Goal: Information Seeking & Learning: Learn about a topic

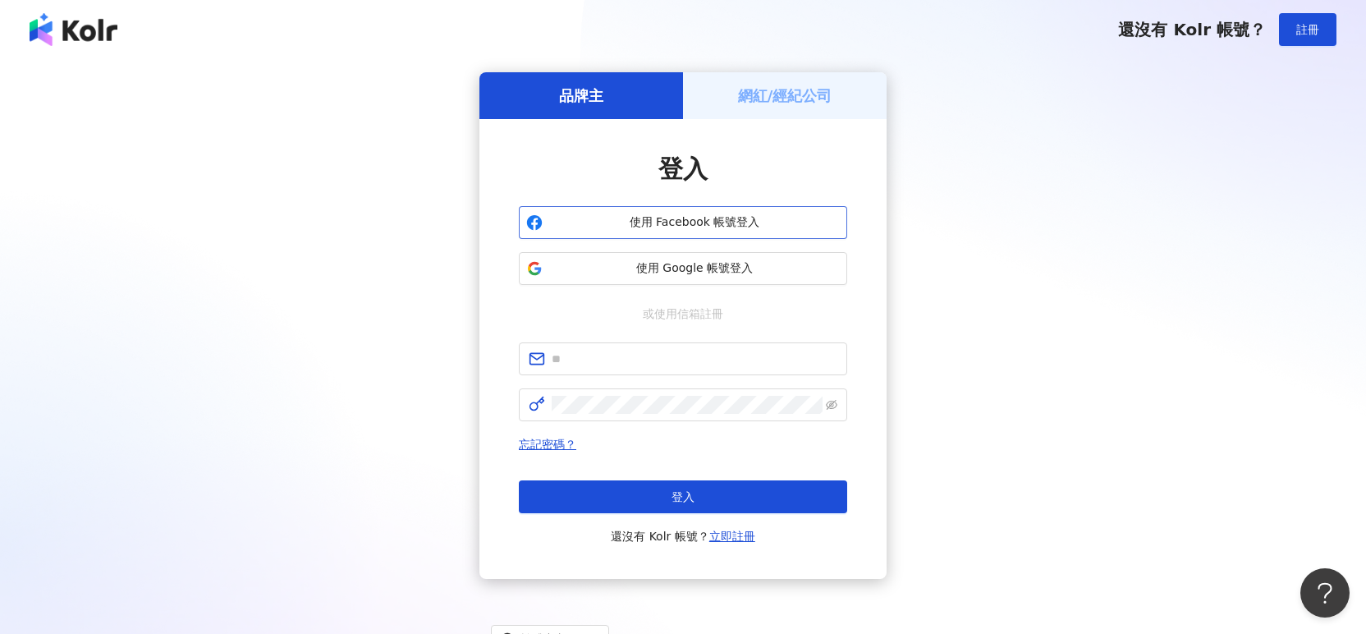
click at [649, 227] on span "使用 Facebook 帳號登入" at bounding box center [694, 222] width 291 height 16
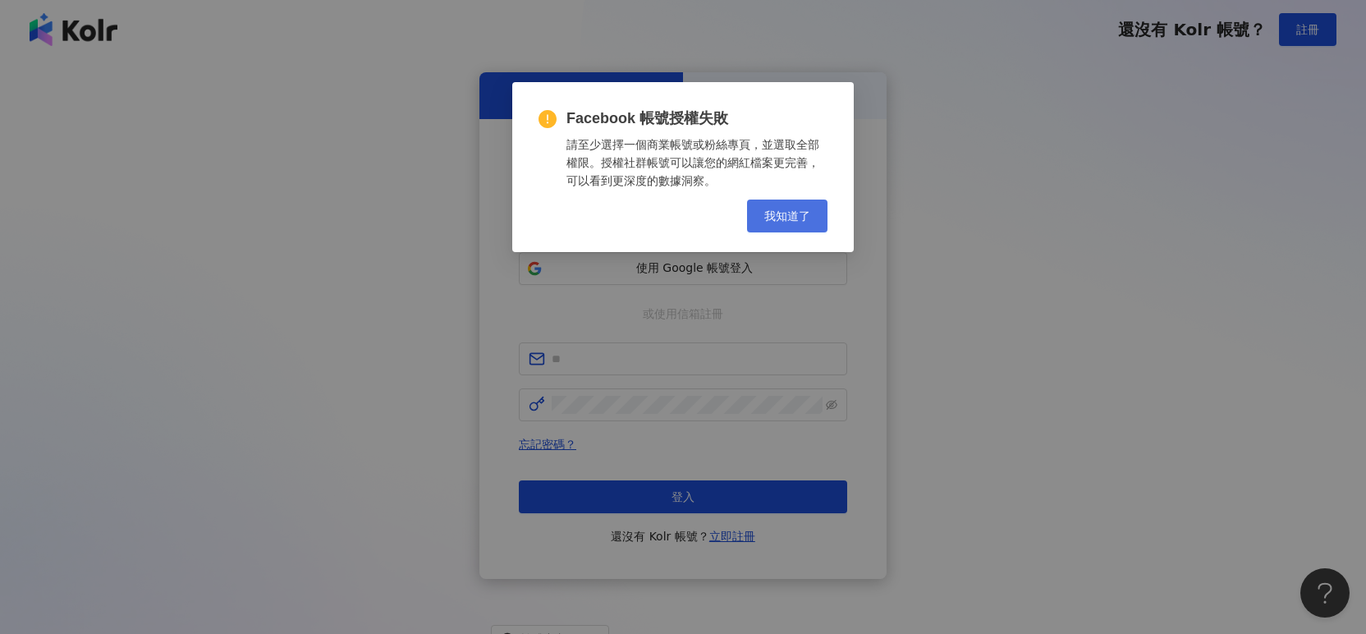
click at [759, 221] on button "我知道了" at bounding box center [787, 216] width 80 height 33
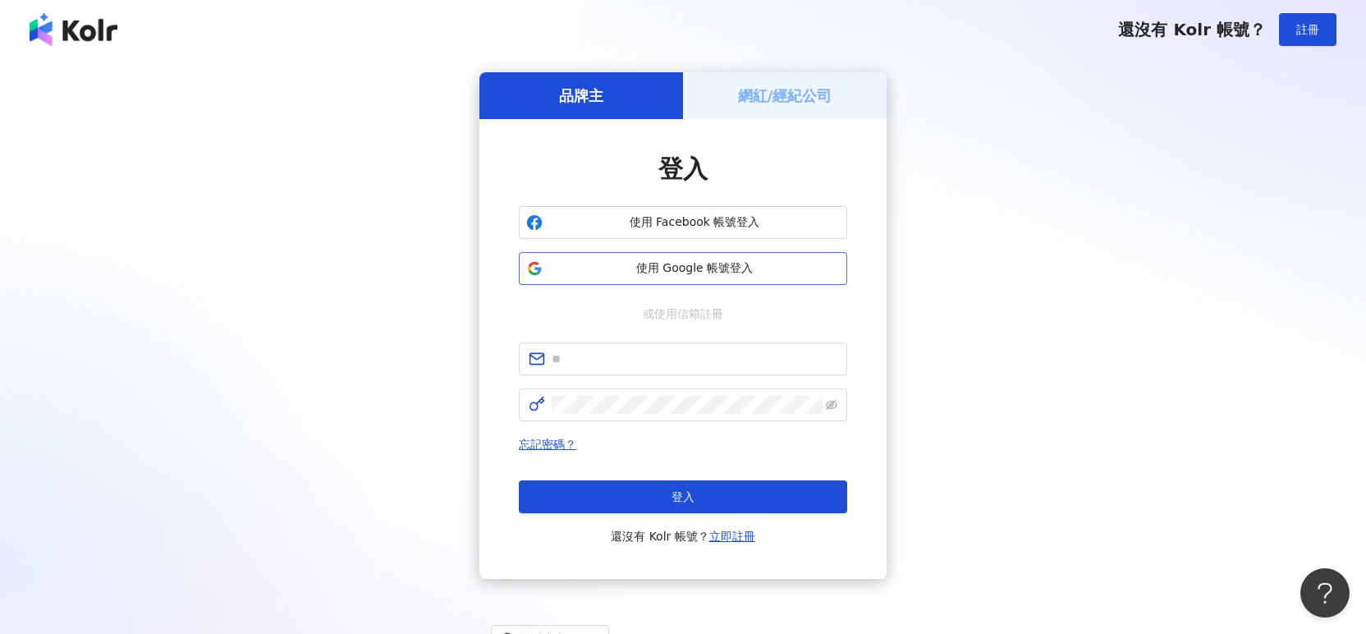
click at [728, 278] on button "使用 Google 帳號登入" at bounding box center [683, 268] width 328 height 33
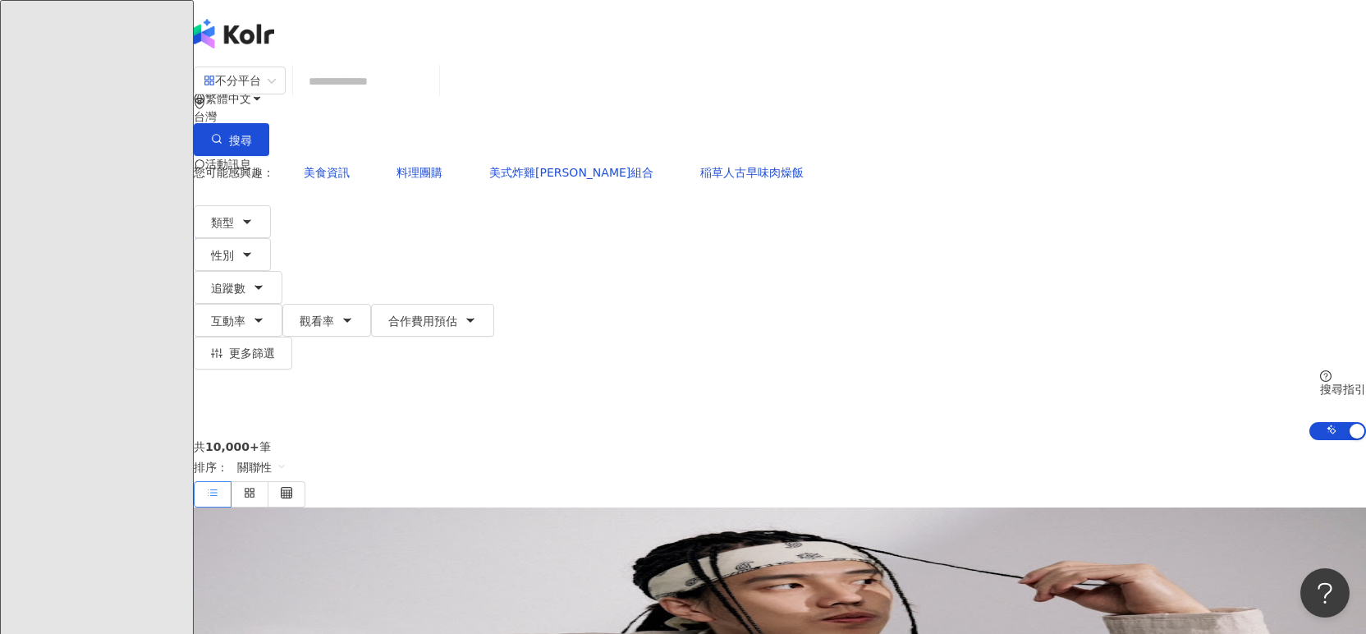
click at [433, 86] on input "search" at bounding box center [366, 81] width 133 height 31
type input "*"
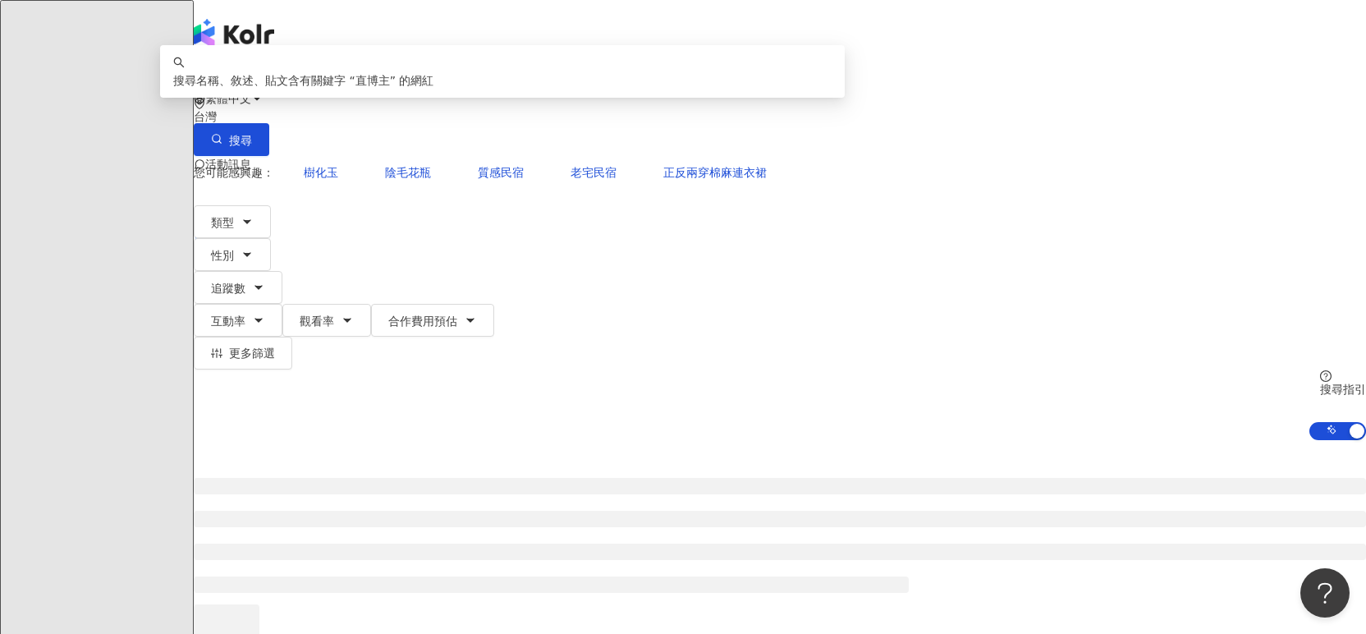
click at [433, 97] on input "***" at bounding box center [366, 81] width 133 height 31
type input "*"
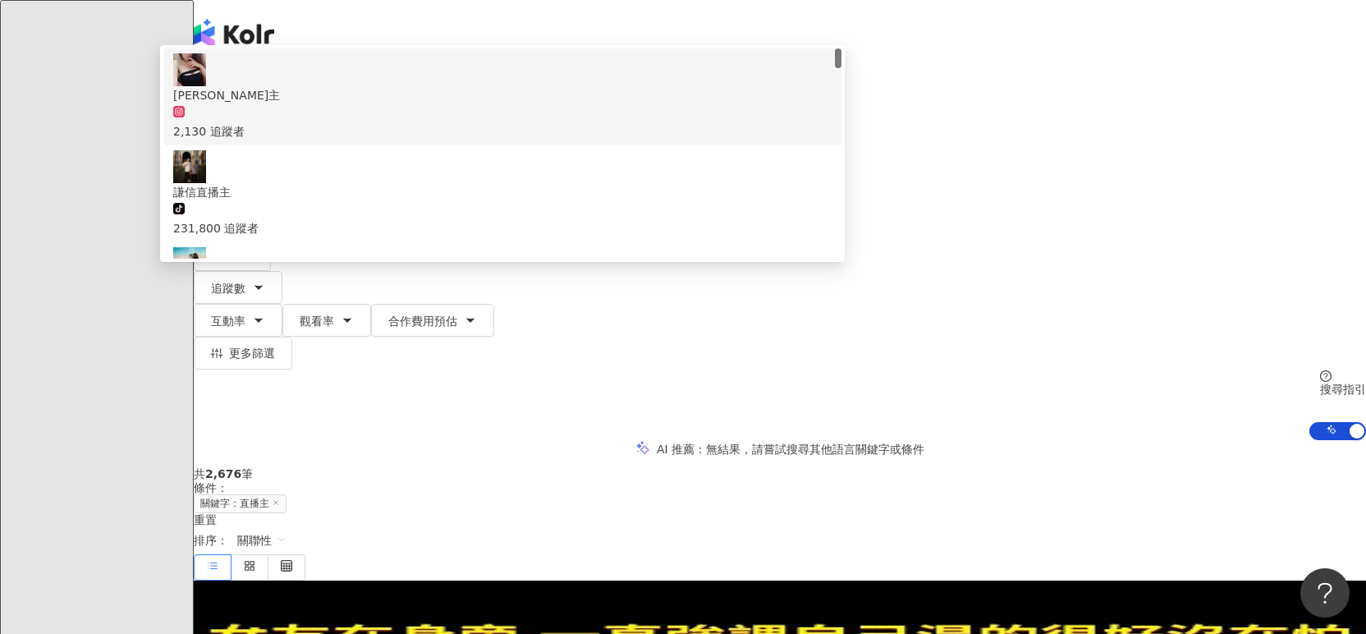
click at [433, 97] on input "***" at bounding box center [366, 81] width 133 height 31
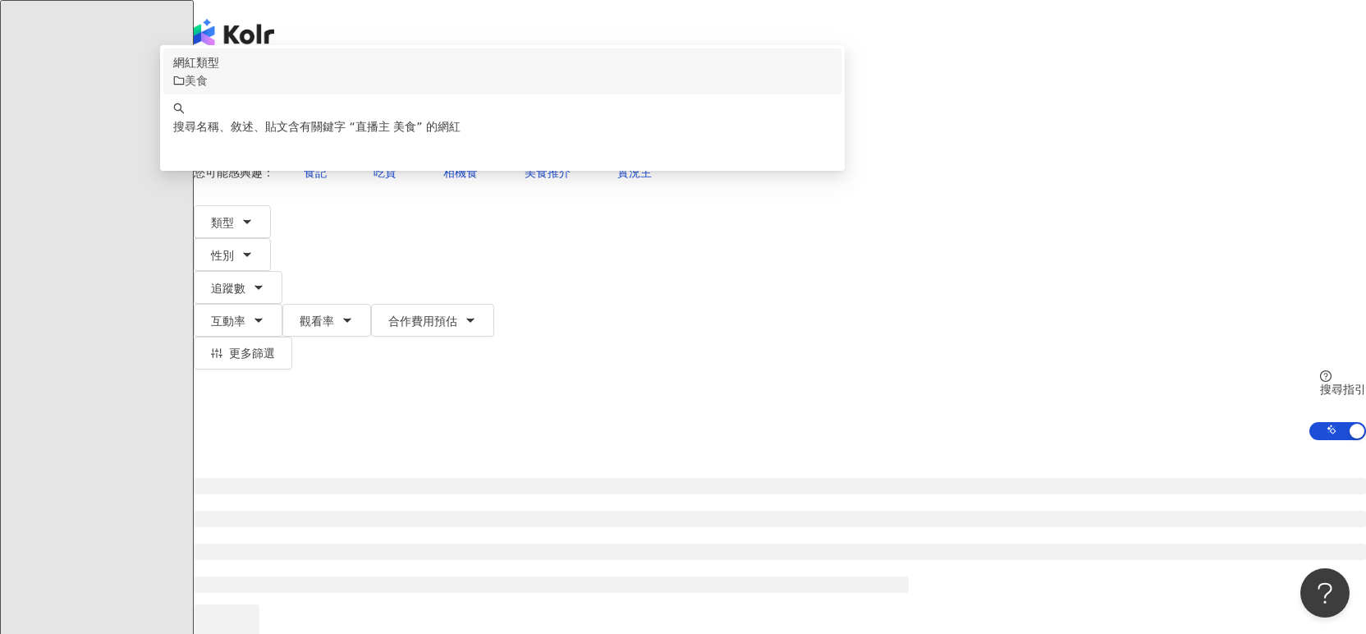
type input "******"
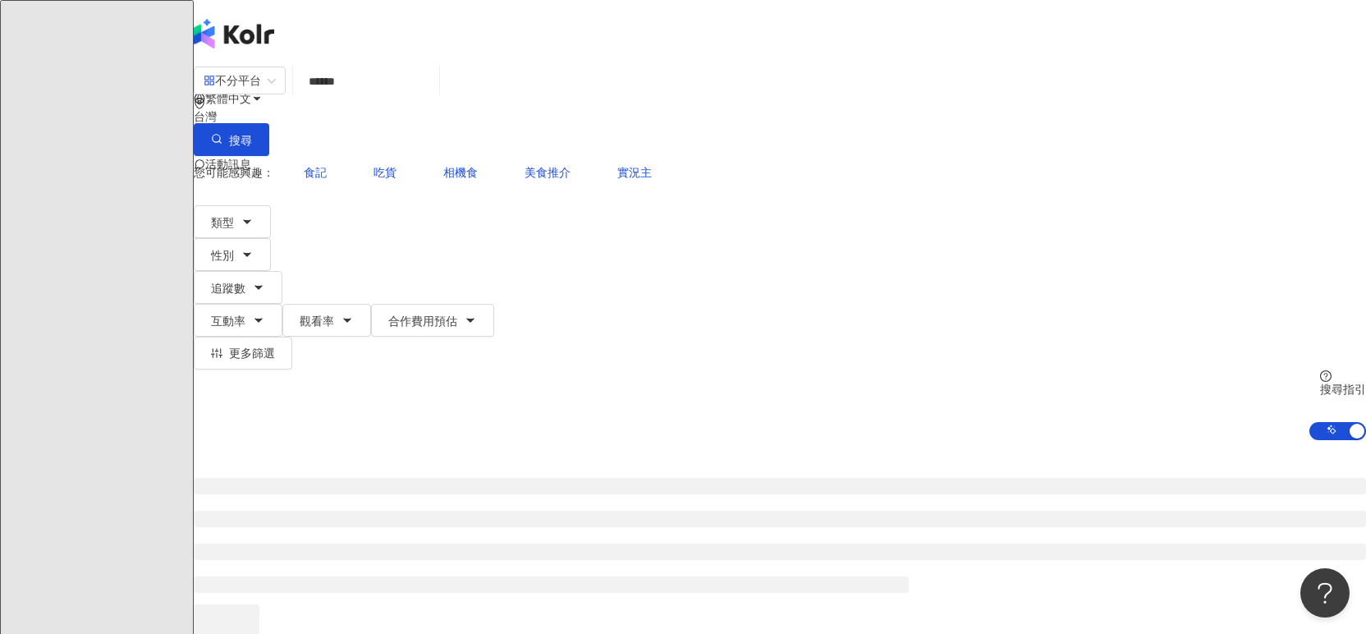
click at [699, 66] on div "不分平台 直播主 美食 ****** 台灣 搜尋 customizedTag keyword 網紅類型 美食 搜尋名稱、敘述、貼文含有關鍵字 “ 直播主 美食…" at bounding box center [780, 253] width 1173 height 374
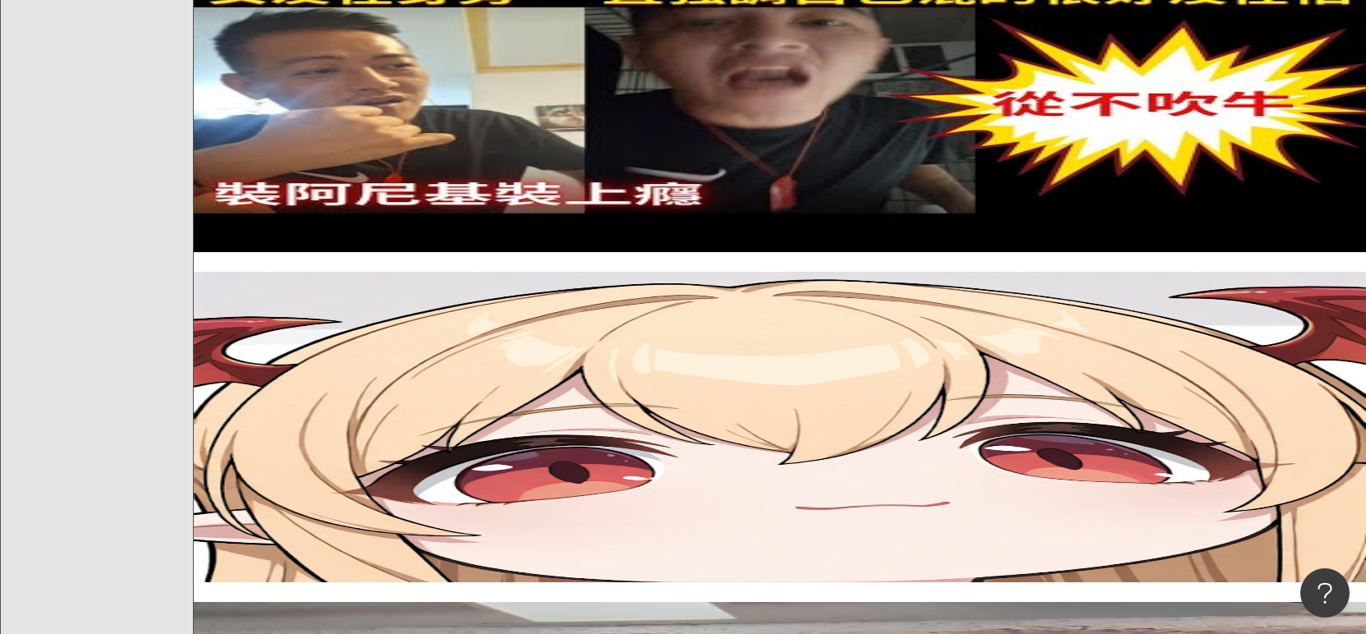
scroll to position [663, 0]
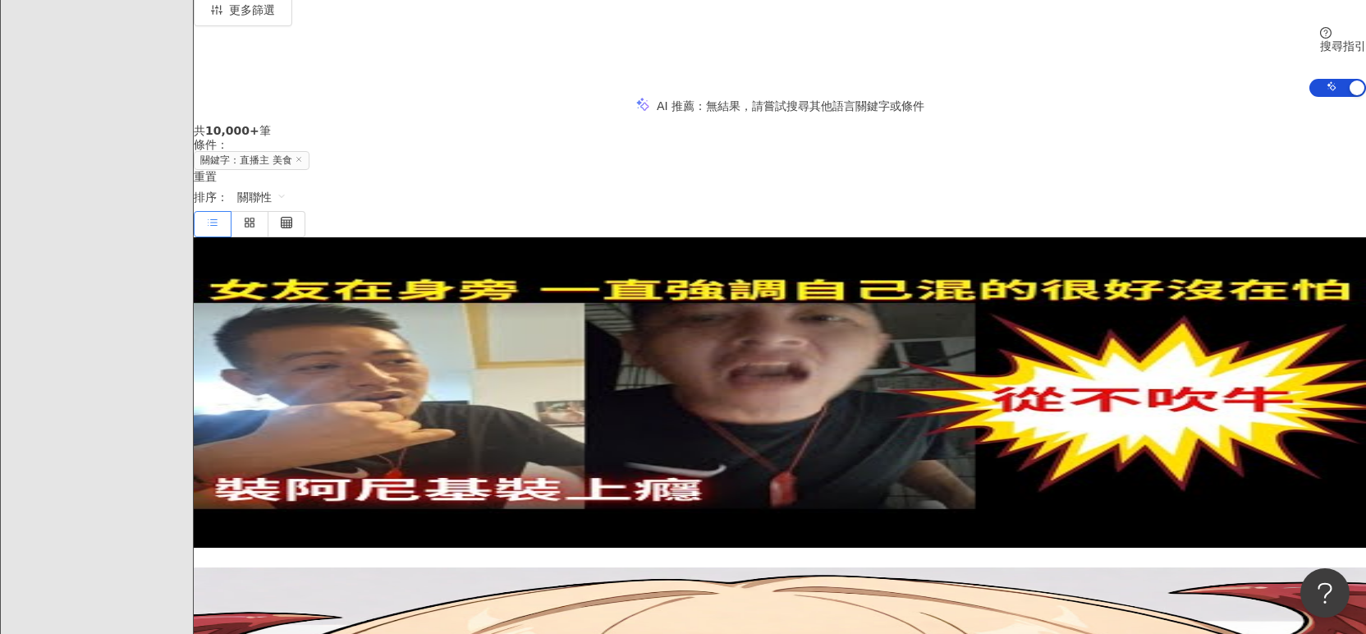
scroll to position [101, 0]
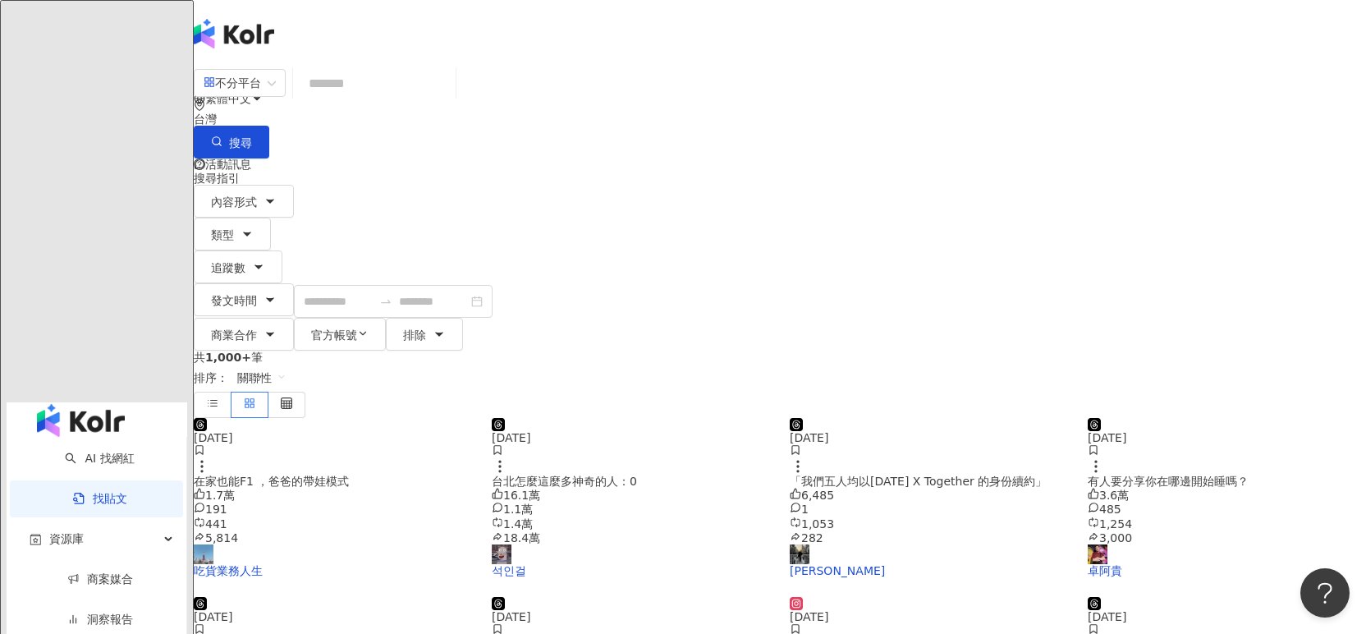
click at [449, 88] on input "search" at bounding box center [374, 83] width 149 height 35
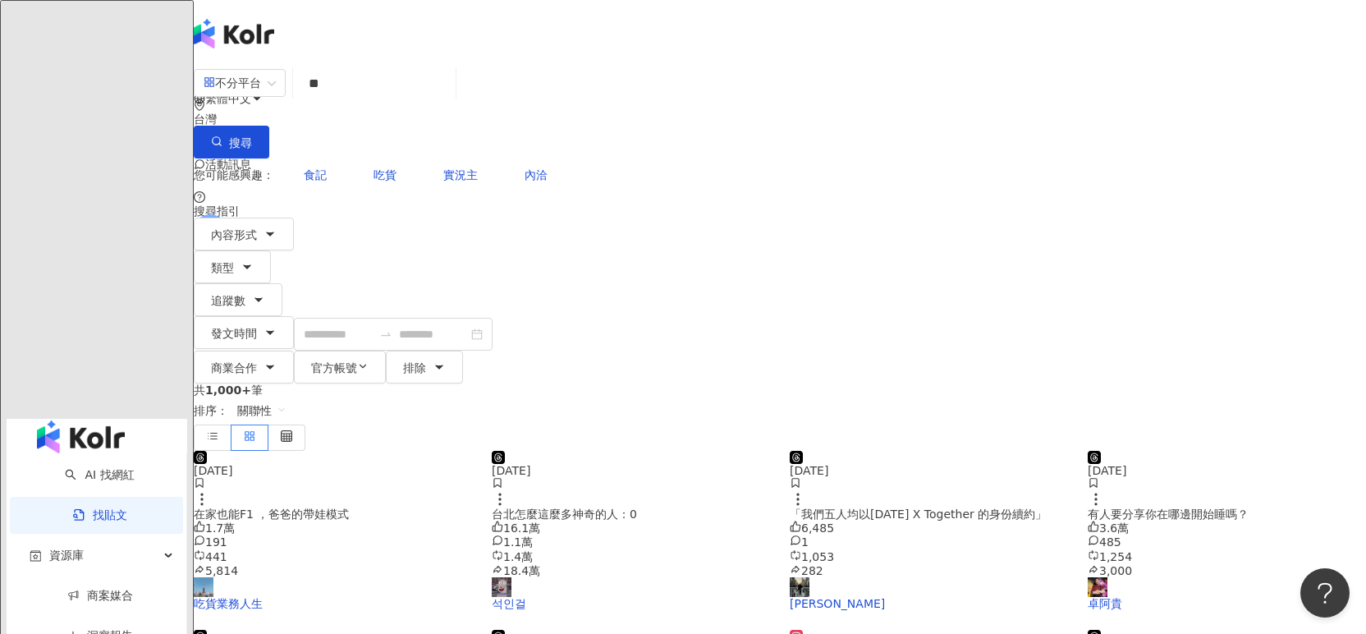
type input "*"
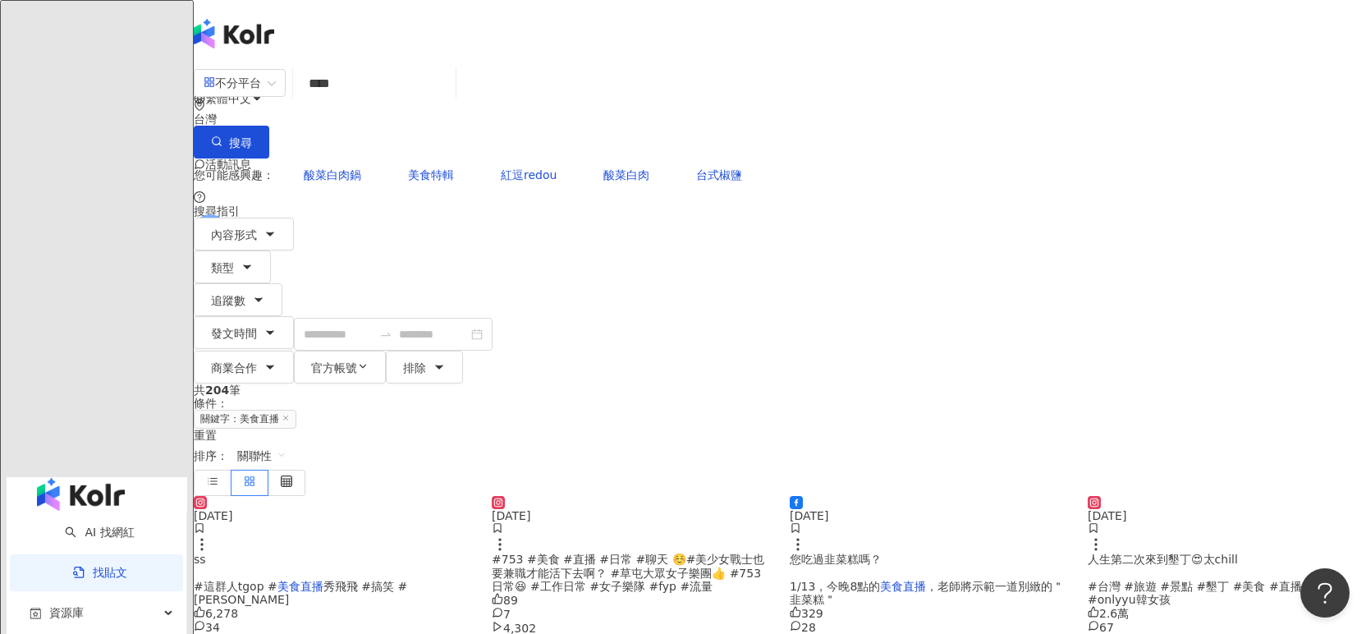
click at [449, 101] on input "****" at bounding box center [374, 83] width 149 height 35
type input "********"
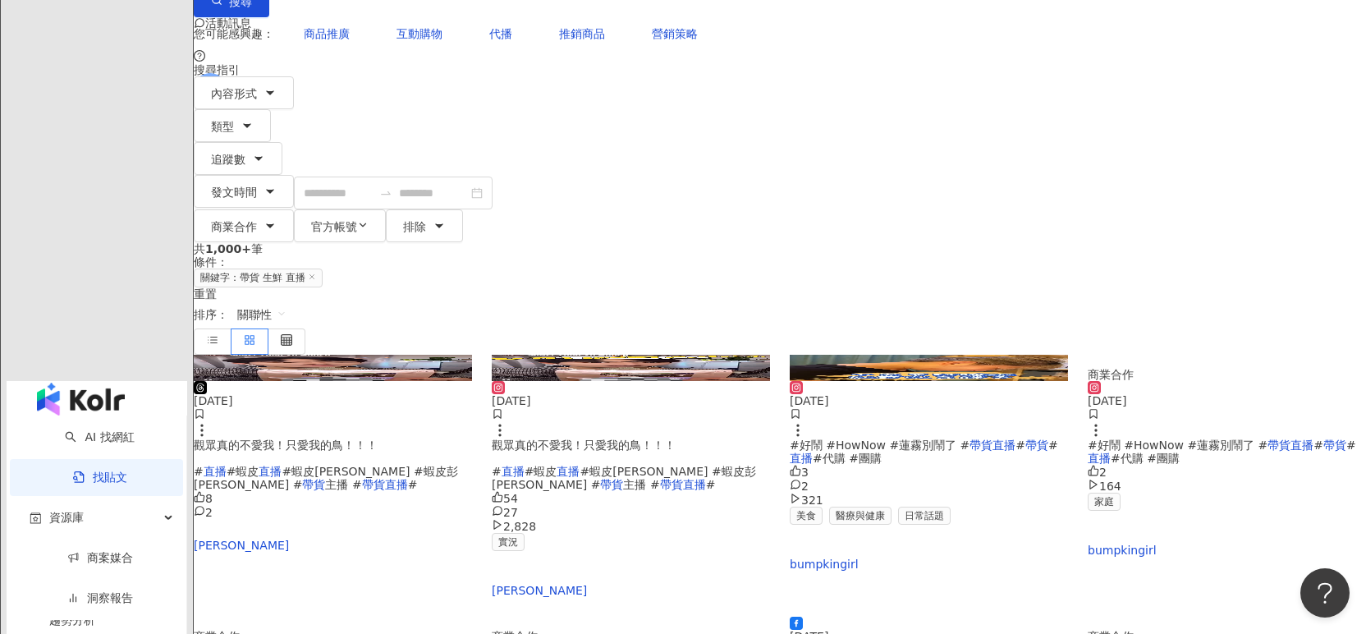
scroll to position [169, 0]
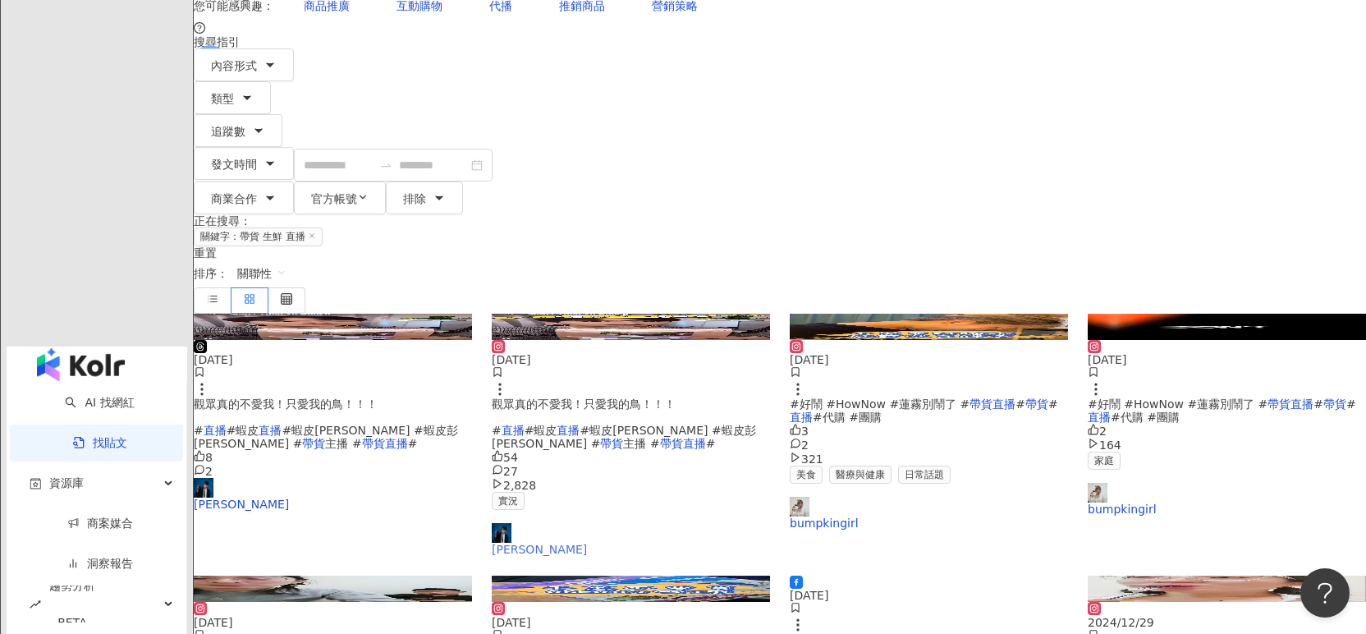
click at [576, 523] on link "彭馬克" at bounding box center [631, 539] width 278 height 33
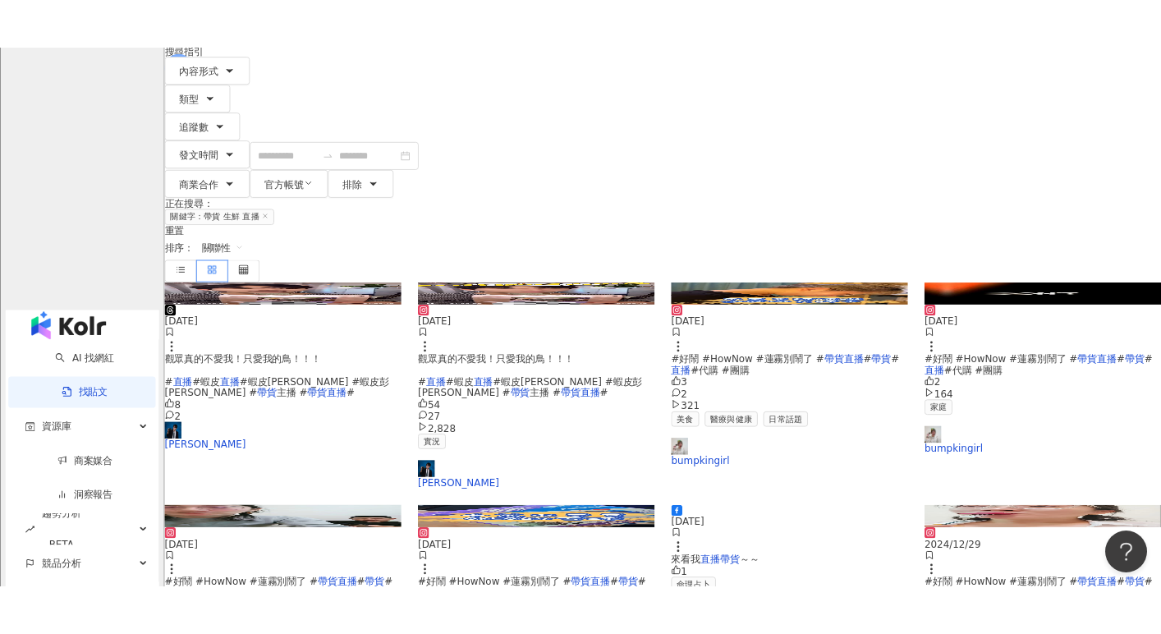
scroll to position [223, 0]
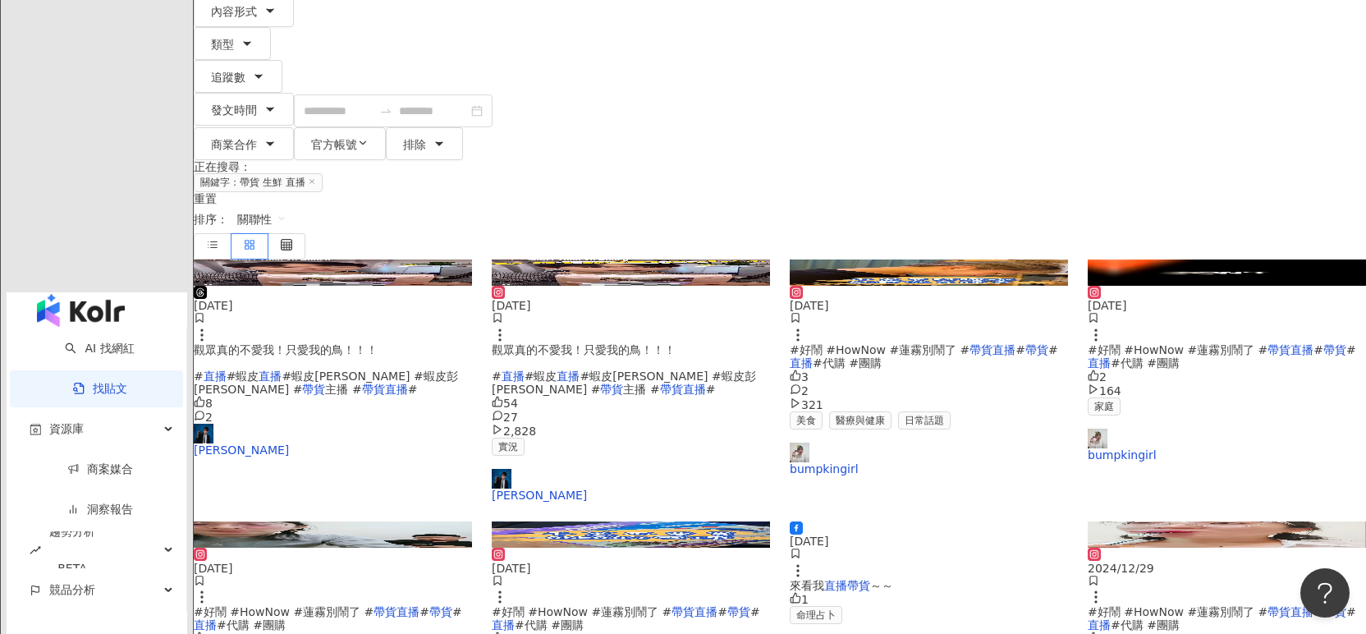
click at [862, 360] on div "2024/11/15 #好鬧 #HowNow #蓮霧別鬧了 # 帶貨直播 # 帶貨 # 直播 #代購 #團購 3 2 321 美食 醫療與健康 日常話題 bu…" at bounding box center [929, 381] width 278 height 190
click at [848, 443] on link "bumpkingirl" at bounding box center [929, 459] width 278 height 33
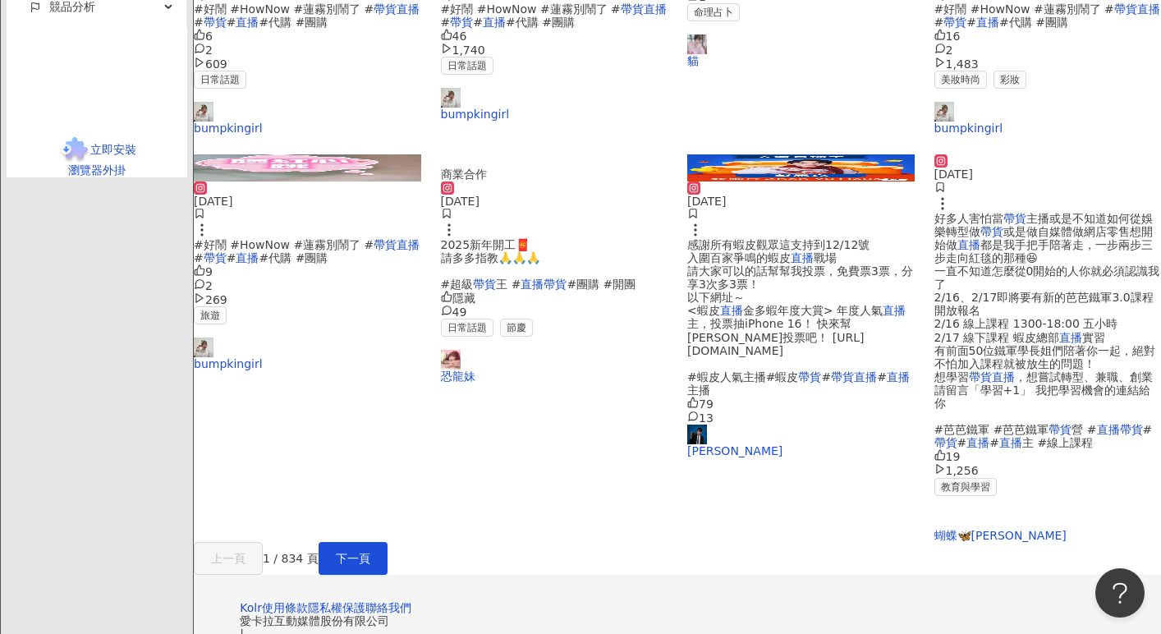
scroll to position [832, 0]
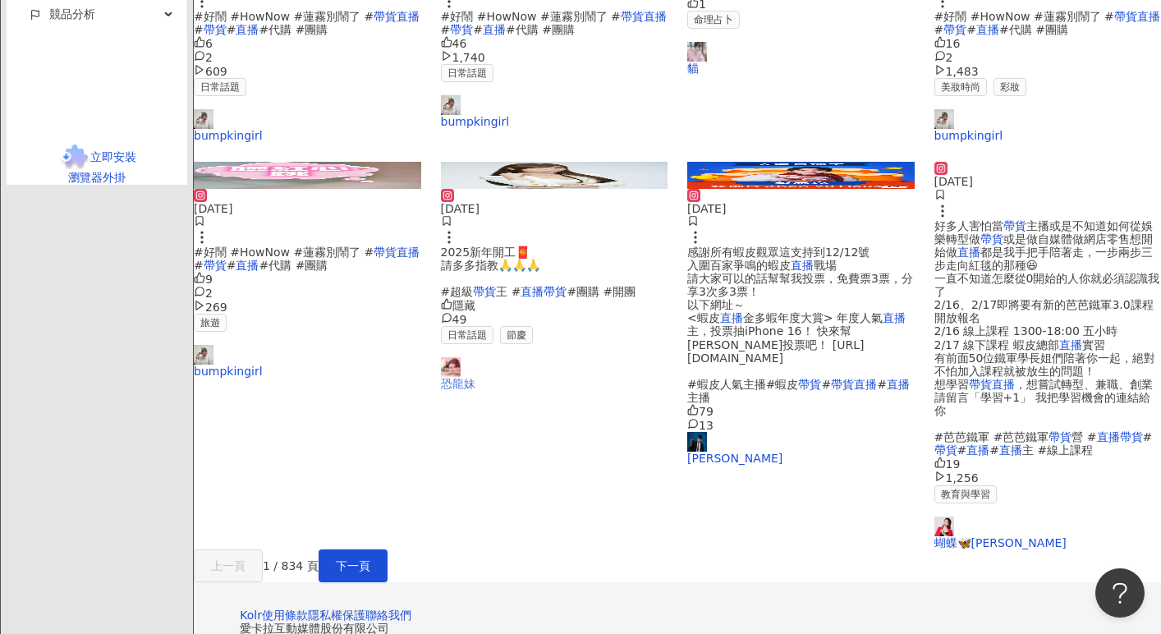
click at [497, 390] on link "恐龍妹" at bounding box center [554, 373] width 227 height 33
click at [370, 559] on span "下一頁" at bounding box center [353, 565] width 34 height 13
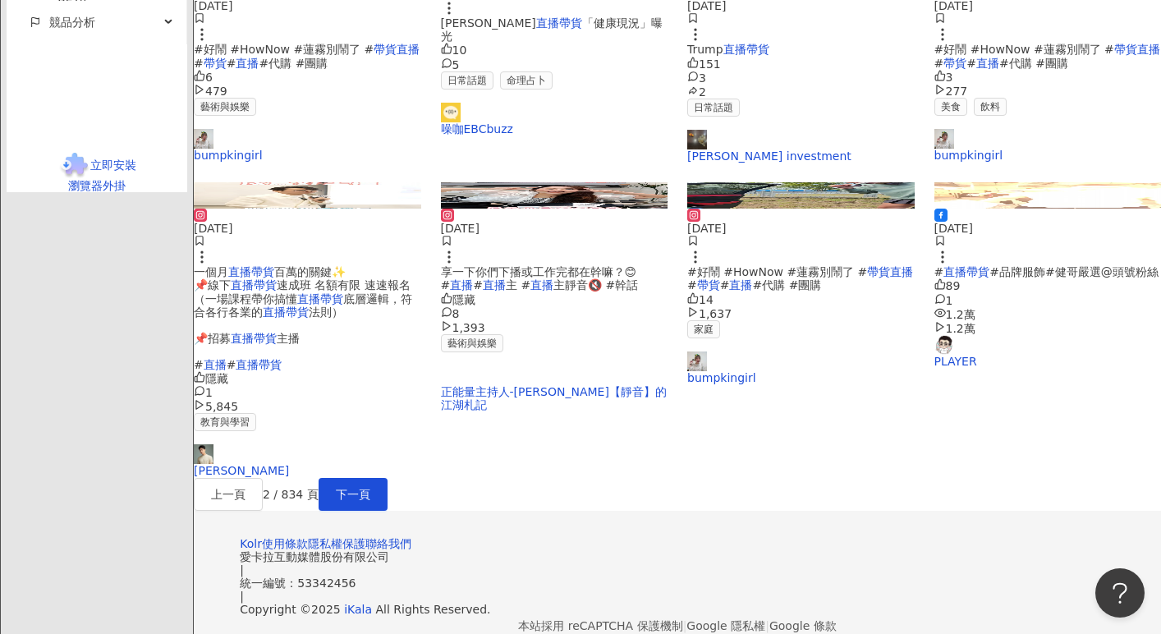
scroll to position [746, 0]
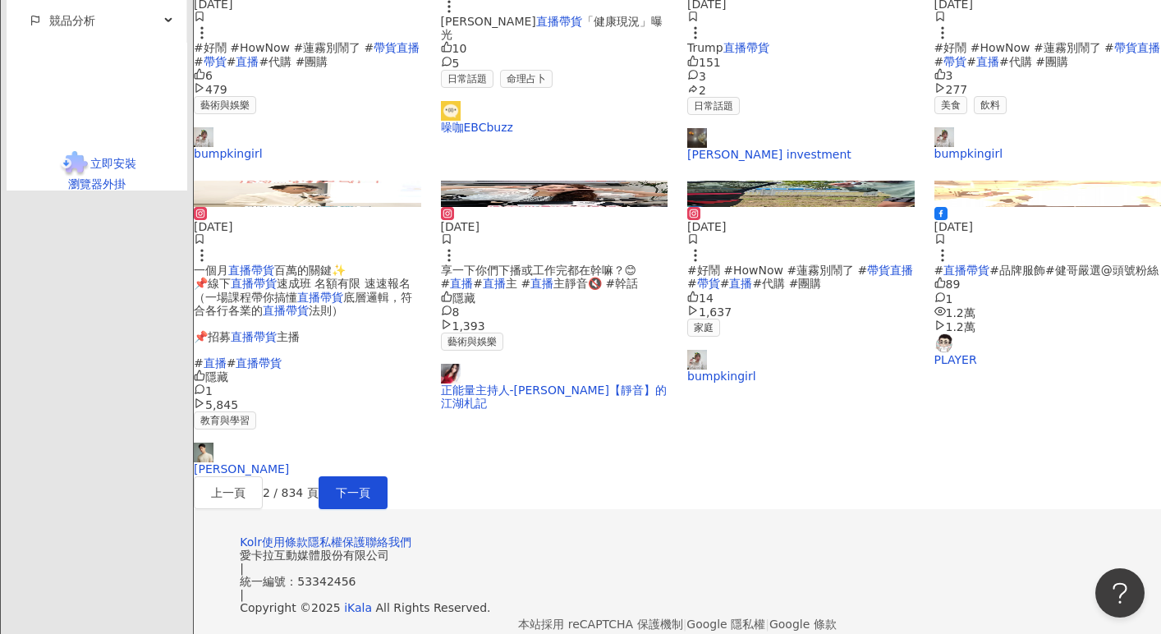
click at [483, 290] on span "#" at bounding box center [478, 283] width 10 height 13
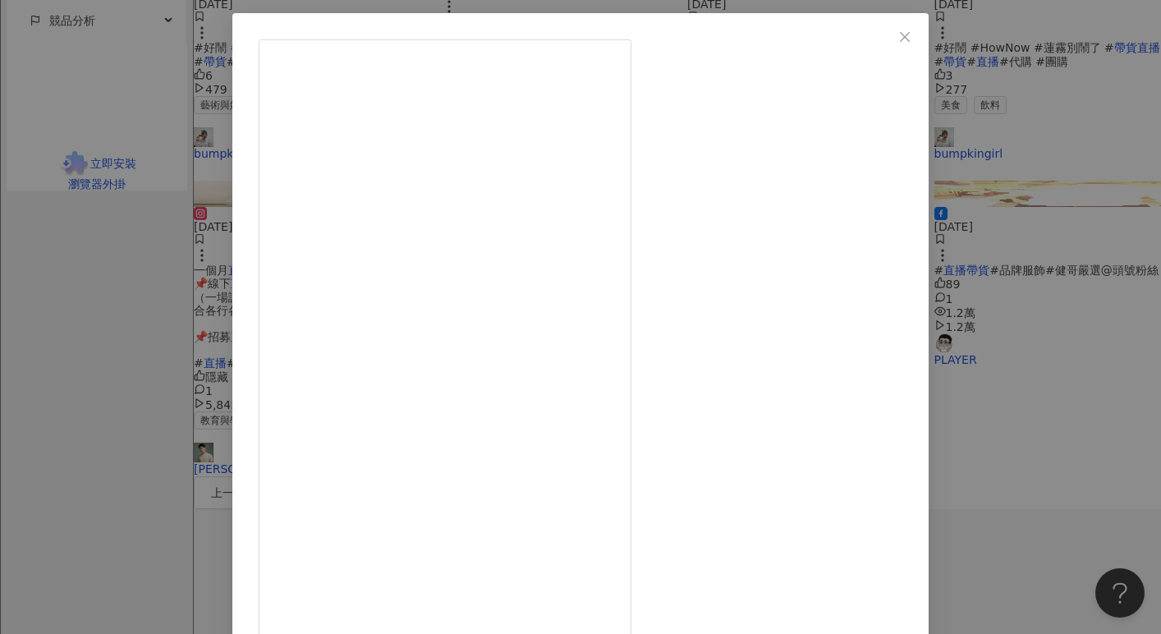
scroll to position [83, 0]
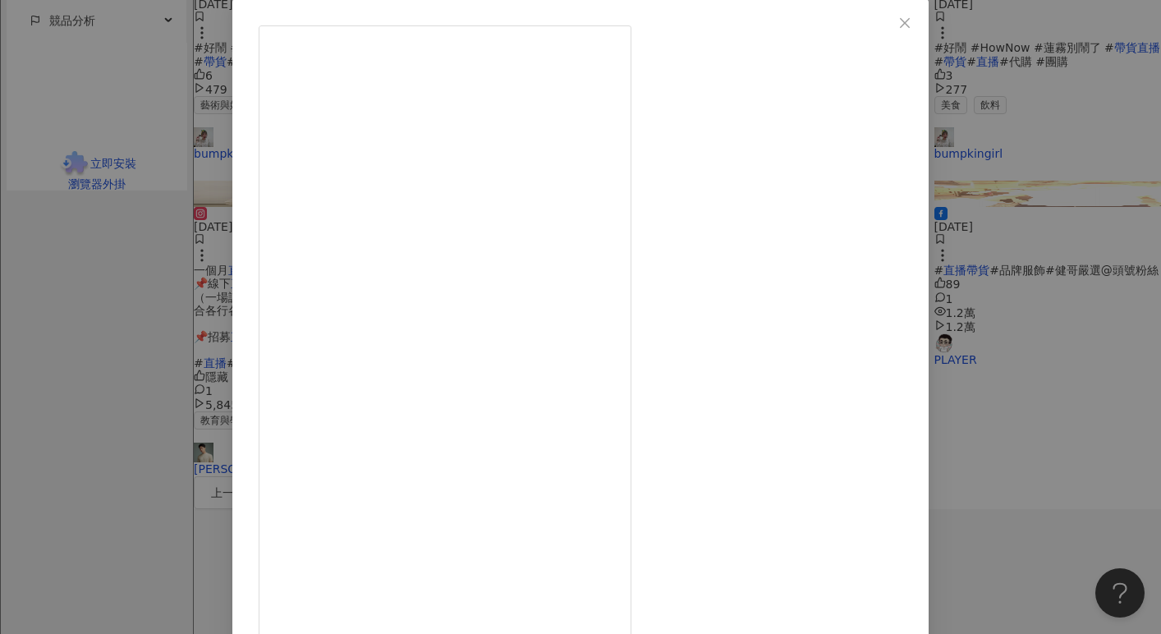
click at [921, 29] on button "Close" at bounding box center [904, 23] width 33 height 33
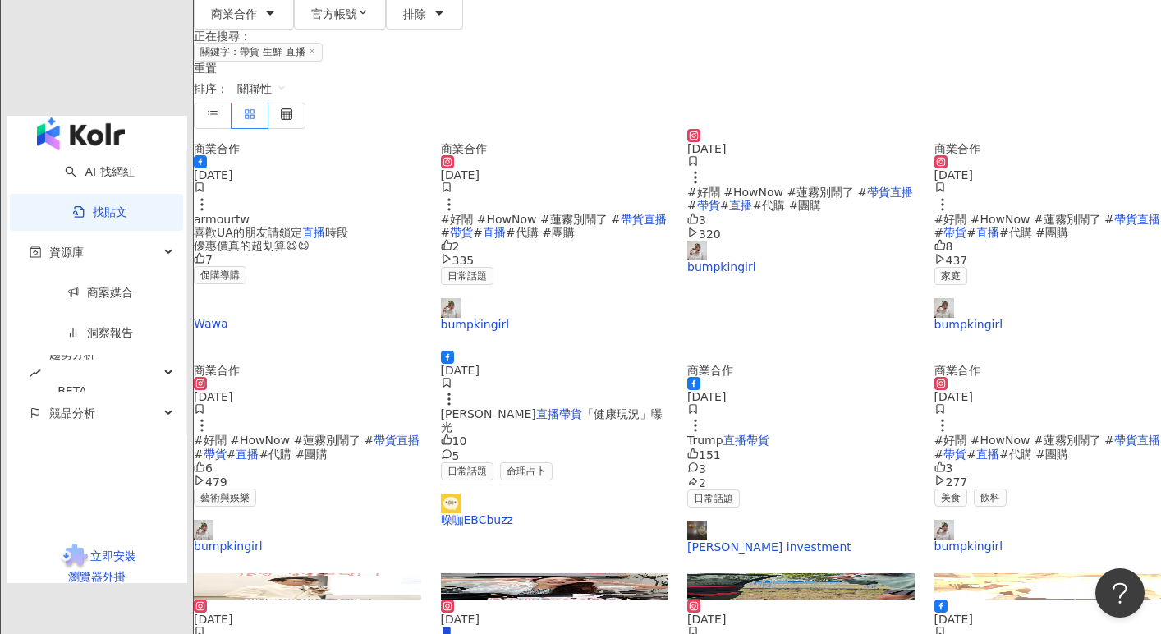
scroll to position [0, 0]
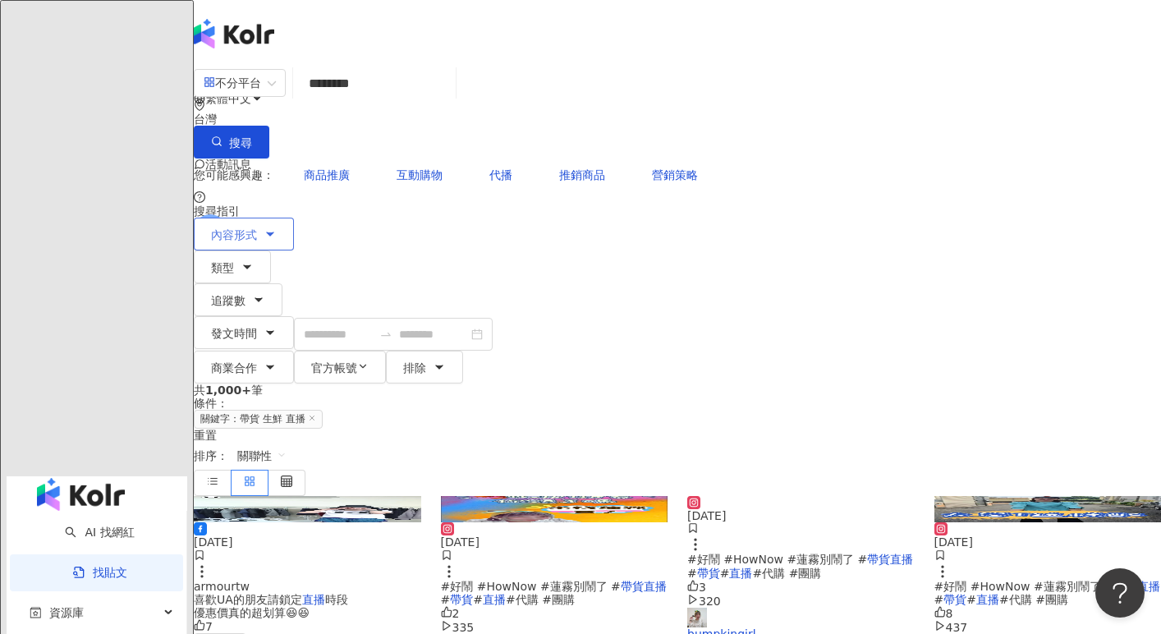
click at [277, 227] on icon "button" at bounding box center [270, 233] width 13 height 13
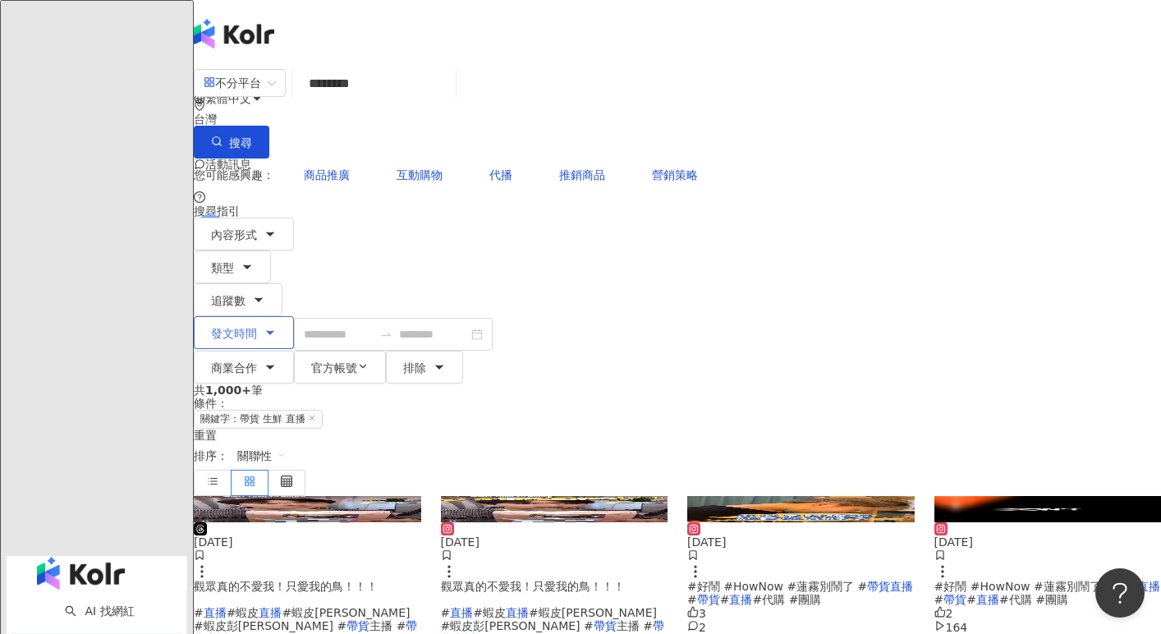
click at [294, 316] on button "發文時間" at bounding box center [244, 332] width 100 height 33
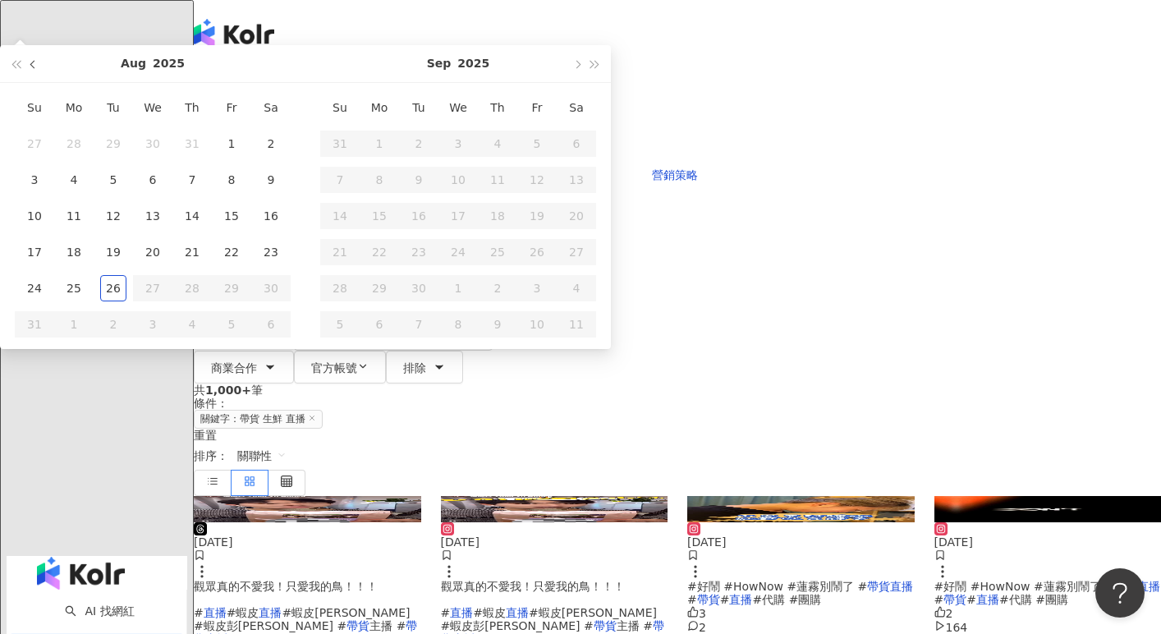
click at [43, 82] on button "button" at bounding box center [34, 63] width 18 height 37
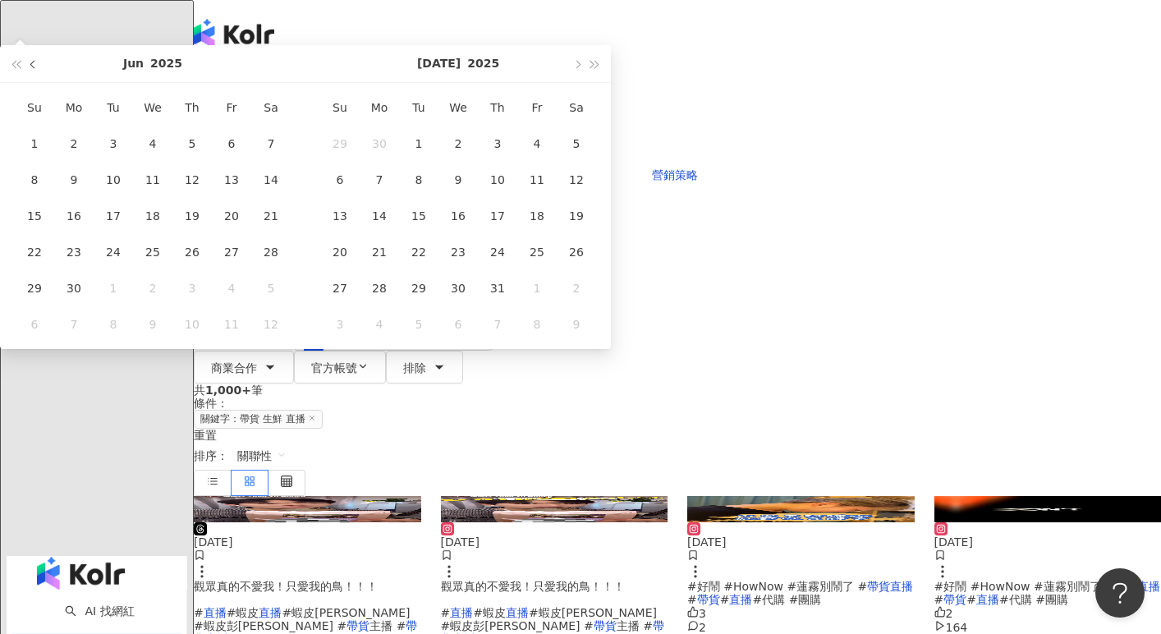
click at [43, 82] on button "button" at bounding box center [34, 63] width 18 height 37
click at [39, 68] on span "button" at bounding box center [34, 64] width 8 height 8
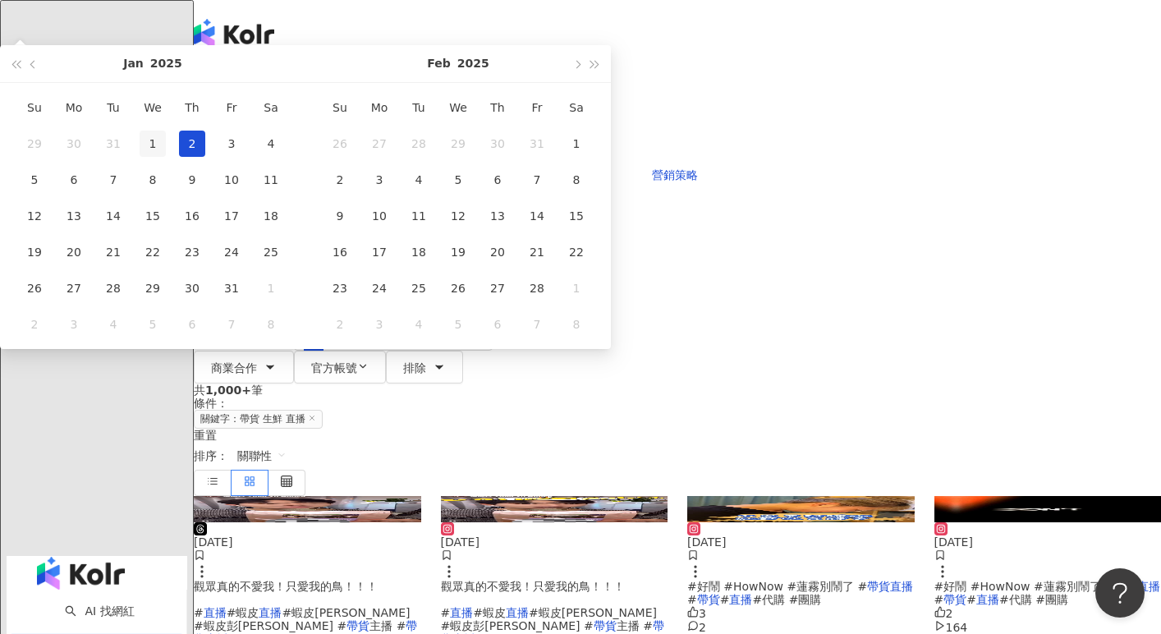
type input "**********"
click at [166, 157] on div "1" at bounding box center [153, 144] width 26 height 26
type input "**********"
click at [585, 82] on button "button" at bounding box center [576, 63] width 18 height 37
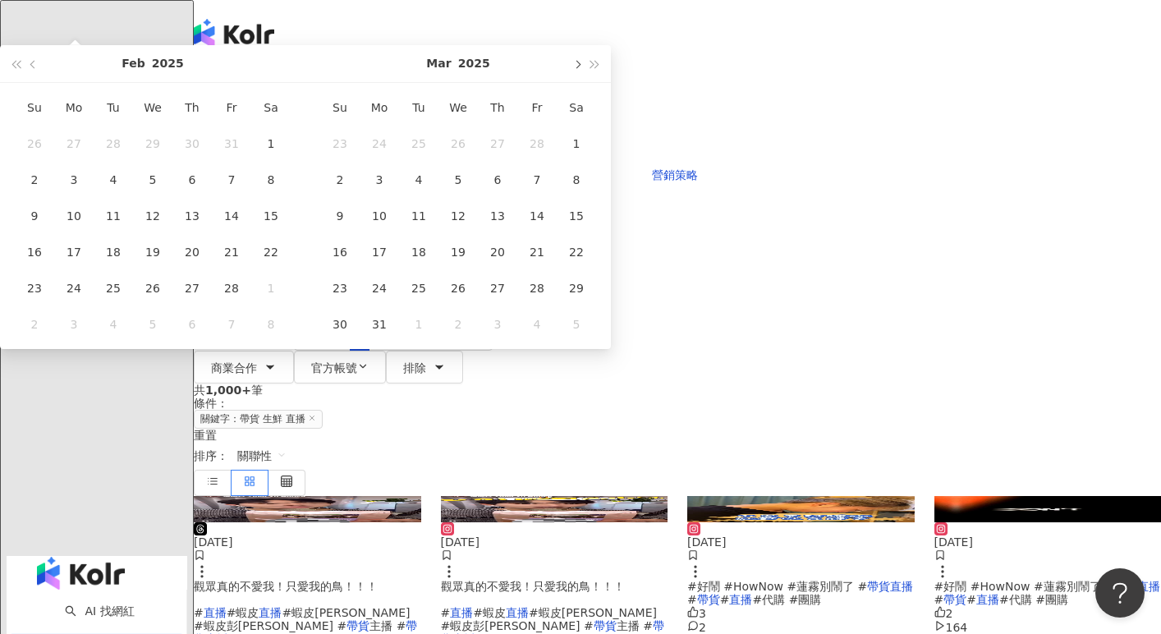
click at [585, 82] on button "button" at bounding box center [576, 63] width 18 height 37
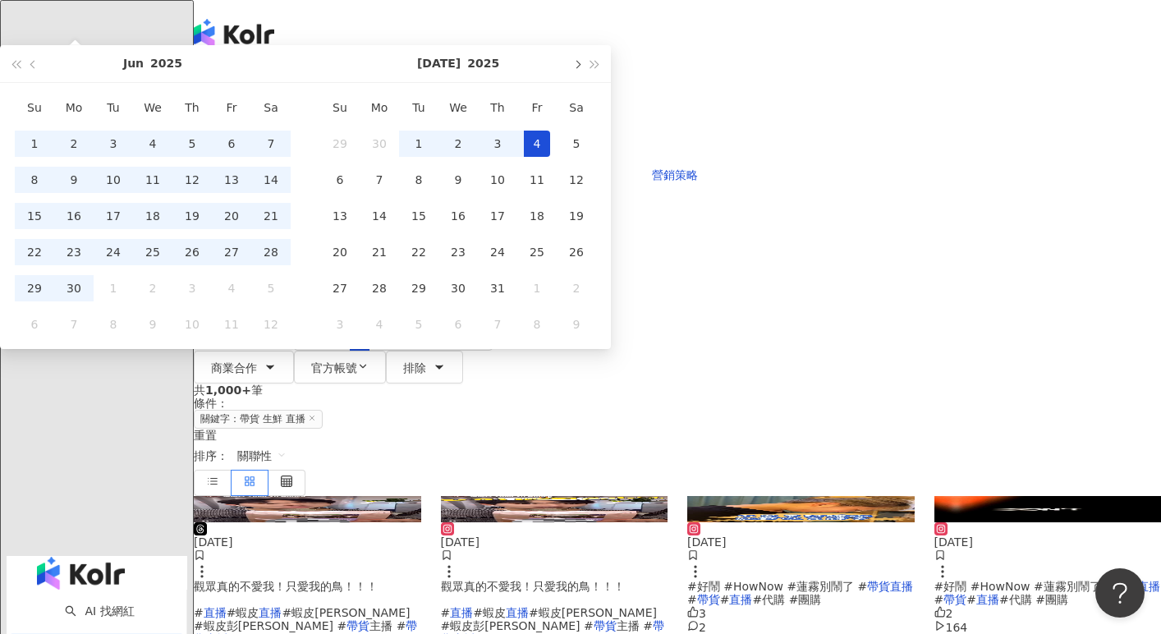
type input "**********"
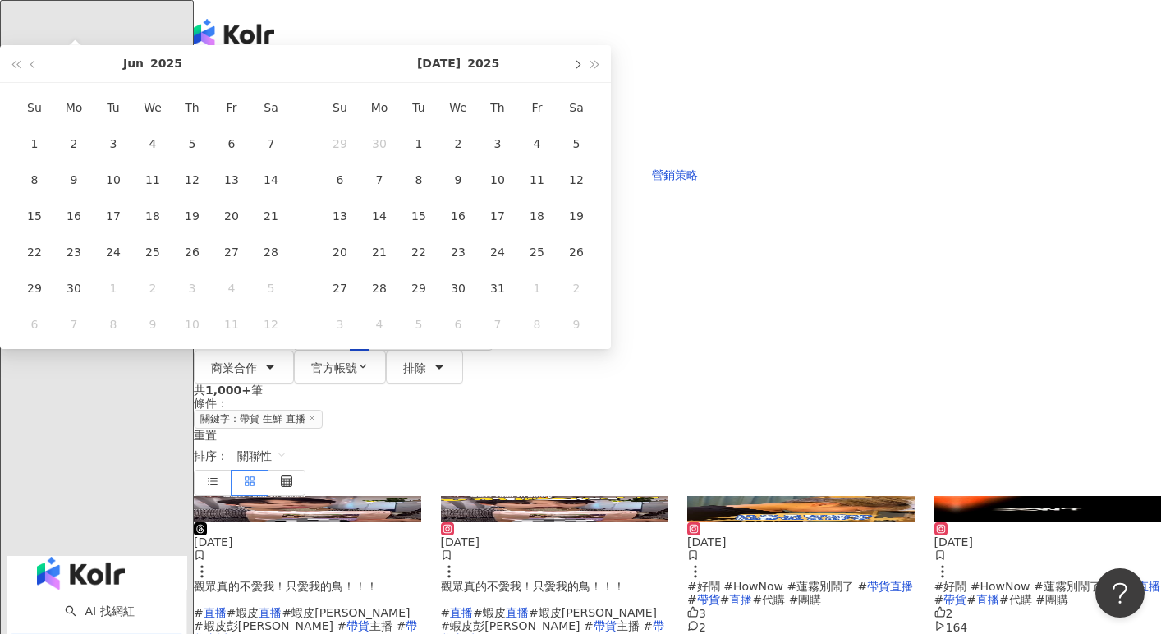
click at [585, 82] on button "button" at bounding box center [576, 63] width 18 height 37
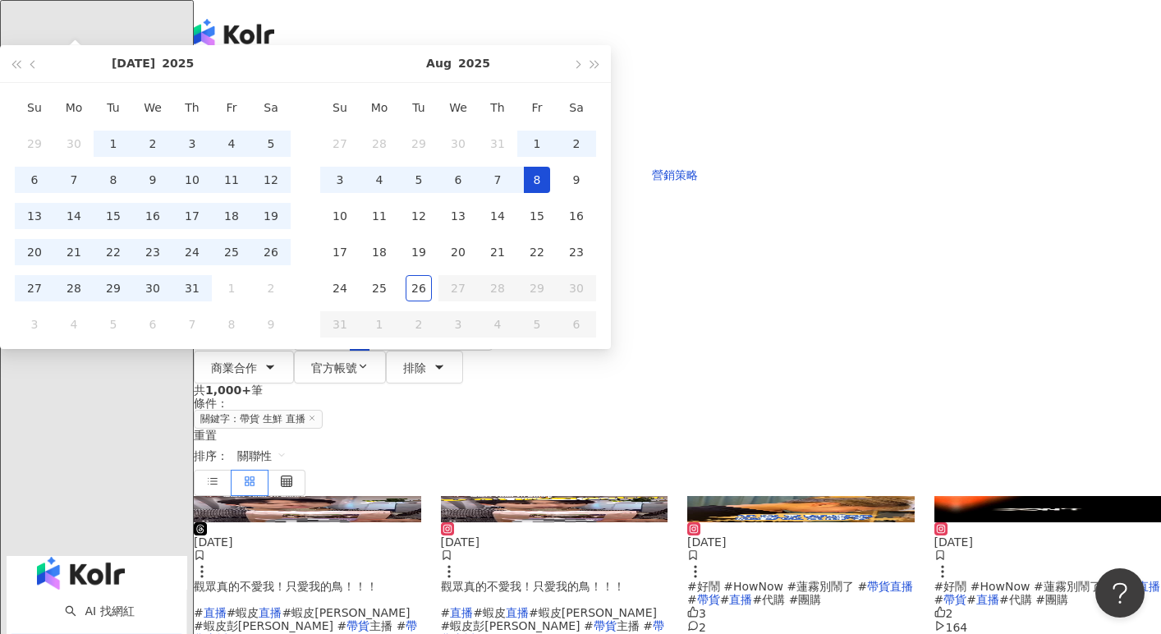
type input "**********"
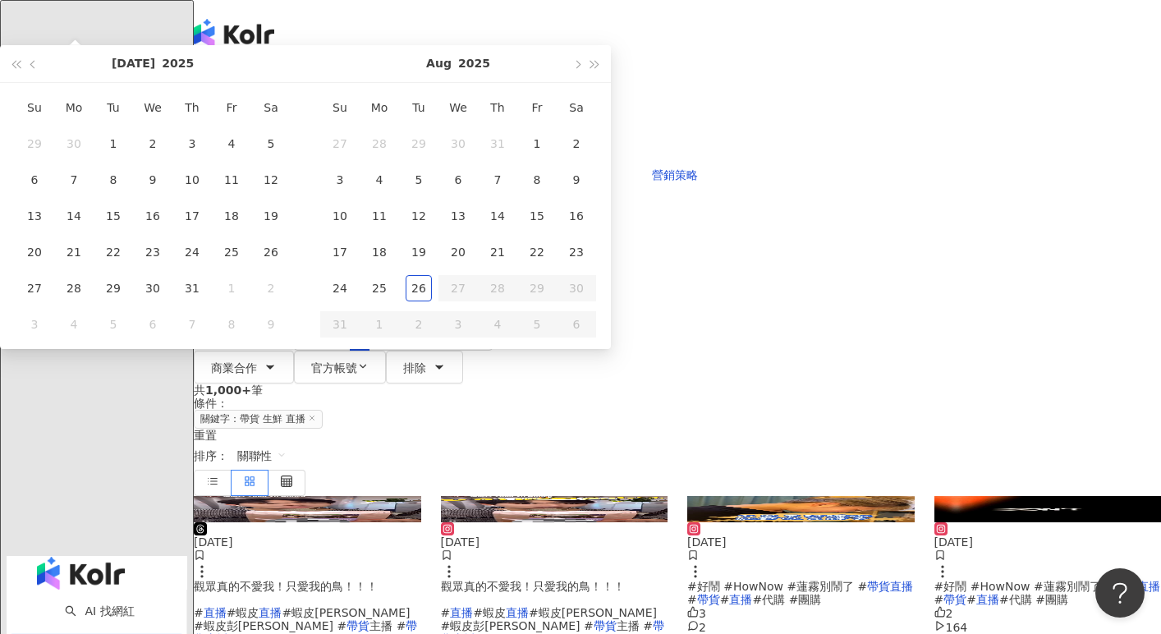
type input "**********"
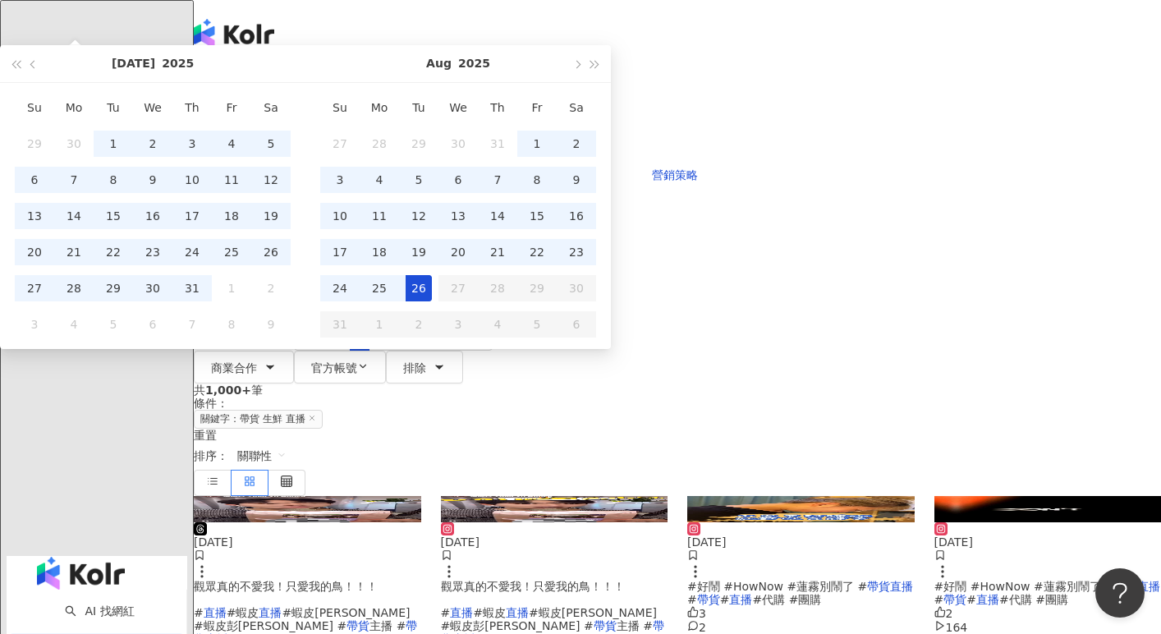
click at [432, 301] on div "26" at bounding box center [419, 288] width 26 height 26
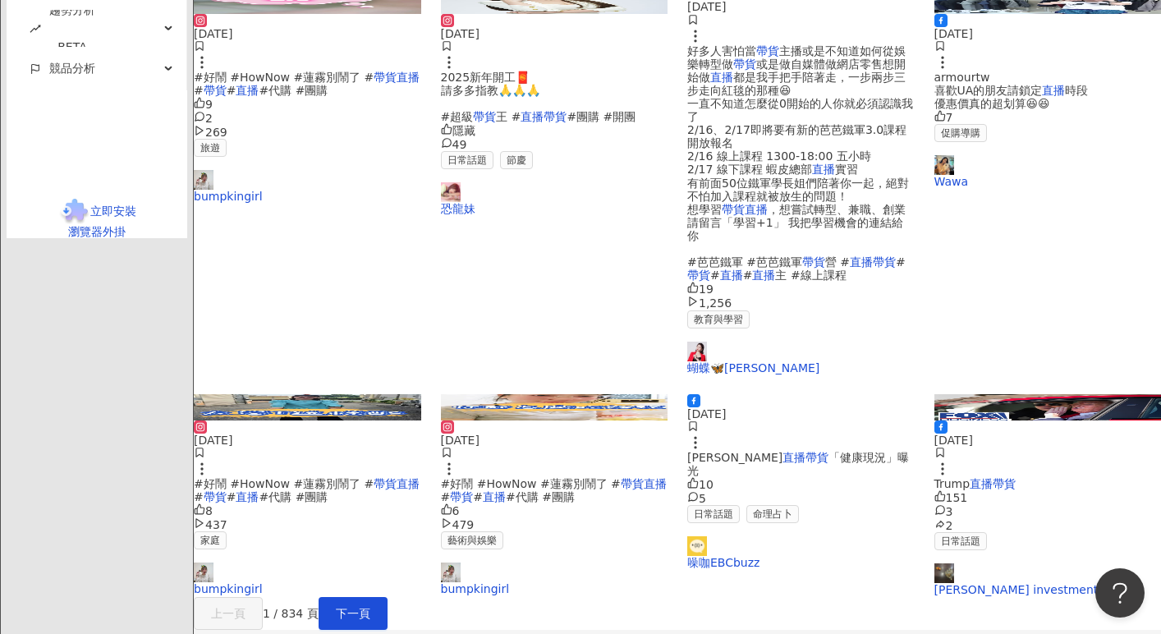
scroll to position [769, 0]
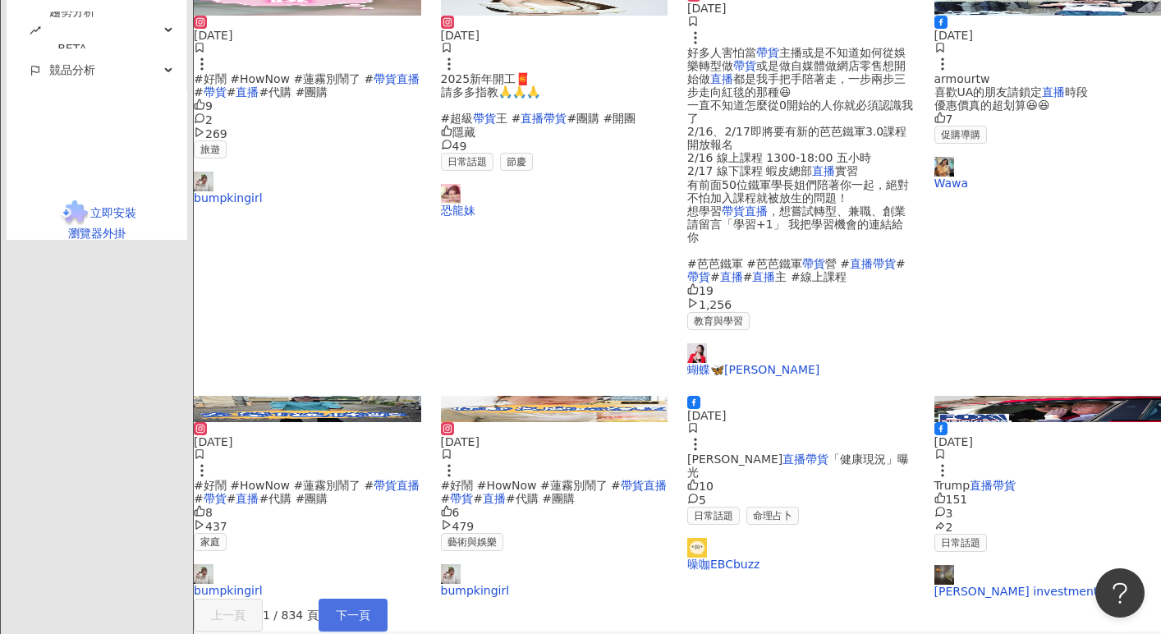
click at [370, 608] on span "下一頁" at bounding box center [353, 614] width 34 height 13
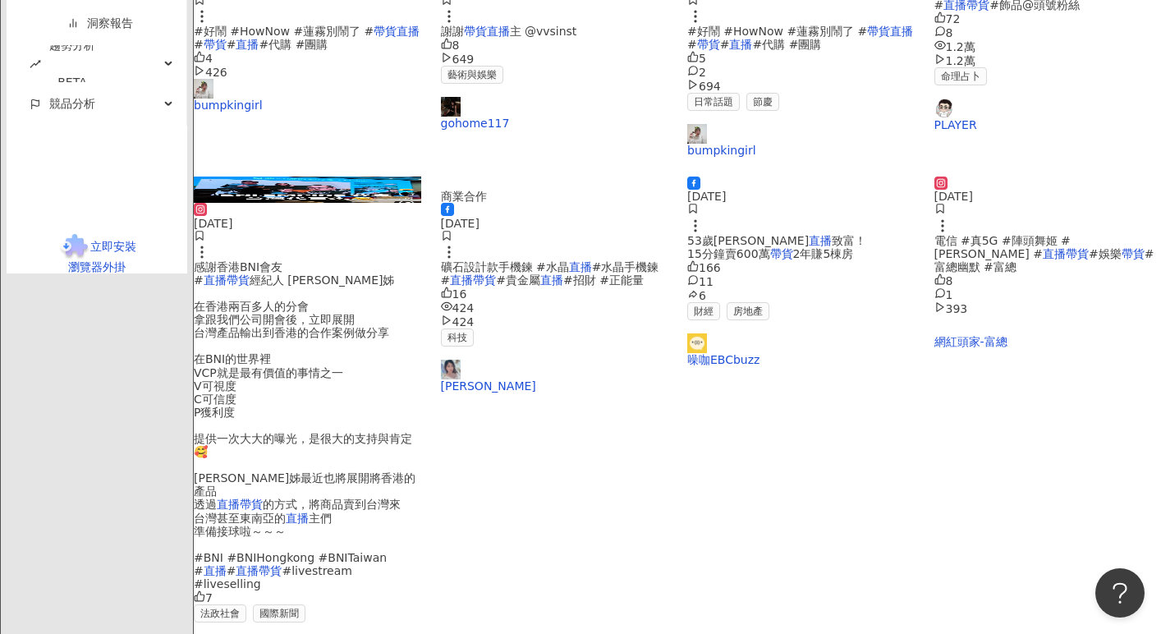
scroll to position [786, 0]
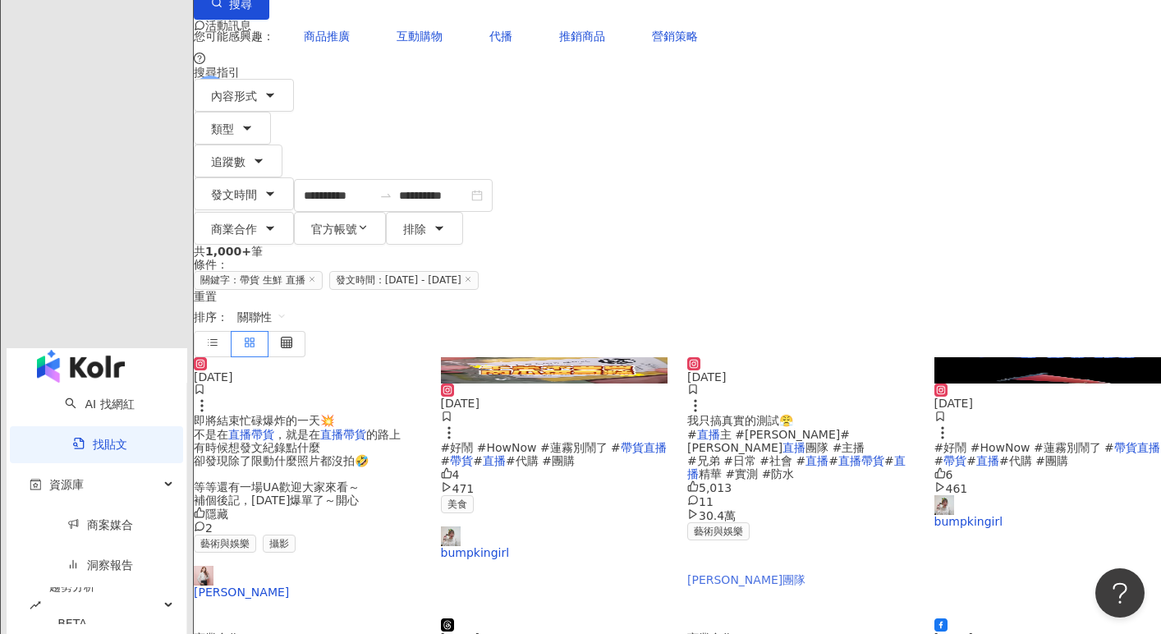
scroll to position [152, 0]
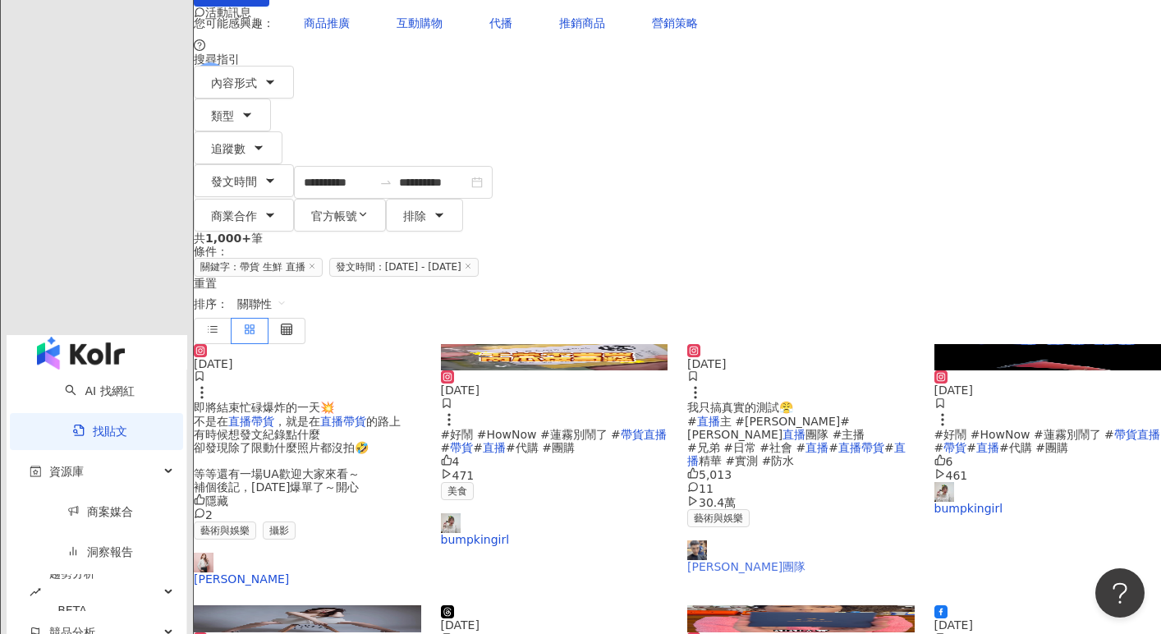
click at [748, 540] on link "胡凱彬直播團隊" at bounding box center [800, 556] width 227 height 33
click at [257, 553] on link "劉瑄" at bounding box center [307, 569] width 227 height 33
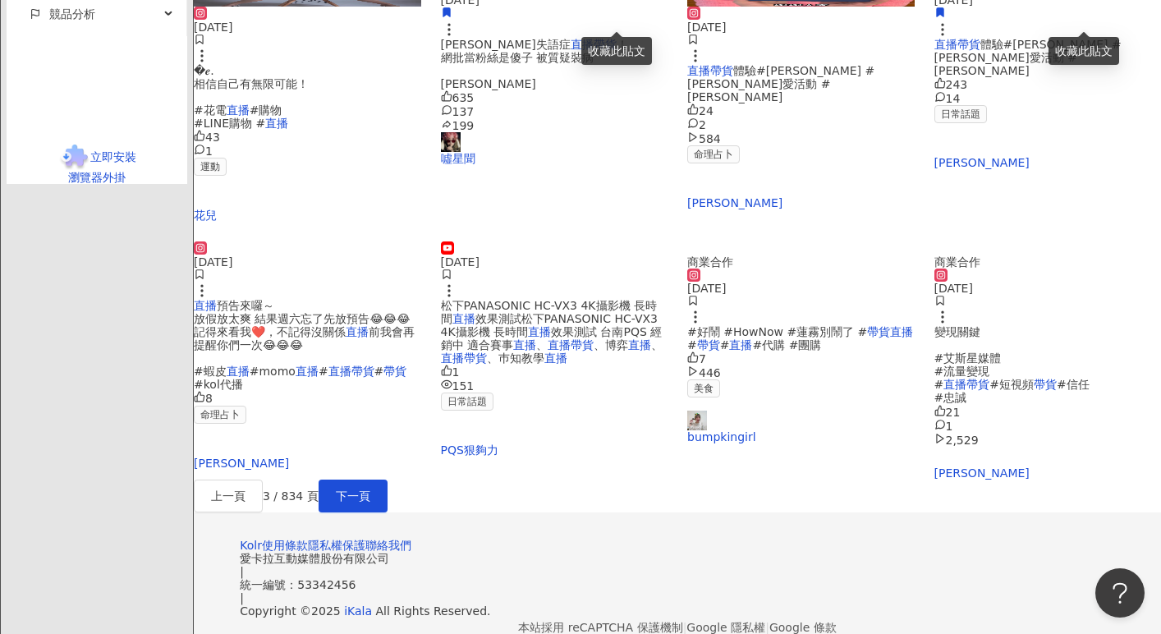
scroll to position [768, 0]
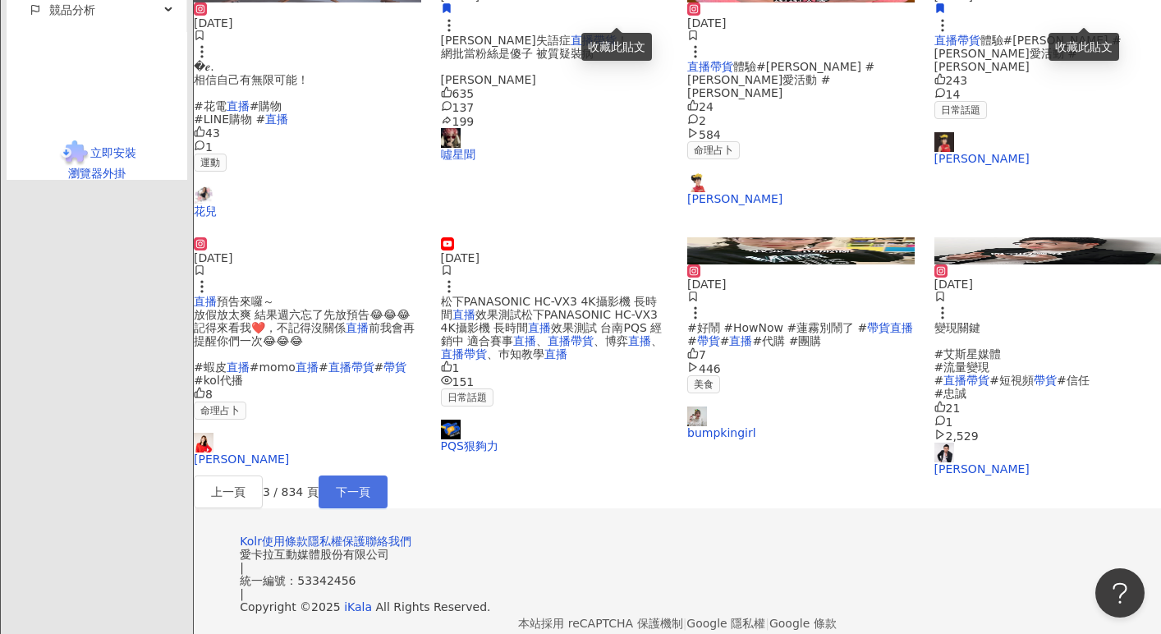
click at [370, 498] on span "下一頁" at bounding box center [353, 491] width 34 height 13
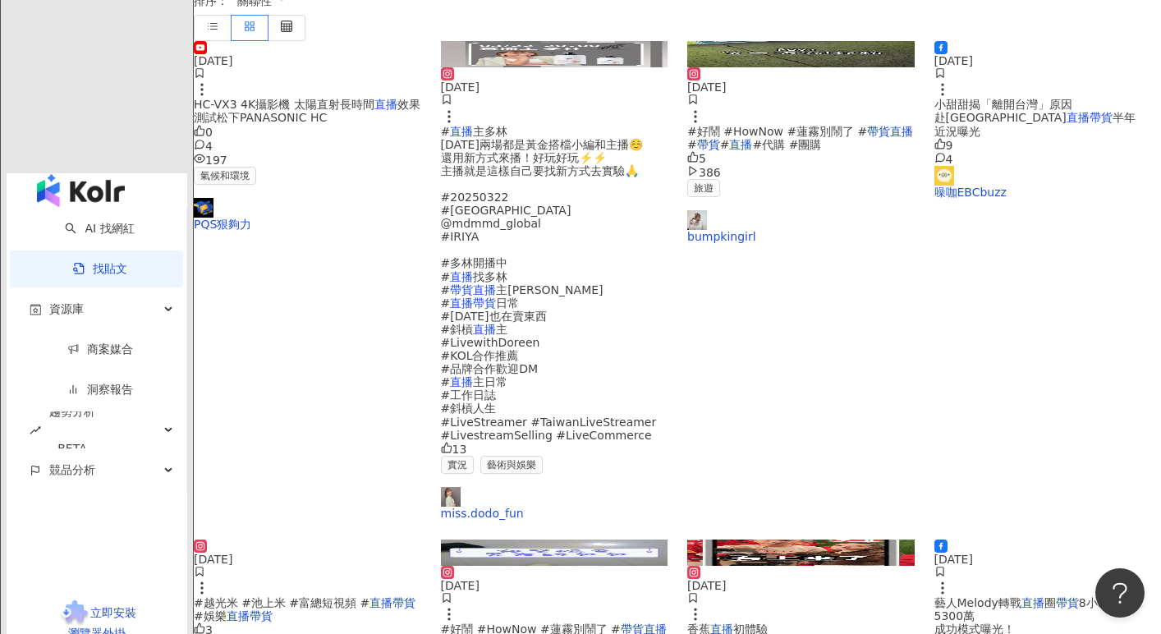
scroll to position [433, 0]
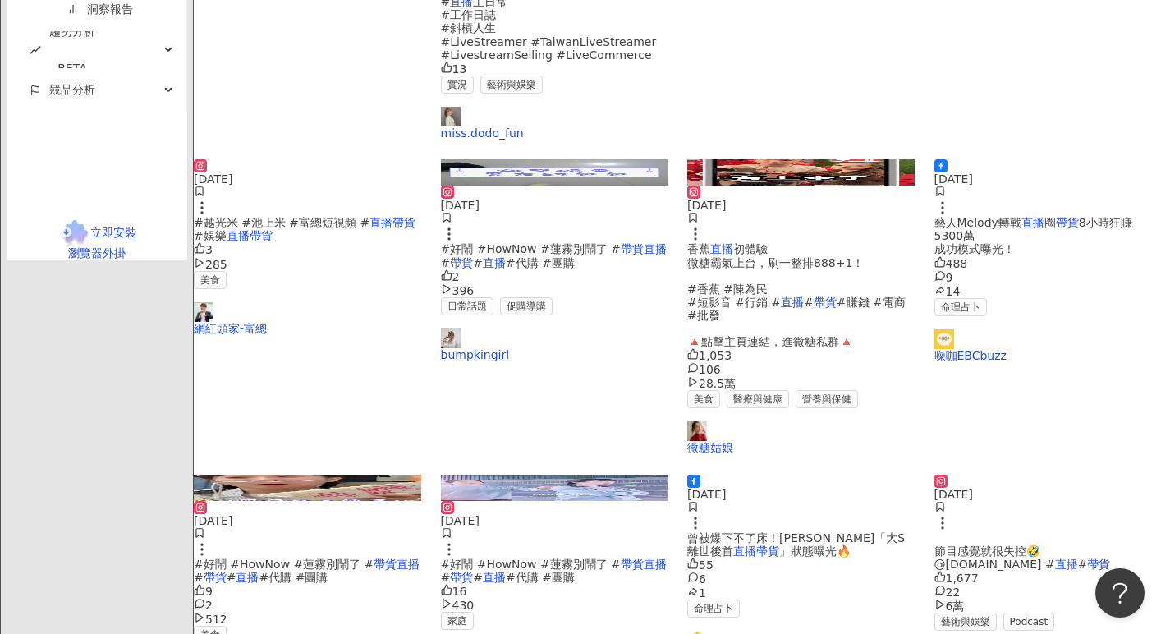
scroll to position [823, 0]
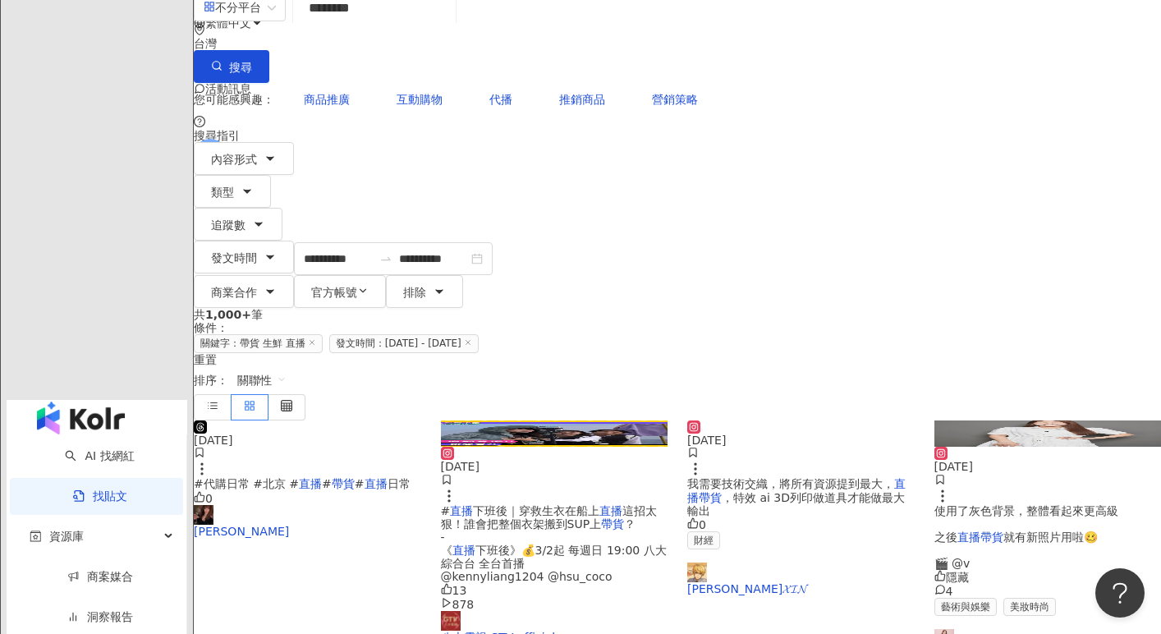
scroll to position [0, 0]
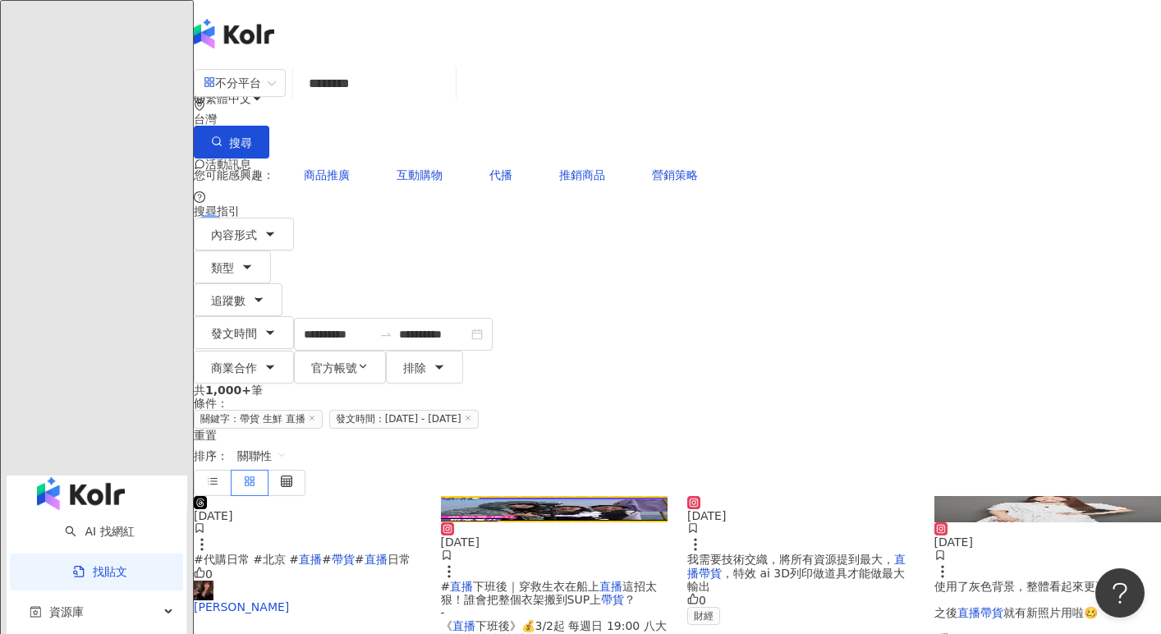
click at [374, 100] on input "********" at bounding box center [374, 83] width 149 height 35
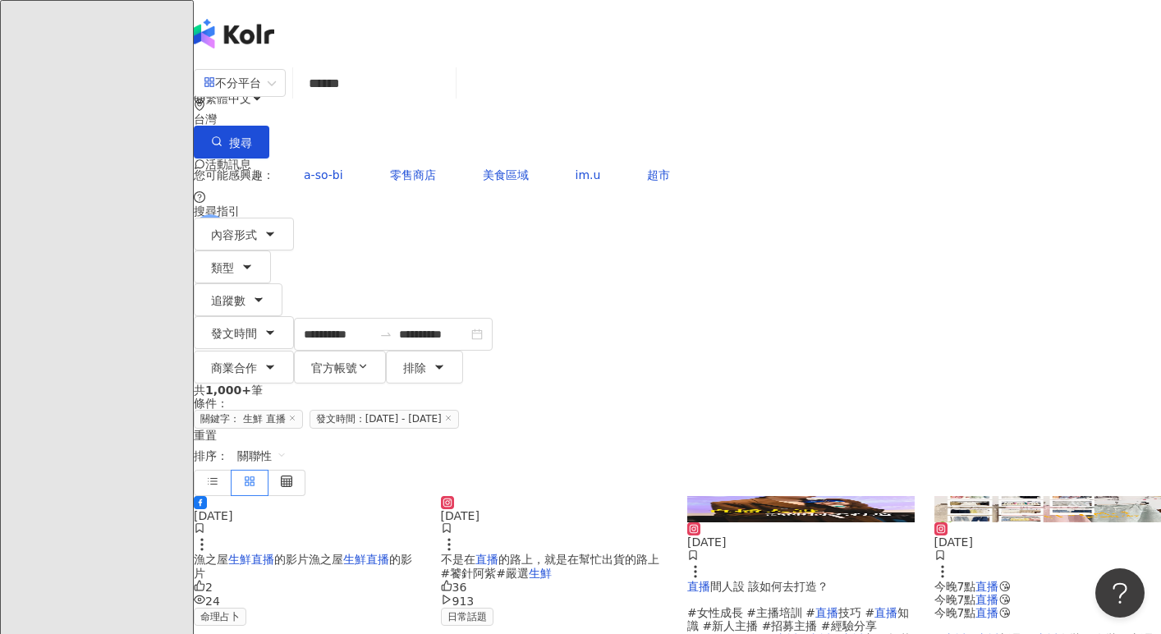
click at [355, 97] on input "*****" at bounding box center [374, 83] width 149 height 35
type input "*****"
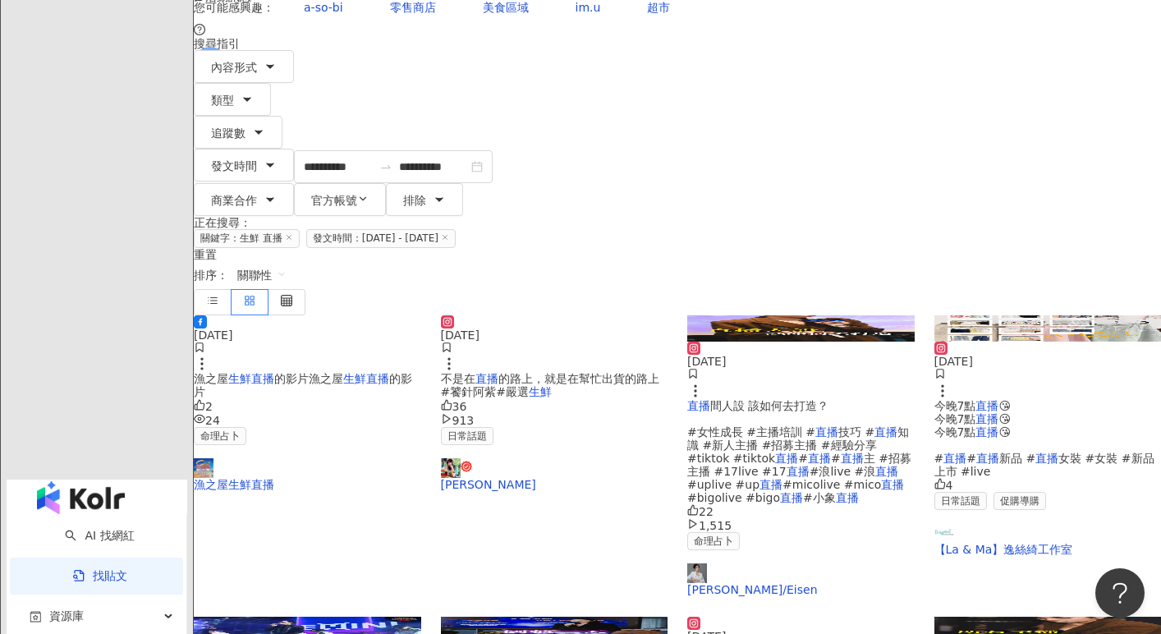
scroll to position [140, 0]
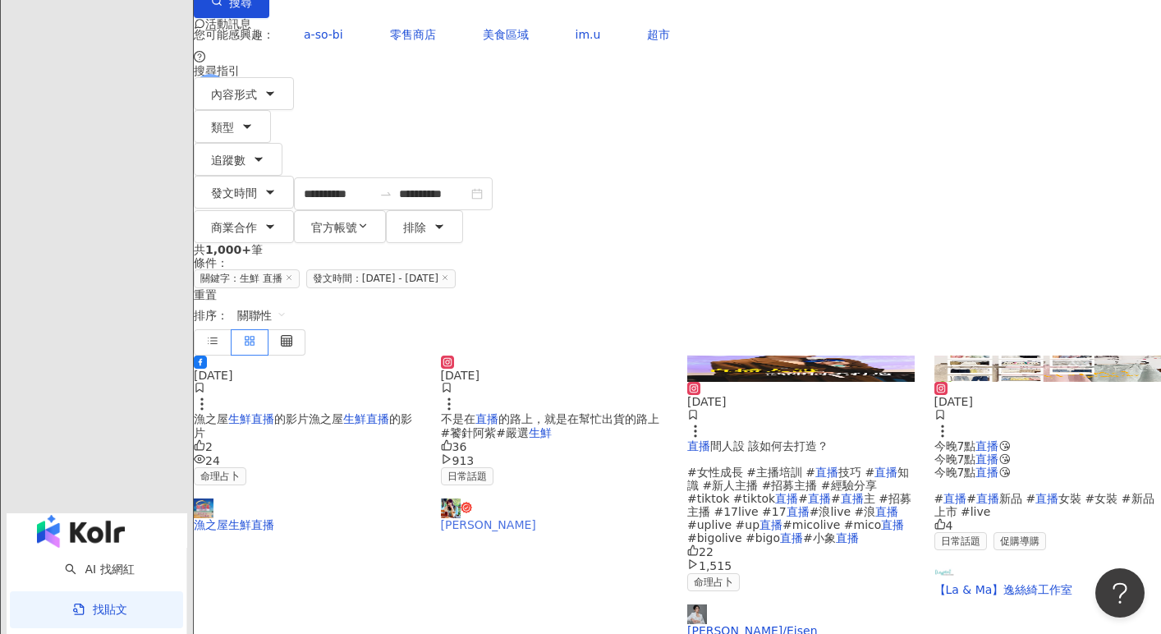
click at [506, 498] on link "紫紫" at bounding box center [554, 514] width 227 height 33
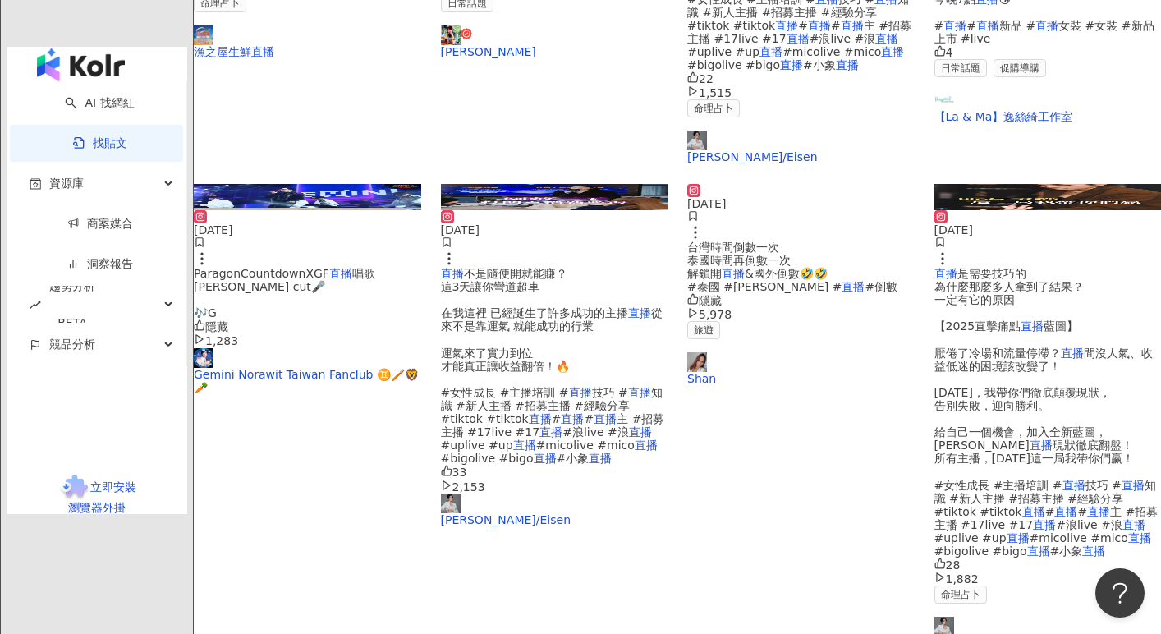
scroll to position [800, 0]
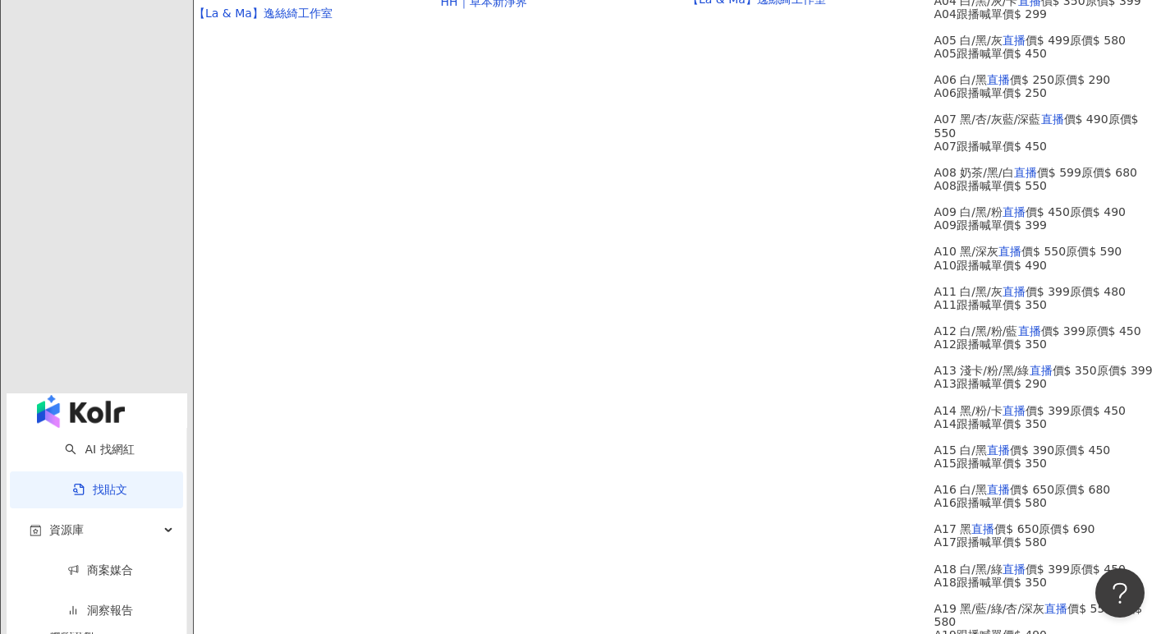
scroll to position [945, 0]
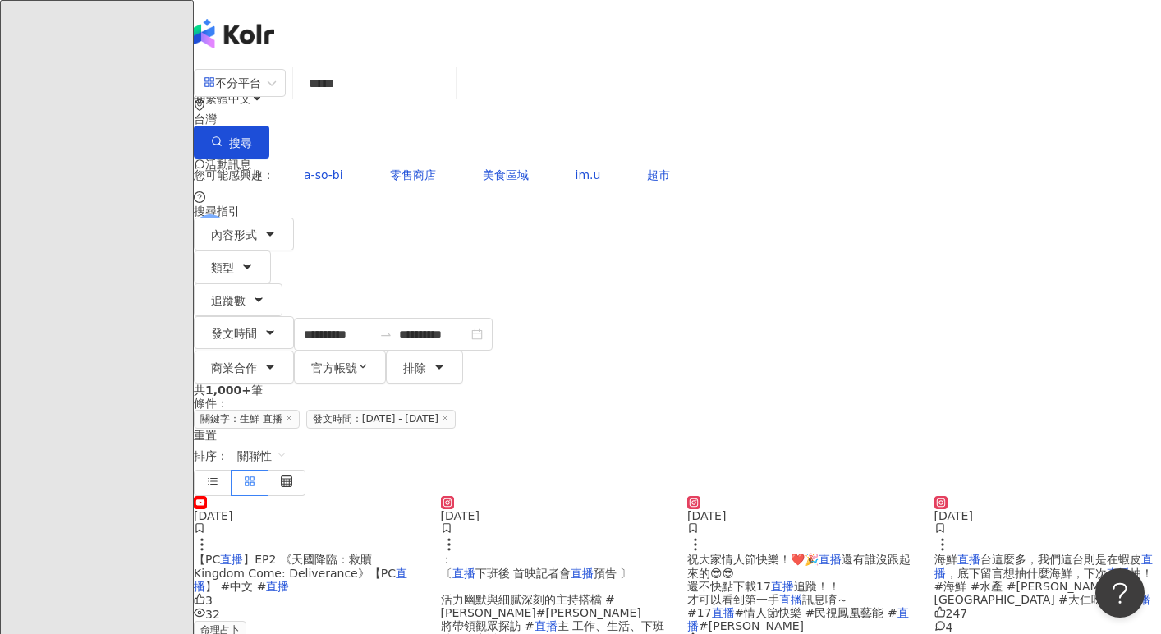
scroll to position [953, 0]
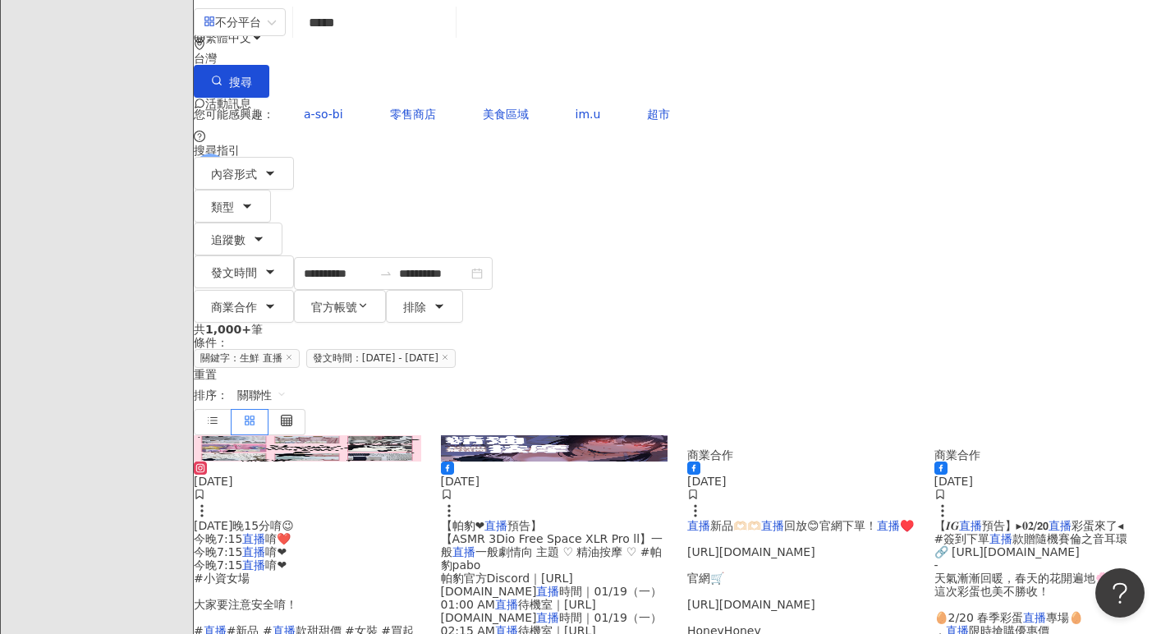
scroll to position [60, 0]
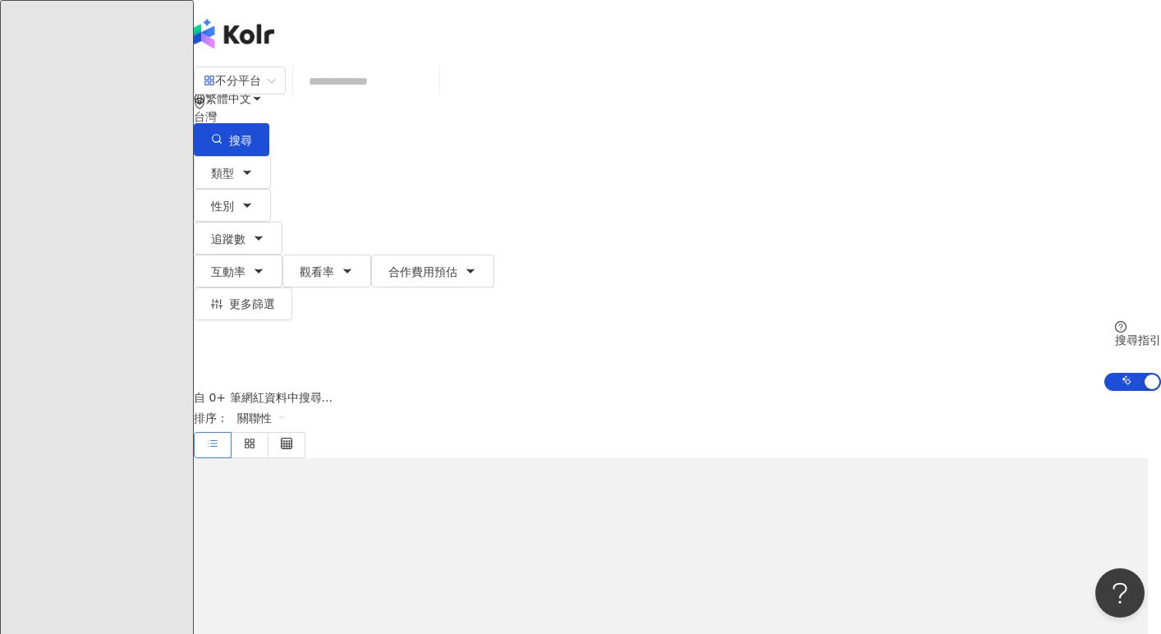
click at [383, 97] on input "search" at bounding box center [366, 81] width 133 height 31
type input "*"
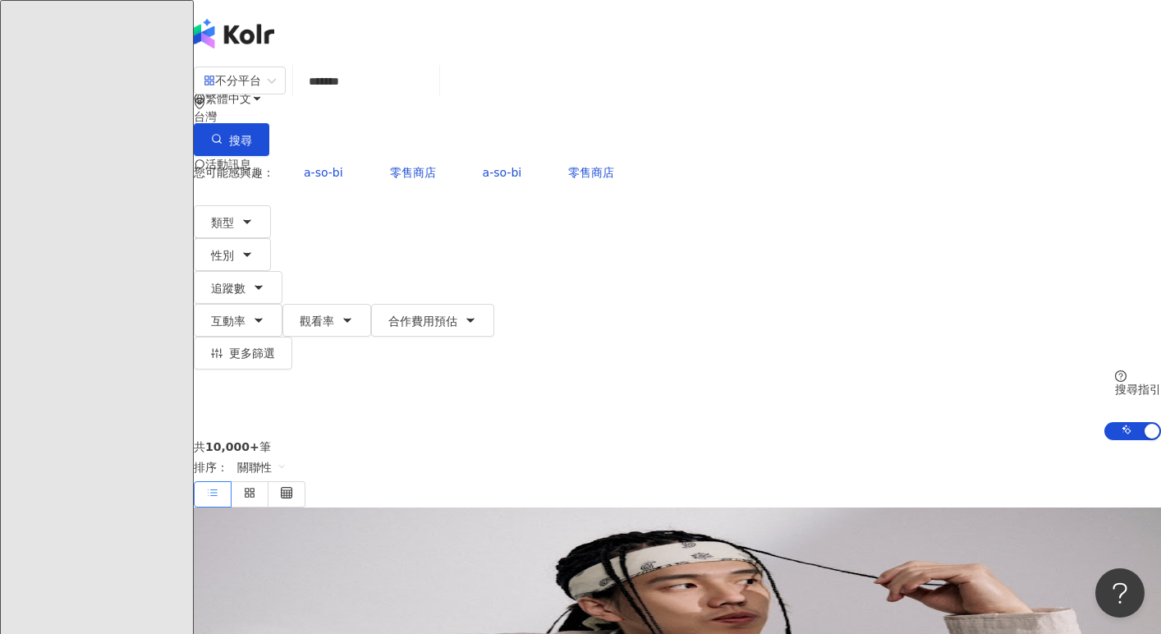
type input "*******"
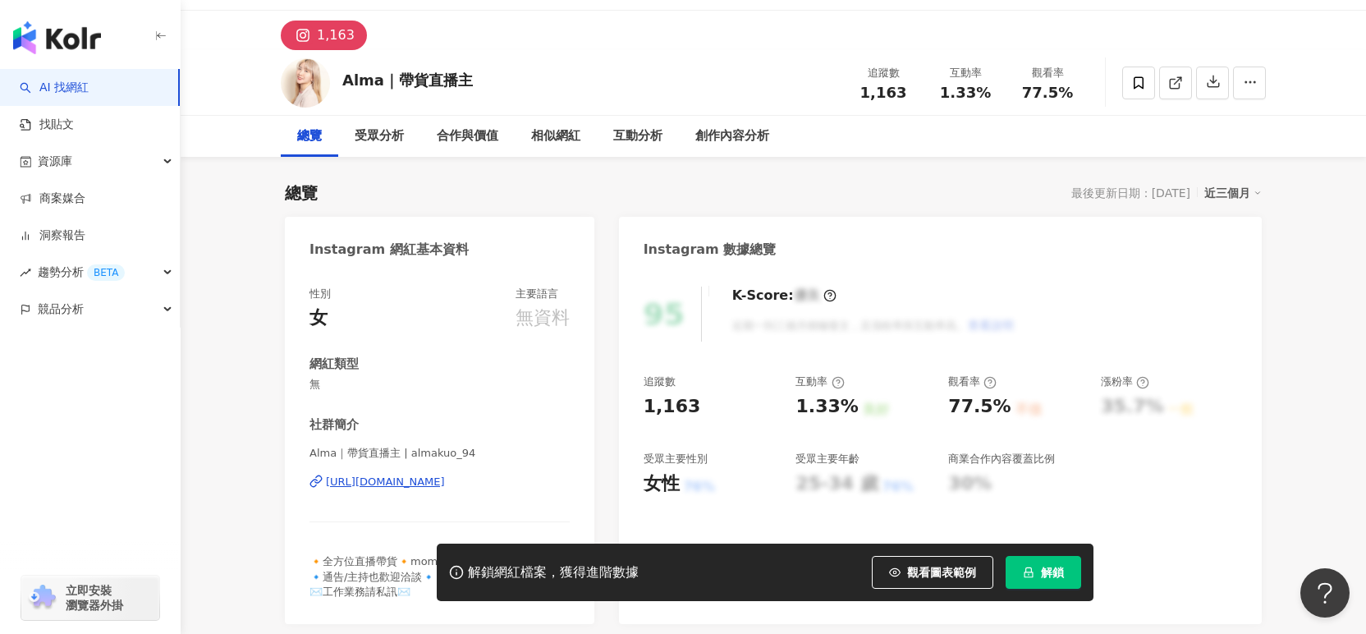
scroll to position [28, 0]
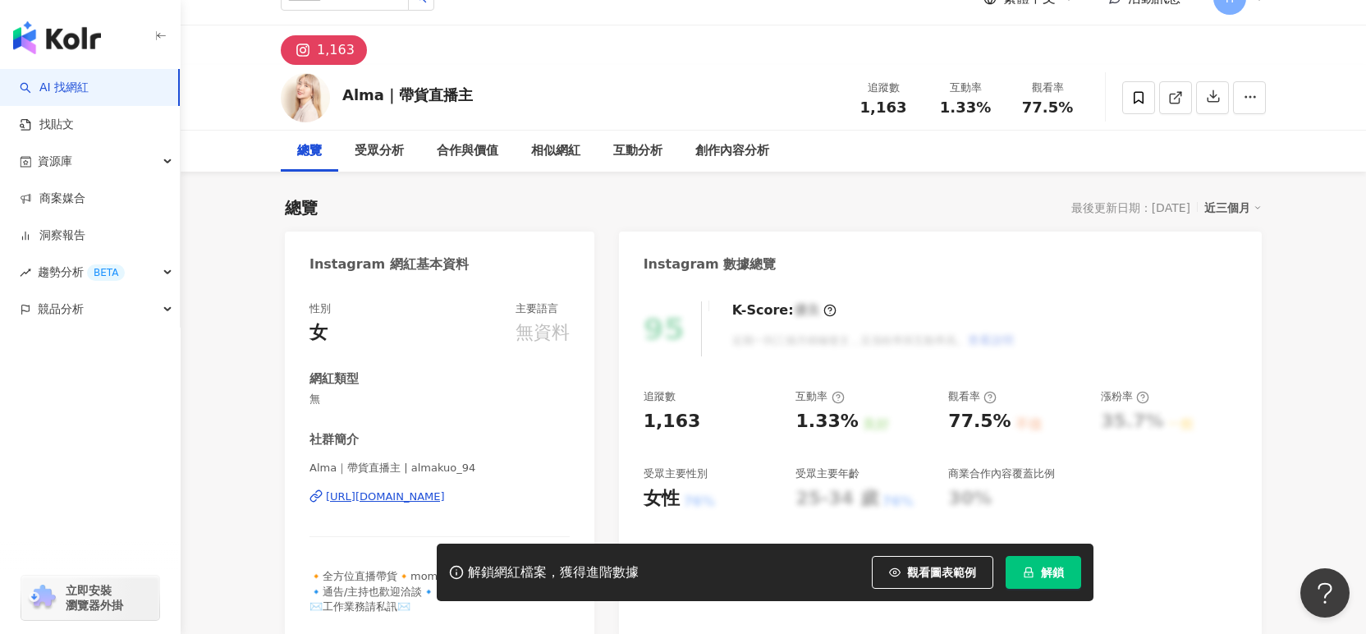
click at [445, 497] on div "https://www.instagram.com/almakuo_94/" at bounding box center [385, 496] width 119 height 15
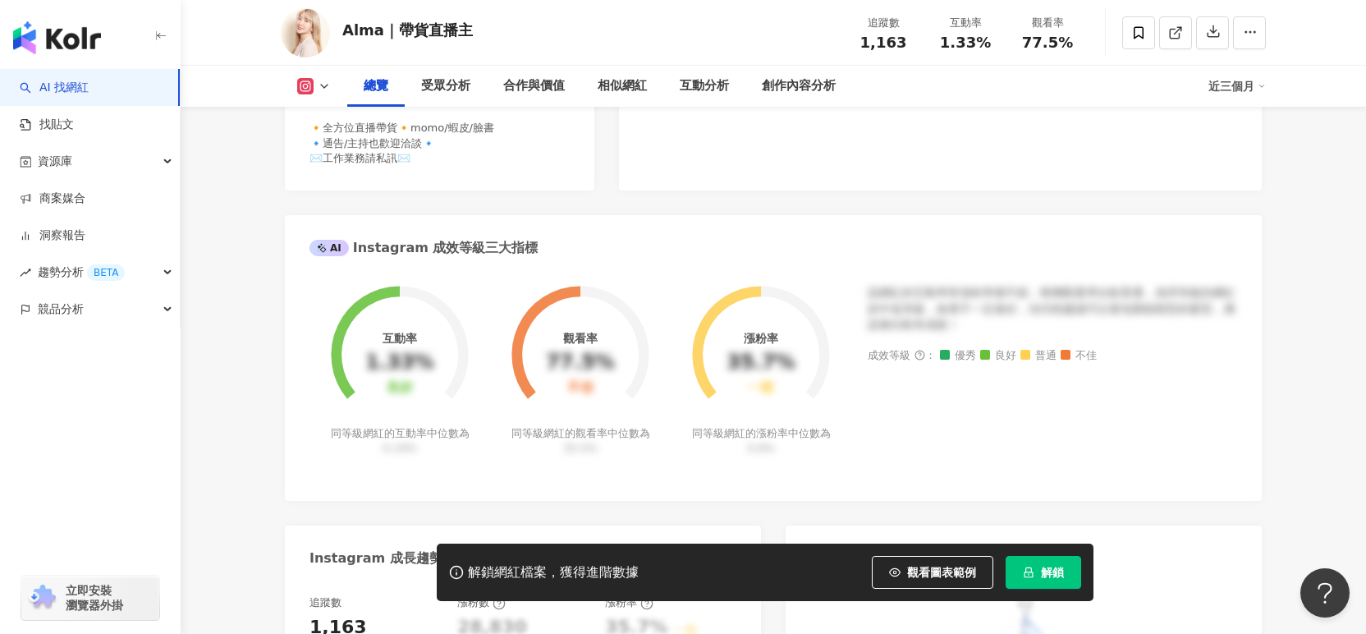
scroll to position [435, 0]
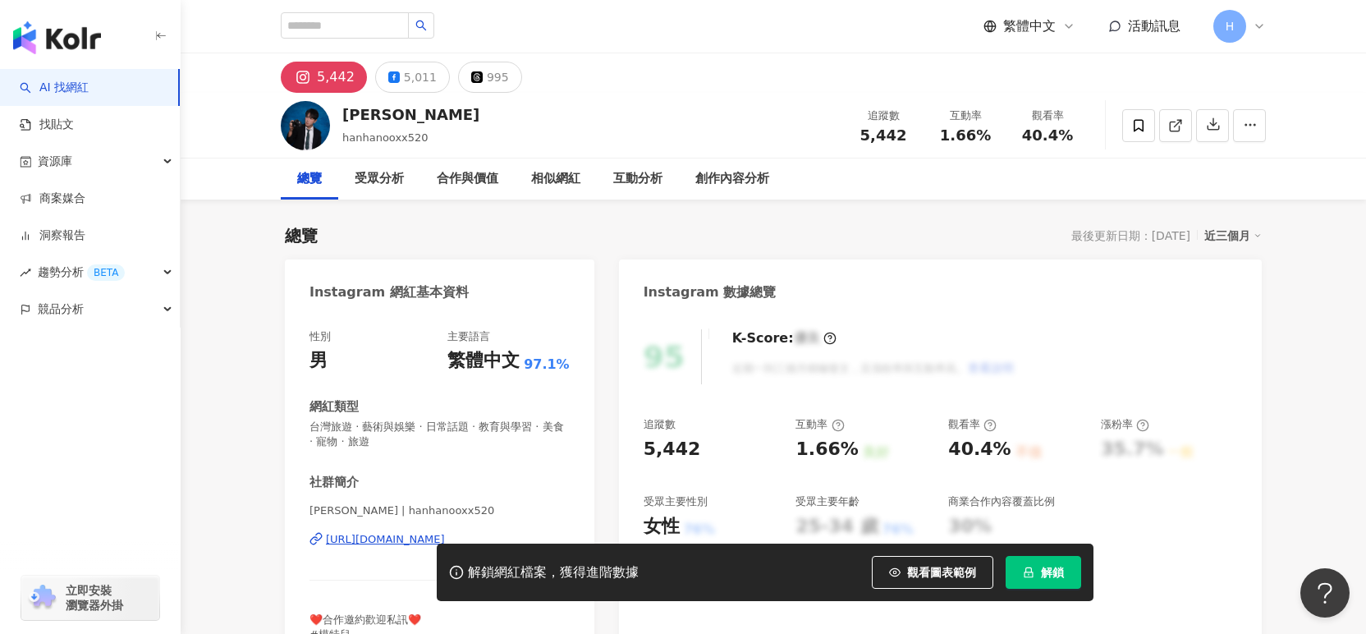
click at [374, 543] on div "https://www.instagram.com/hanhanooxx520/" at bounding box center [385, 539] width 119 height 15
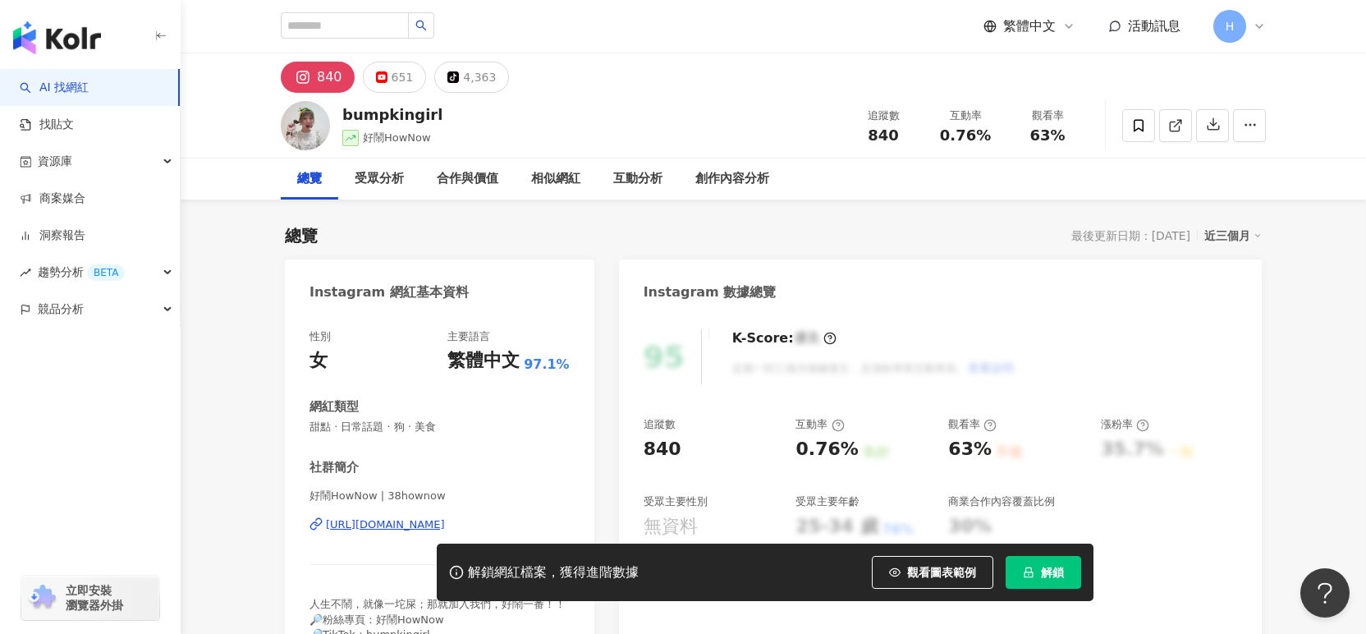
click at [414, 528] on div "https://www.instagram.com/38hownow/" at bounding box center [385, 524] width 119 height 15
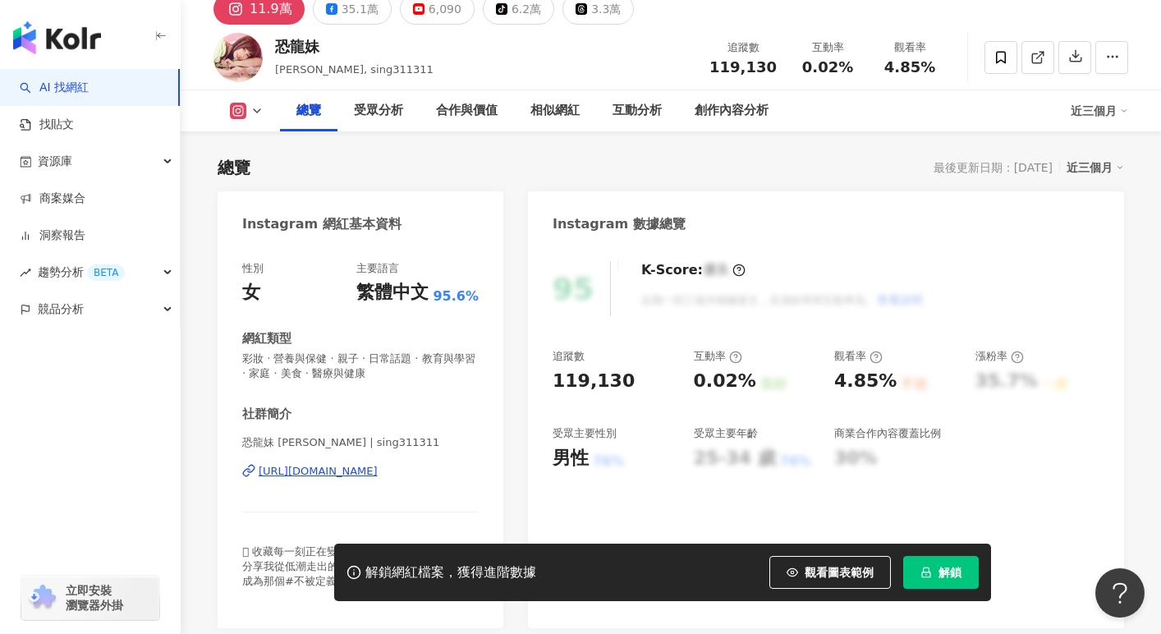
scroll to position [69, 0]
click at [378, 466] on div "https://www.instagram.com/sing311311/" at bounding box center [318, 470] width 119 height 15
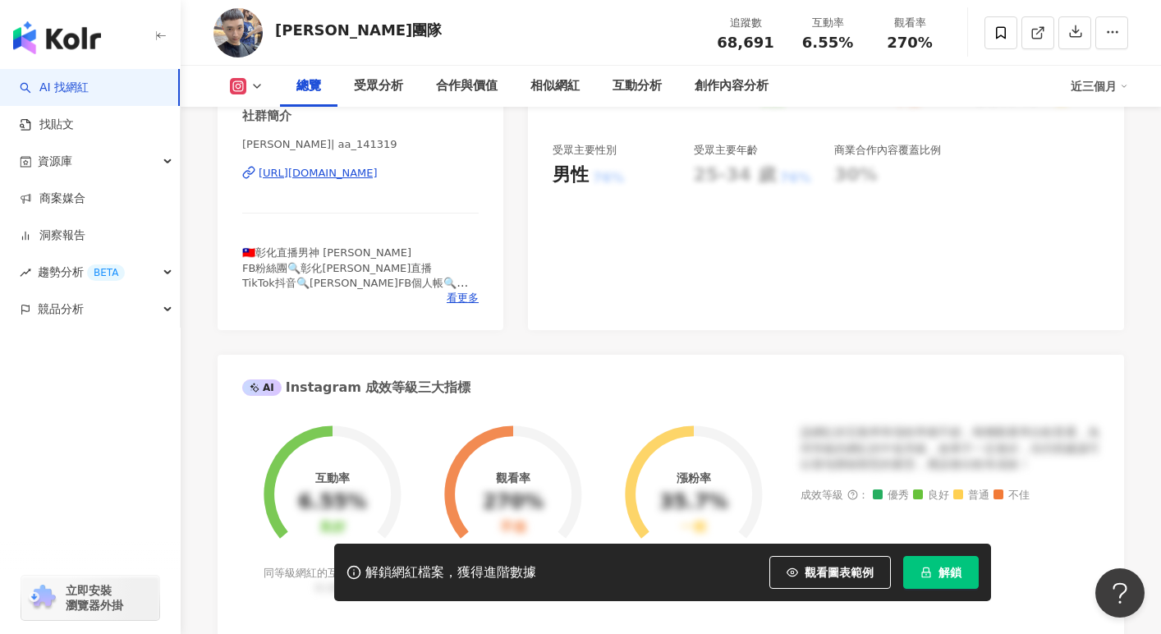
scroll to position [319, 0]
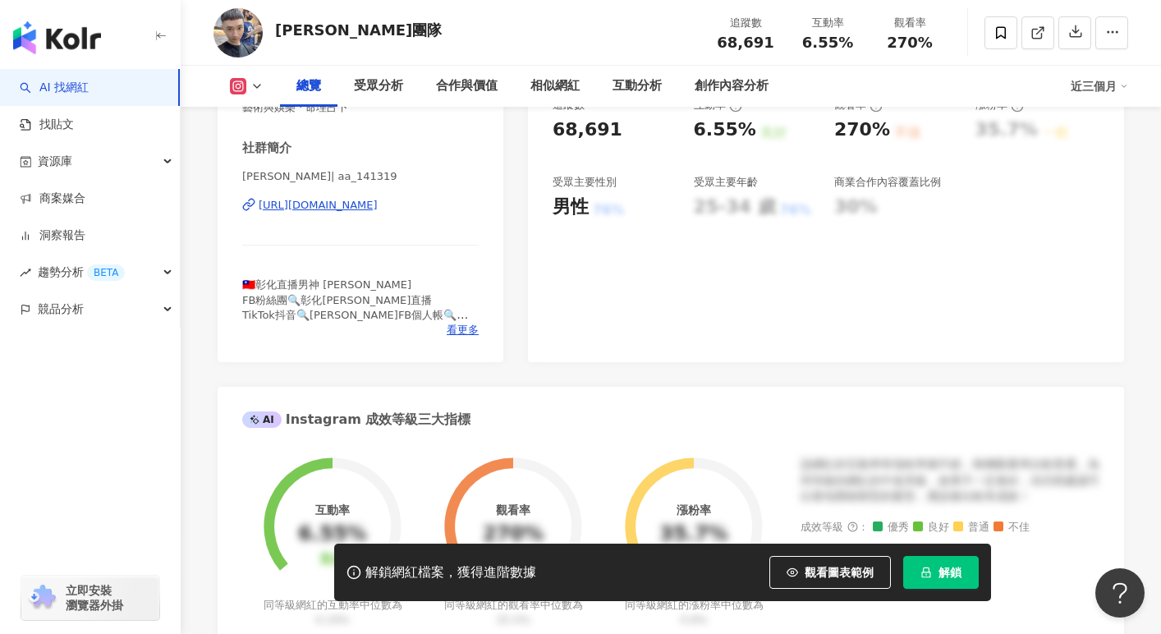
click at [378, 205] on div "[URL][DOMAIN_NAME]" at bounding box center [318, 205] width 119 height 15
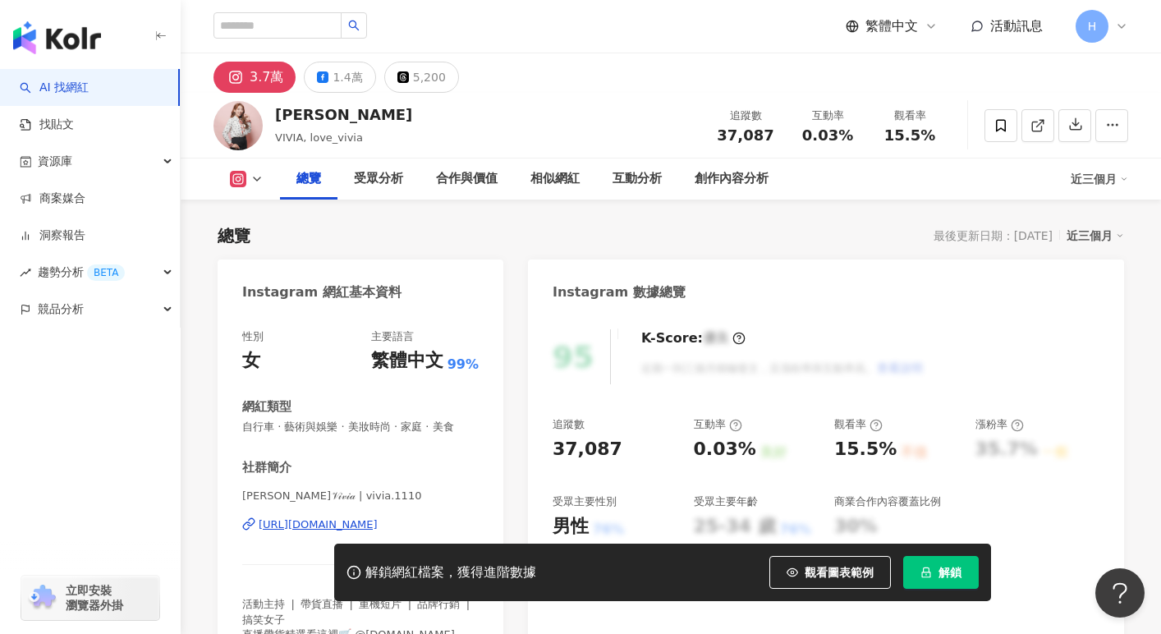
scroll to position [197, 0]
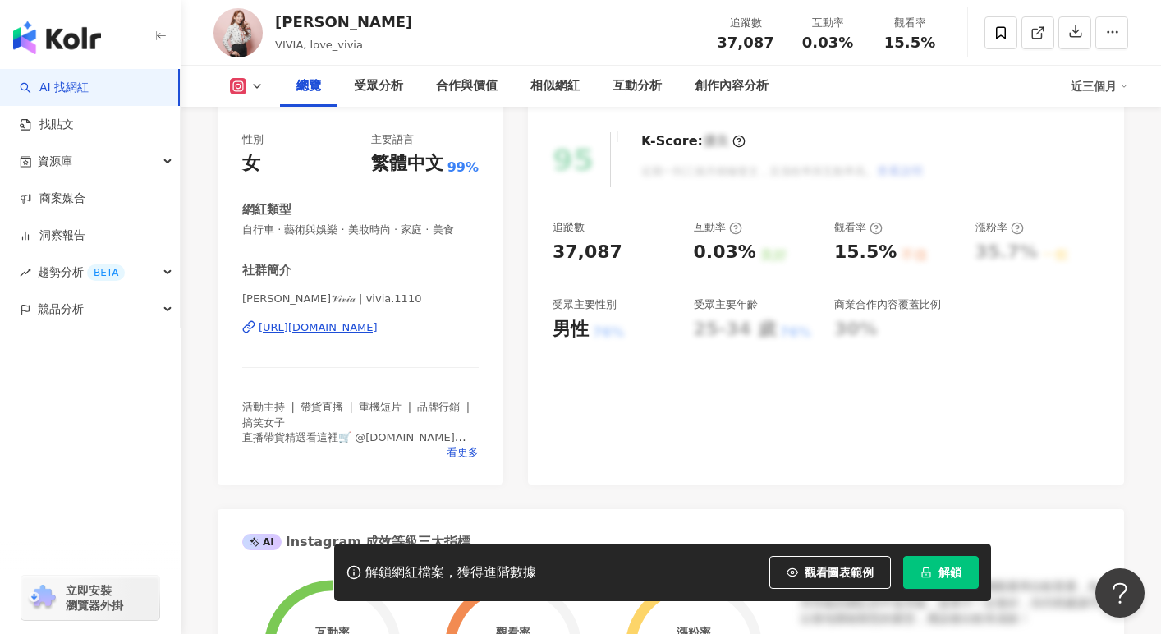
click at [378, 327] on div "https://www.instagram.com/vivia.1110/" at bounding box center [318, 327] width 119 height 15
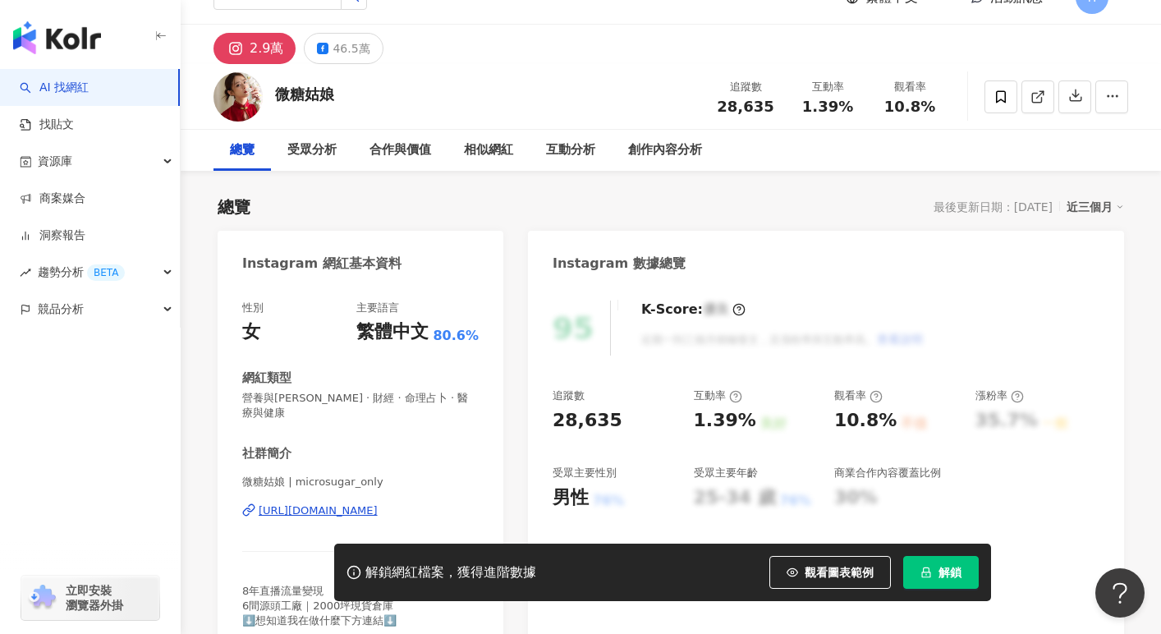
scroll to position [36, 0]
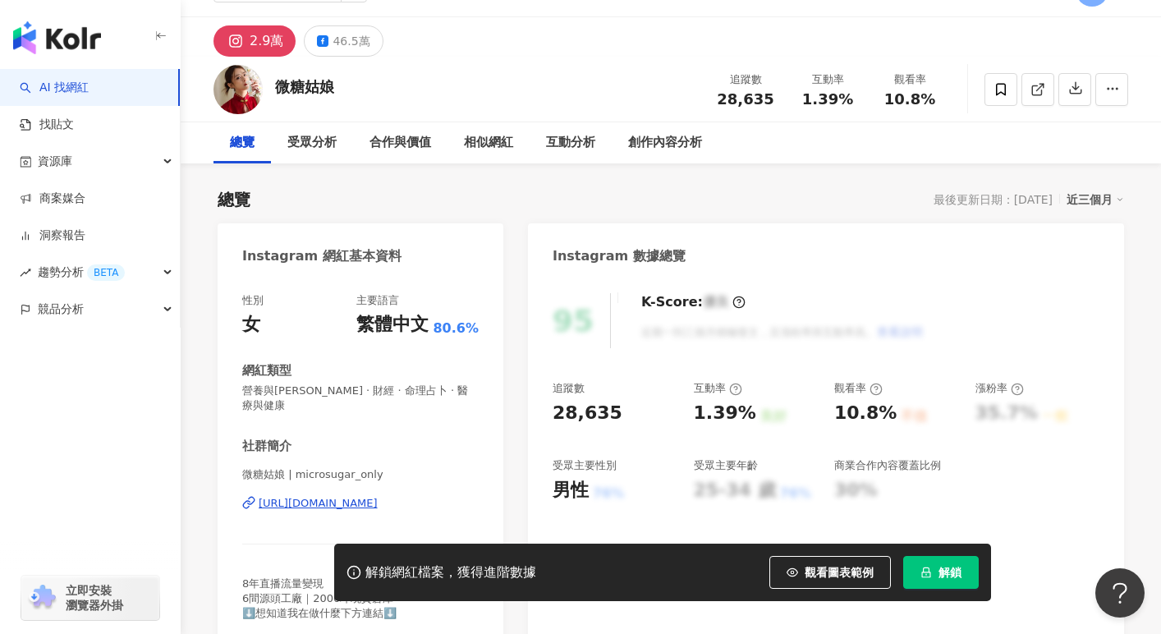
click at [284, 496] on div "https://www.instagram.com/microsugar_only/" at bounding box center [318, 503] width 119 height 15
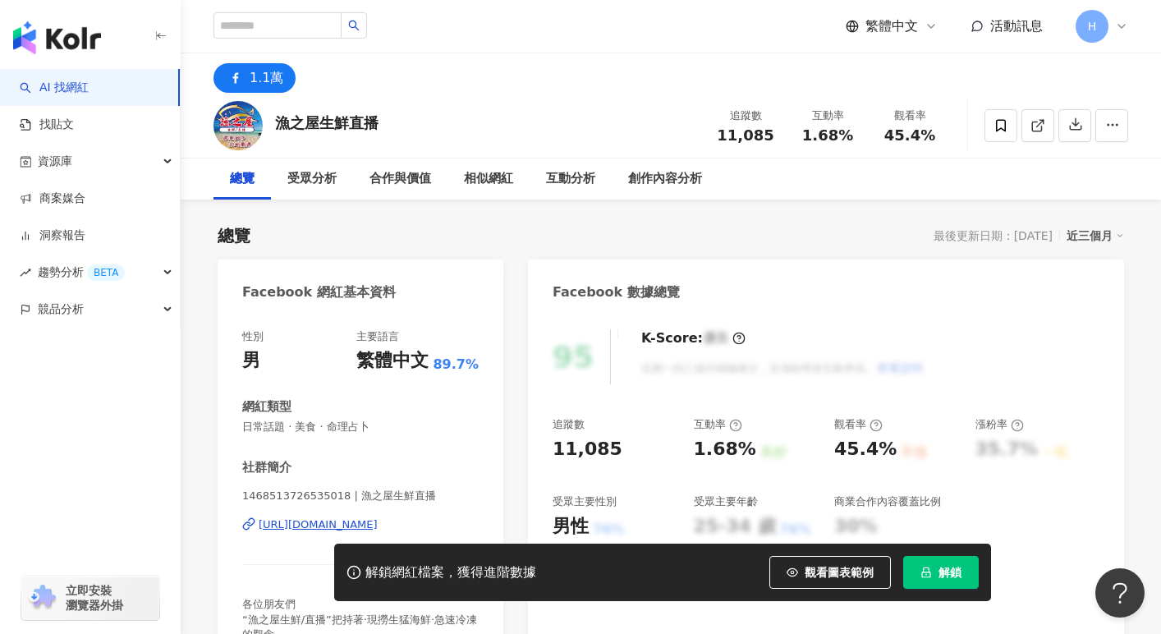
click at [316, 521] on div "[URL][DOMAIN_NAME]" at bounding box center [318, 524] width 119 height 15
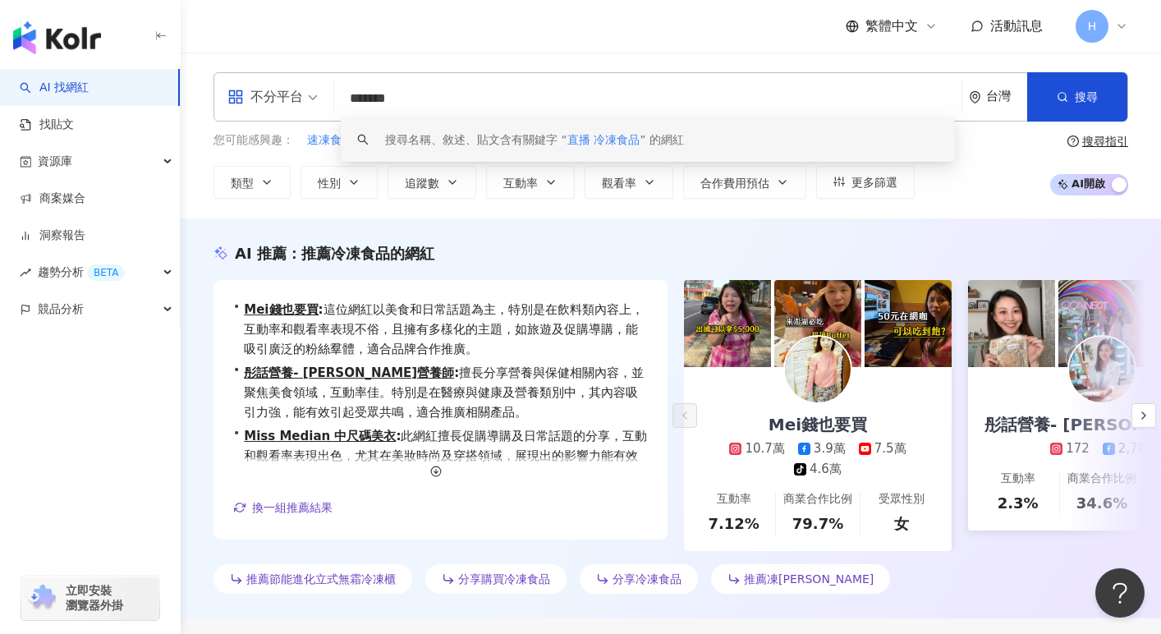
click at [437, 227] on div "AI 推薦 ： 推薦冷凍食品的網紅 • Mei錢也要買 : 這位網紅以美食和日常話題為主，特別是在飲料類內容上，互動率和觀看率表現不俗，且擁有多樣化的主題，如…" at bounding box center [671, 418] width 980 height 400
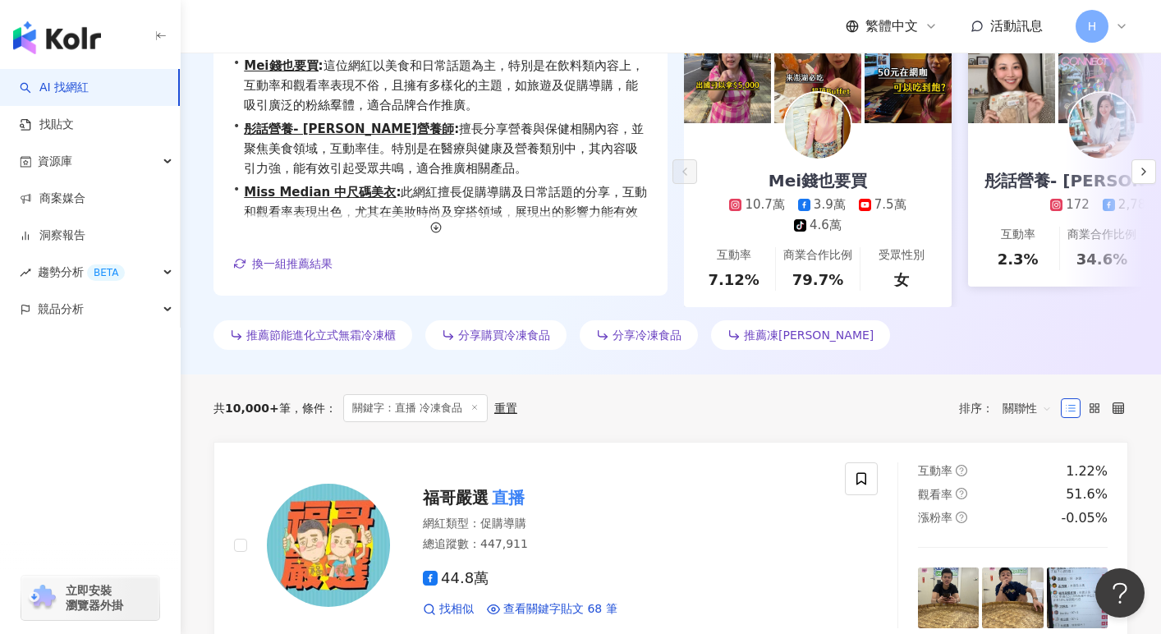
scroll to position [245, 0]
click at [826, 233] on link "Mei錢也要買 10.7萬 3.9萬 7.5萬 tiktok-icon 4.6萬 互動率 7.12% 商業合作比例 79.7% 受眾性別 女" at bounding box center [818, 214] width 268 height 184
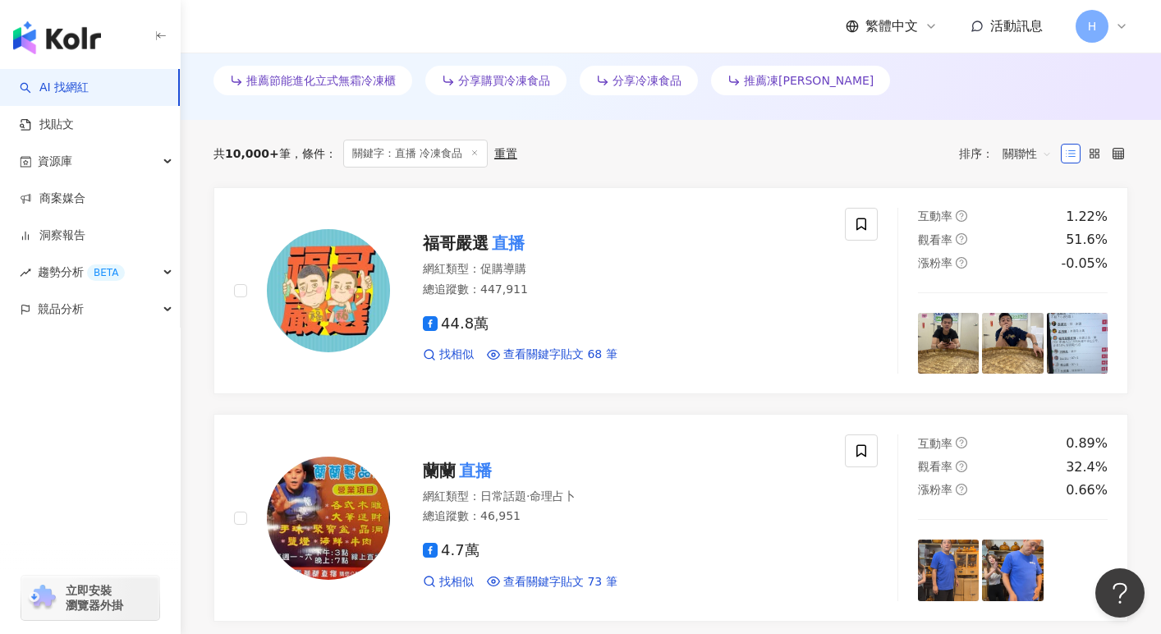
scroll to position [514, 0]
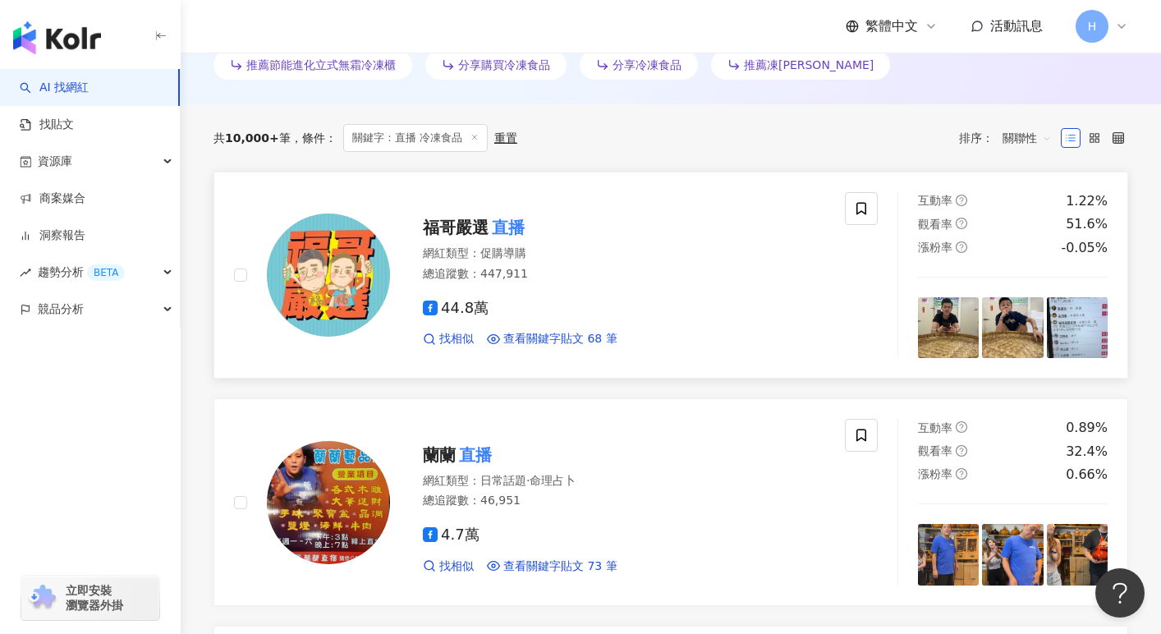
click at [461, 236] on span "福哥嚴選" at bounding box center [456, 228] width 66 height 20
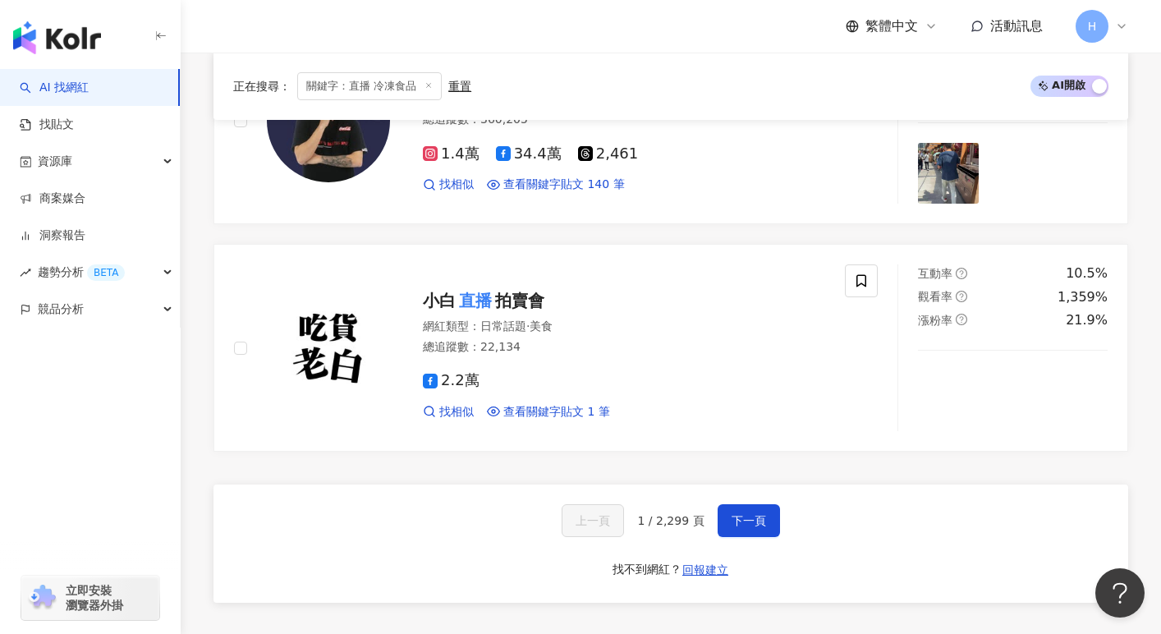
scroll to position [2942, 0]
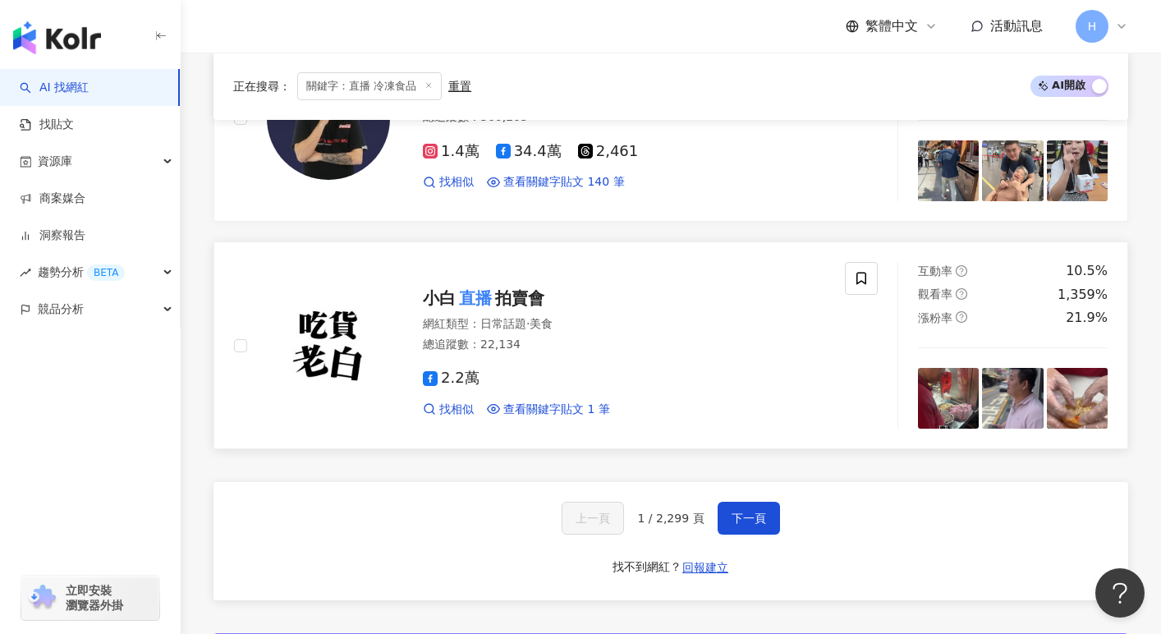
click at [479, 294] on mark "直播" at bounding box center [475, 298] width 39 height 26
click at [737, 517] on span "下一頁" at bounding box center [749, 518] width 34 height 13
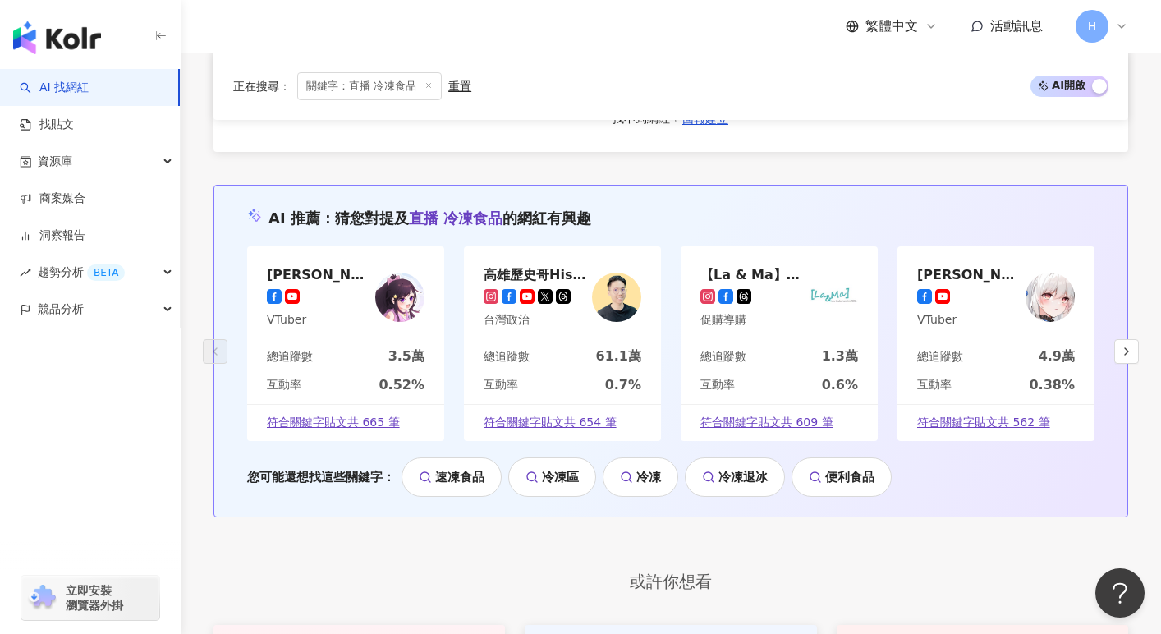
scroll to position [3693, 0]
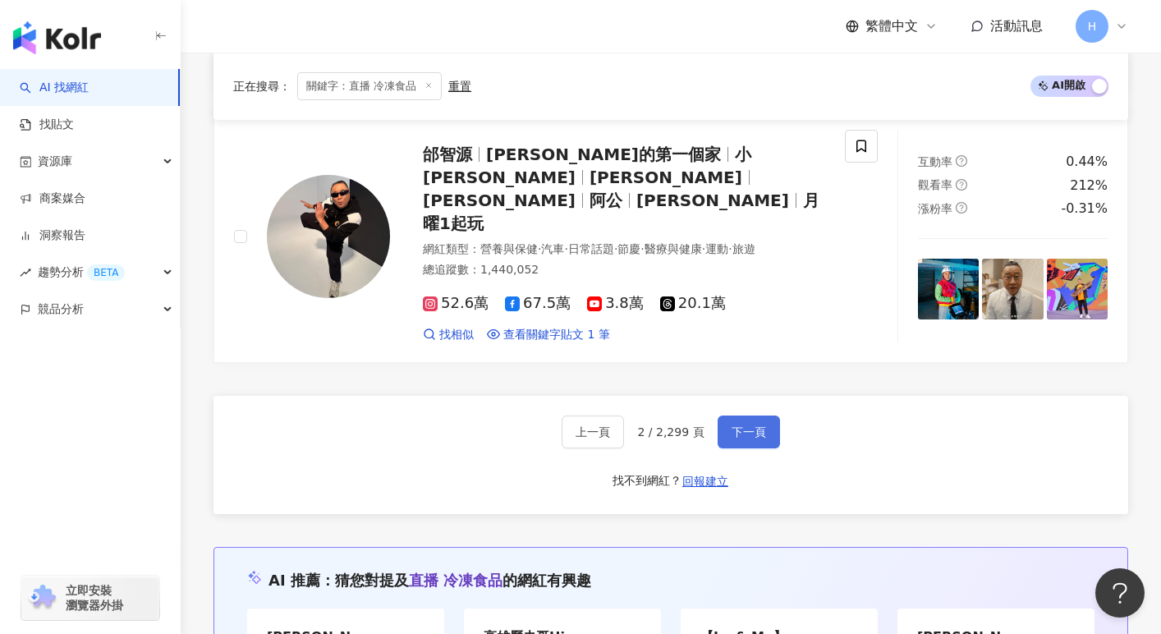
click at [752, 415] on button "下一頁" at bounding box center [749, 431] width 62 height 33
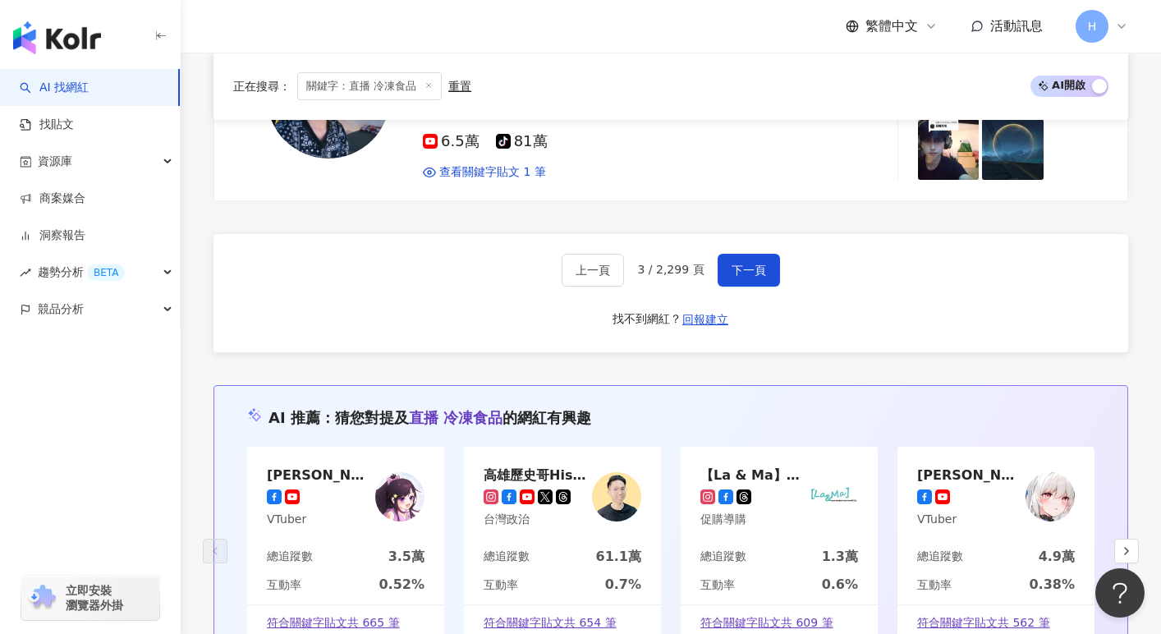
scroll to position [3226, 0]
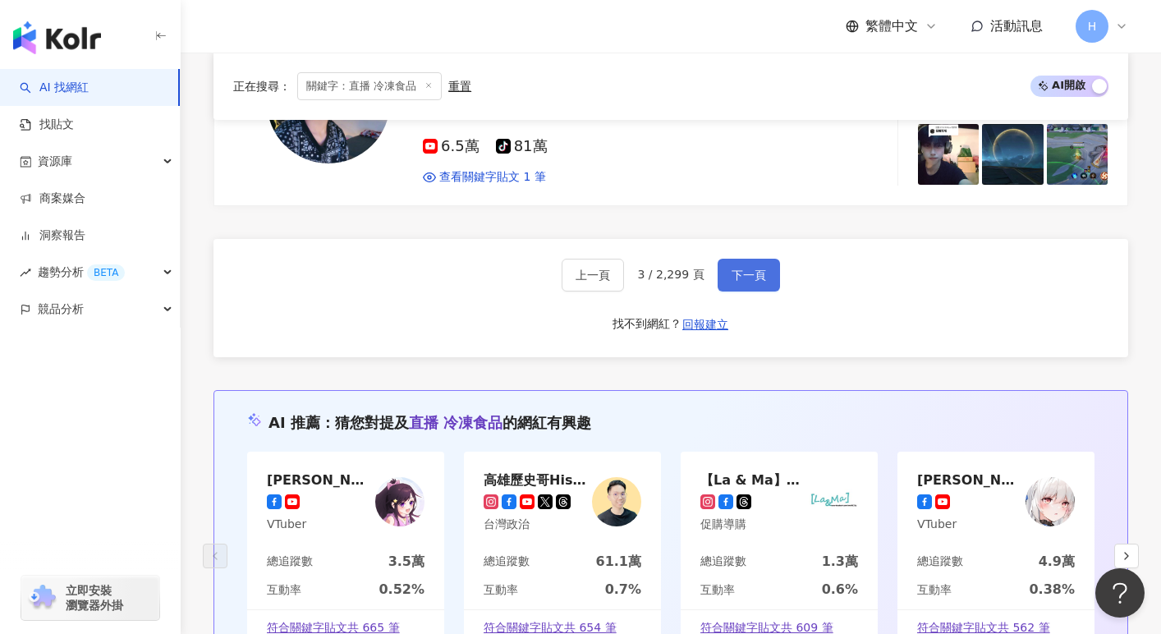
click at [740, 269] on span "下一頁" at bounding box center [749, 275] width 34 height 13
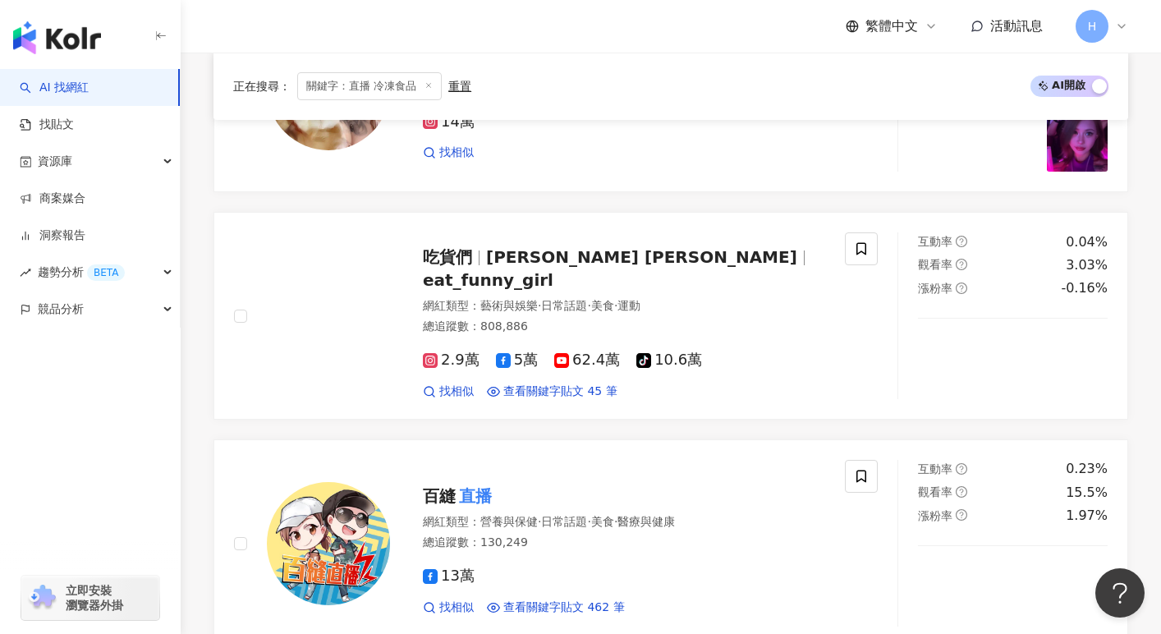
scroll to position [2527, 0]
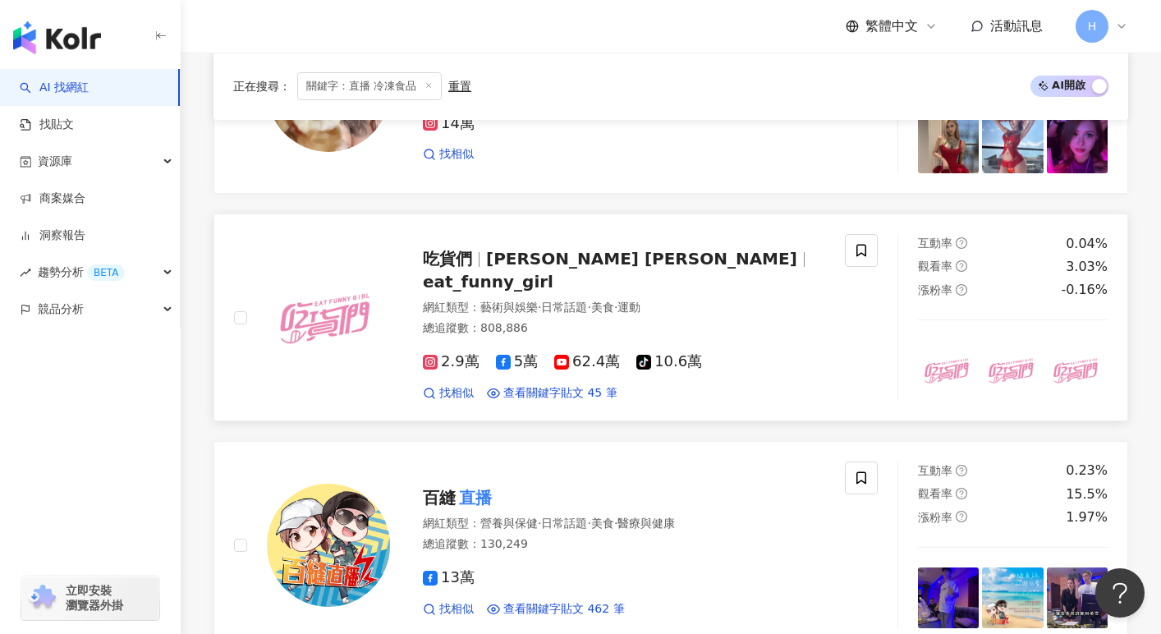
click at [507, 262] on span "Paula Queena Tina" at bounding box center [641, 259] width 311 height 20
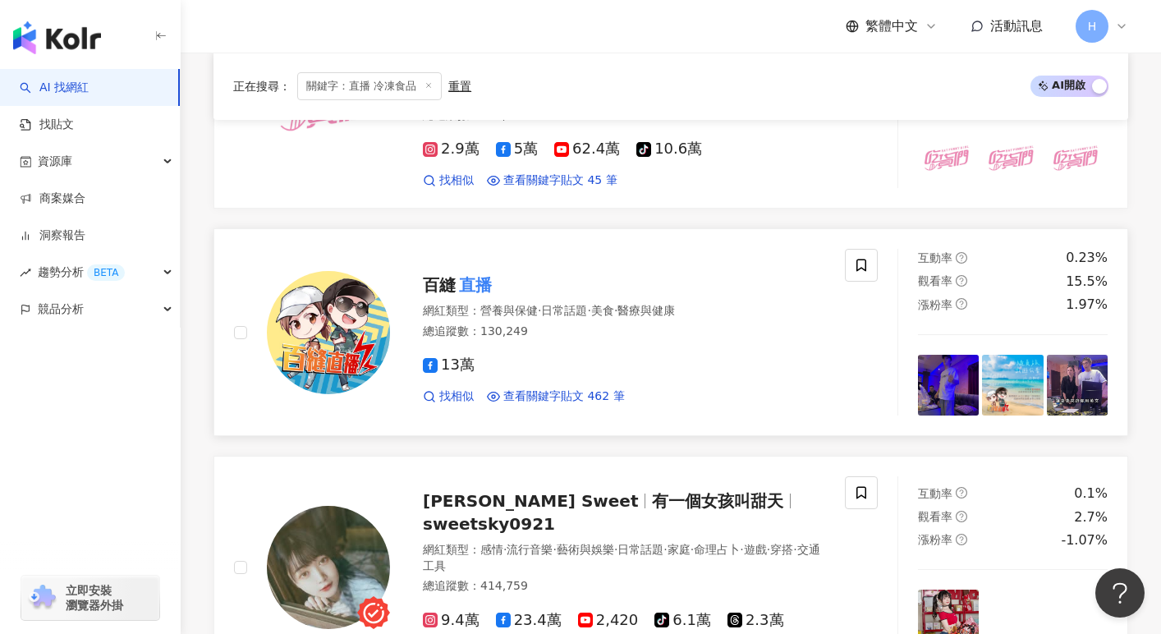
scroll to position [2991, 0]
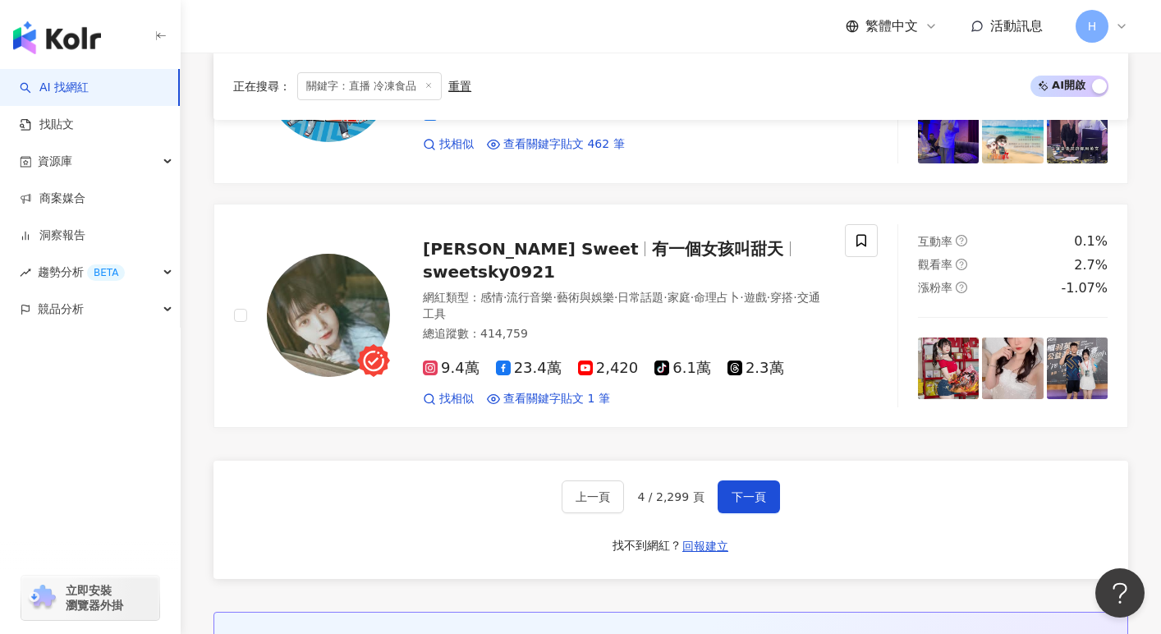
click at [832, 482] on div "上一頁 4 / 2,299 頁 下一頁 找不到網紅？ 回報建立" at bounding box center [670, 520] width 915 height 118
click at [764, 480] on button "下一頁" at bounding box center [749, 496] width 62 height 33
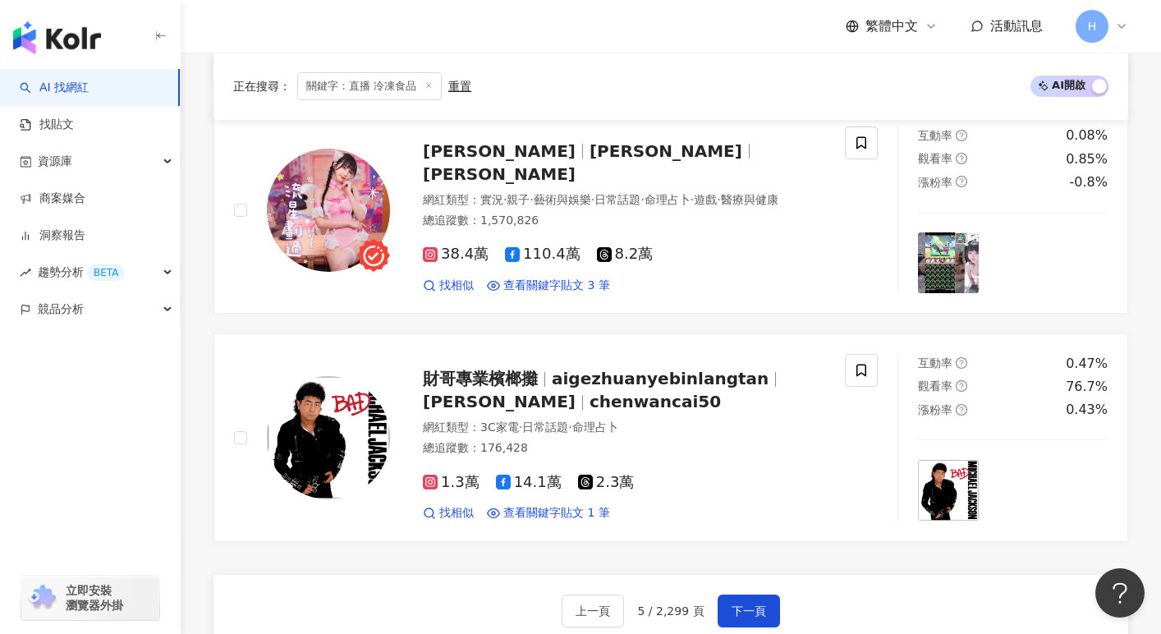
scroll to position [2962, 0]
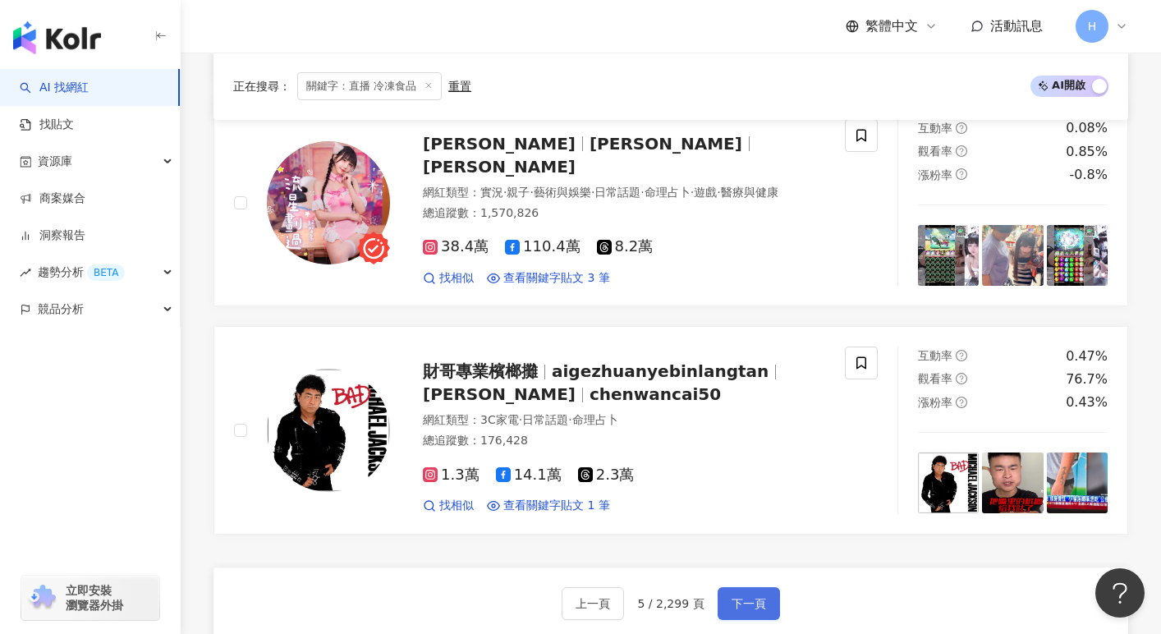
click at [745, 597] on span "下一頁" at bounding box center [749, 603] width 34 height 13
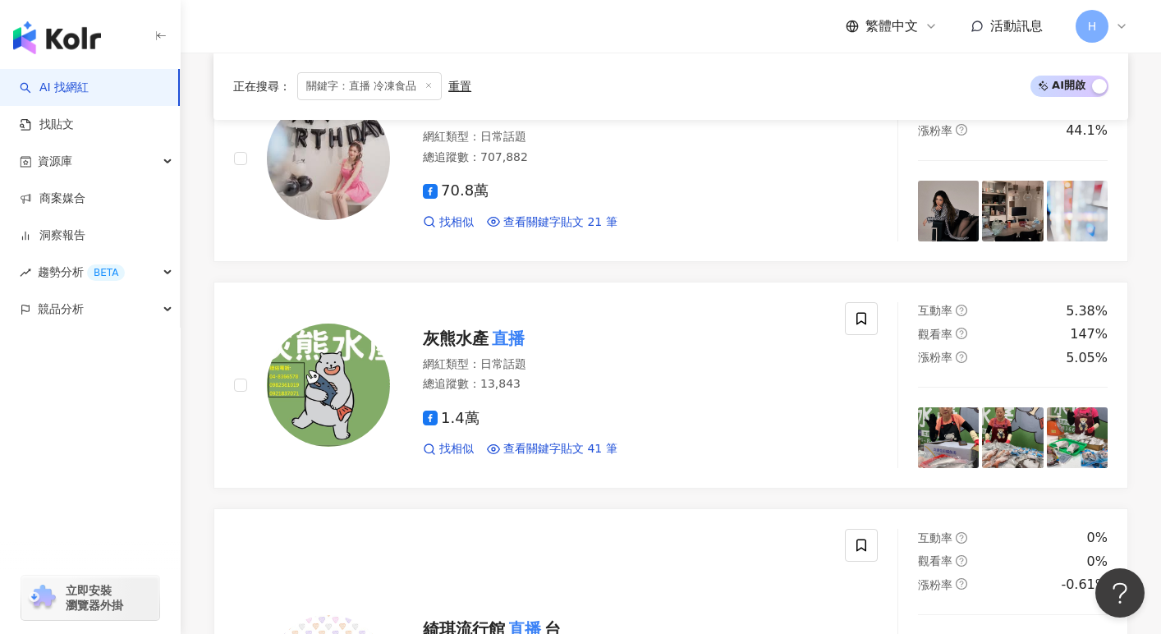
scroll to position [2109, 0]
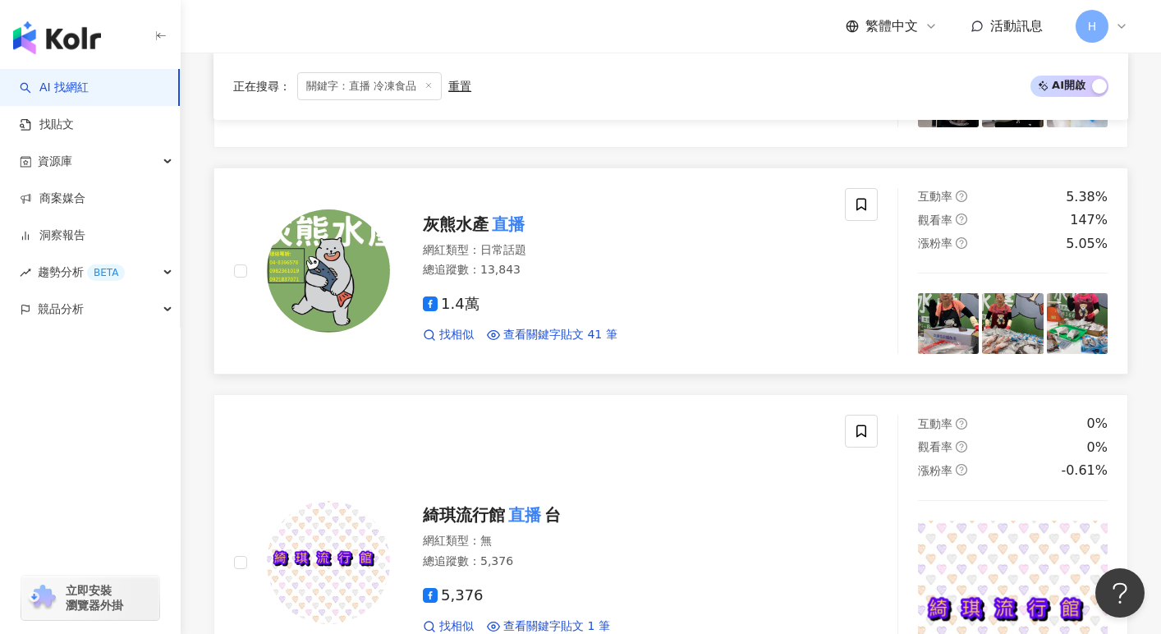
click at [472, 225] on span "灰熊水產" at bounding box center [456, 224] width 66 height 20
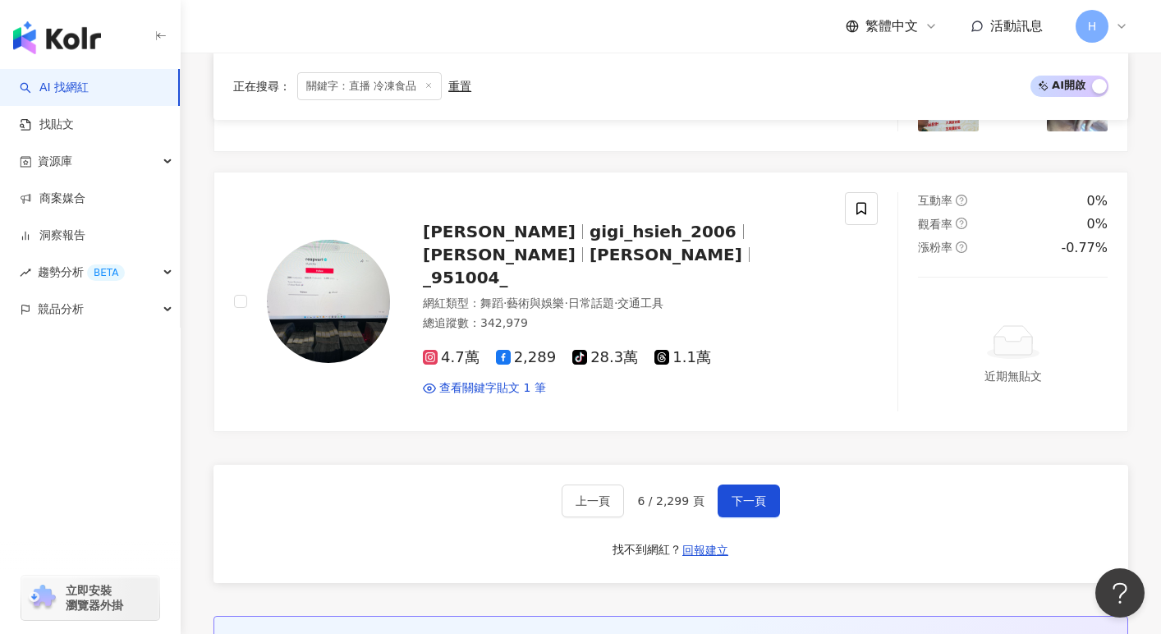
scroll to position [3142, 0]
click at [741, 494] on span "下一頁" at bounding box center [749, 500] width 34 height 13
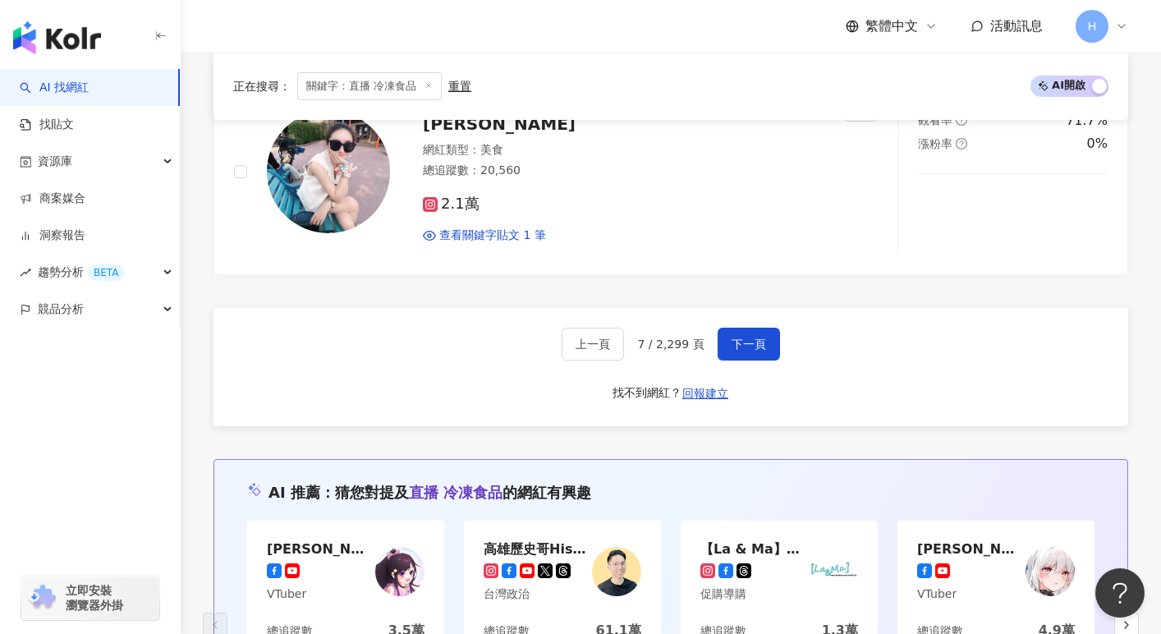
scroll to position [3194, 0]
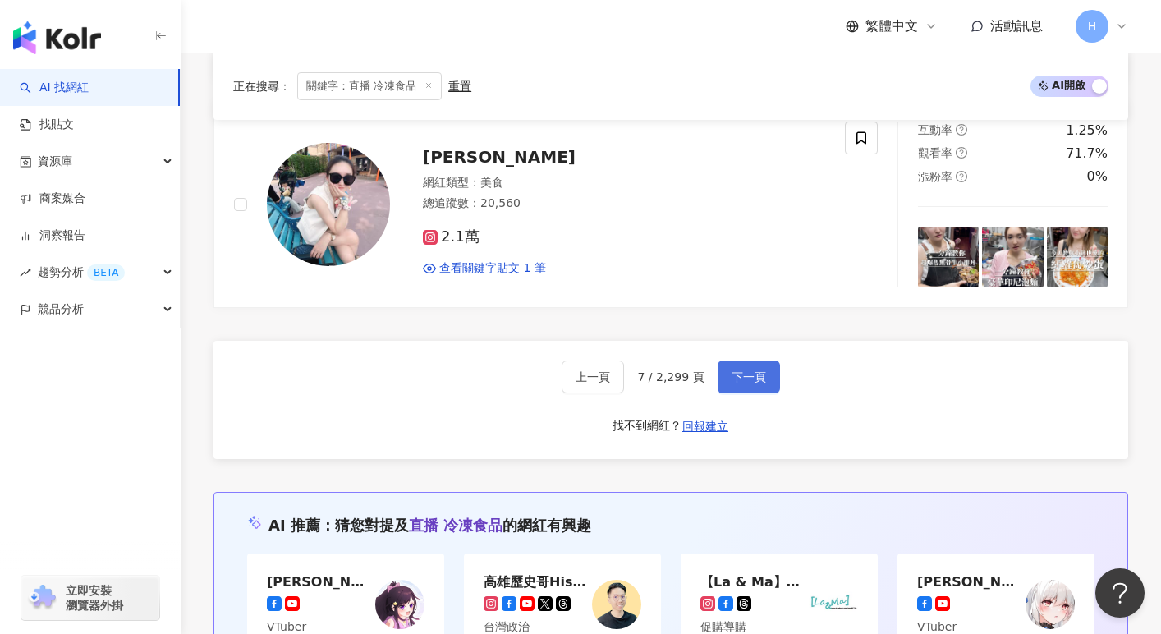
click at [746, 370] on span "下一頁" at bounding box center [749, 376] width 34 height 13
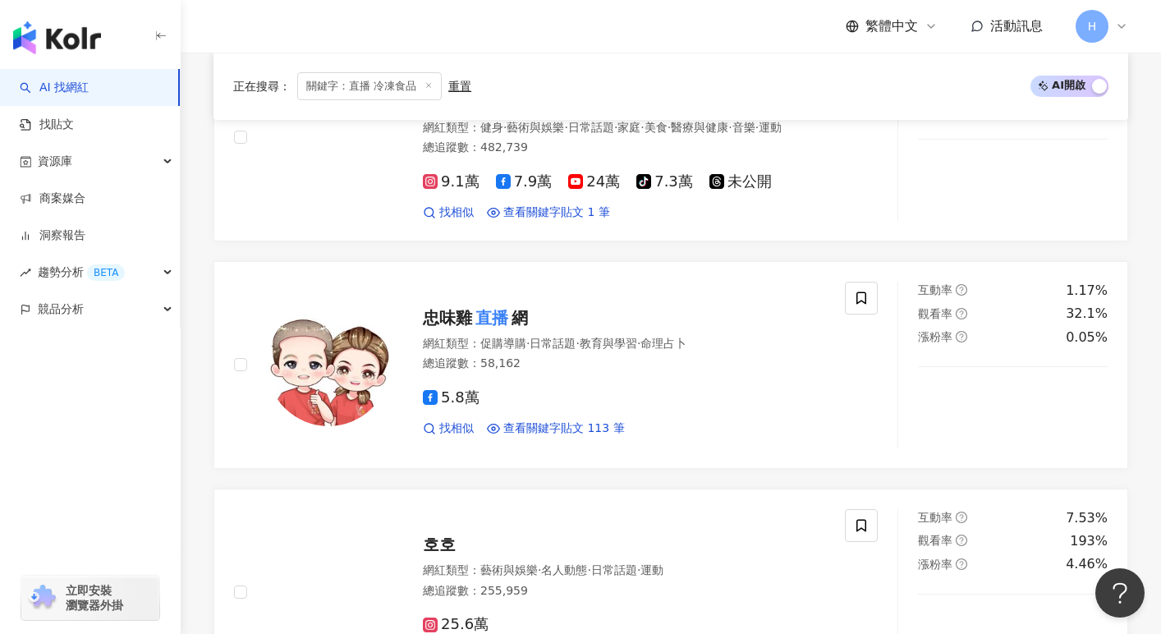
scroll to position [1114, 0]
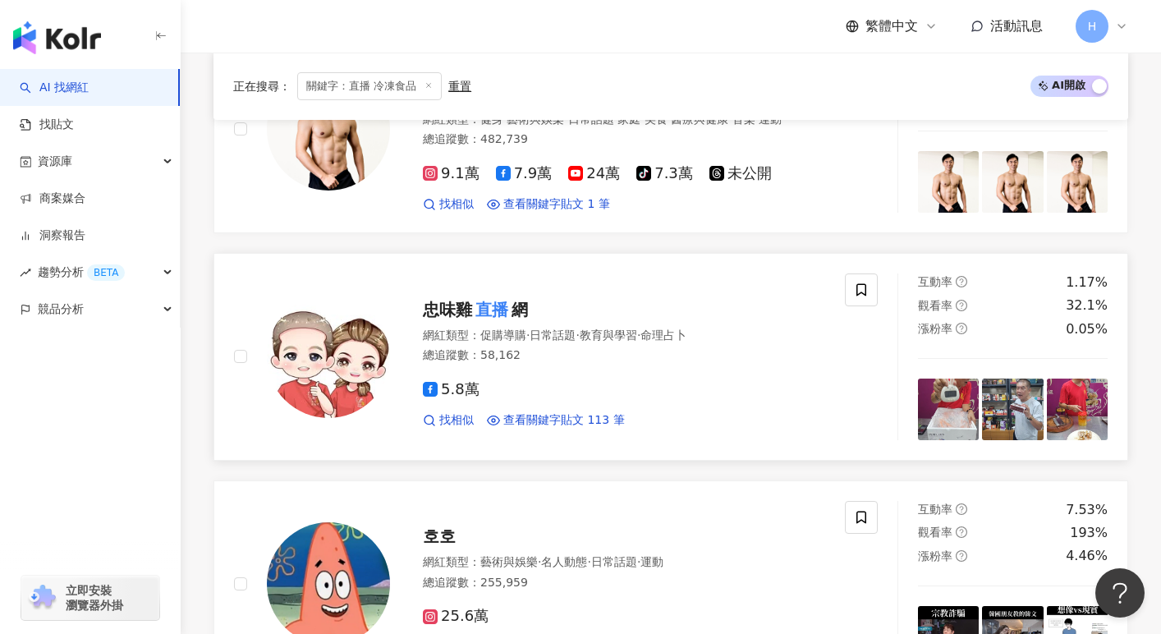
click at [505, 312] on mark "直播" at bounding box center [491, 309] width 39 height 26
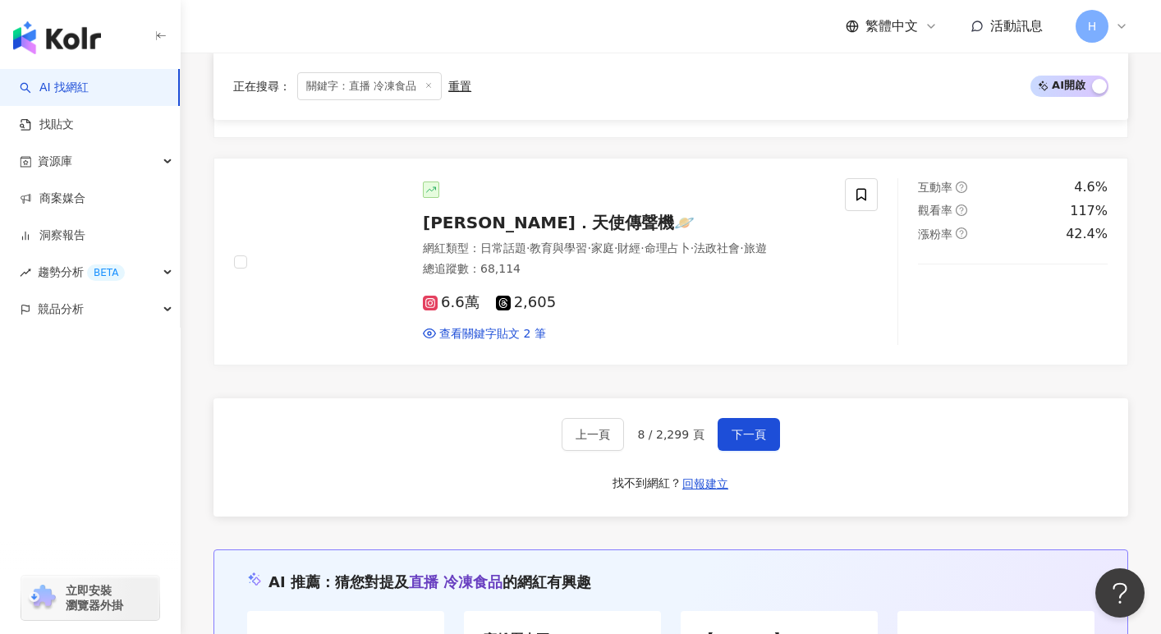
scroll to position [3099, 0]
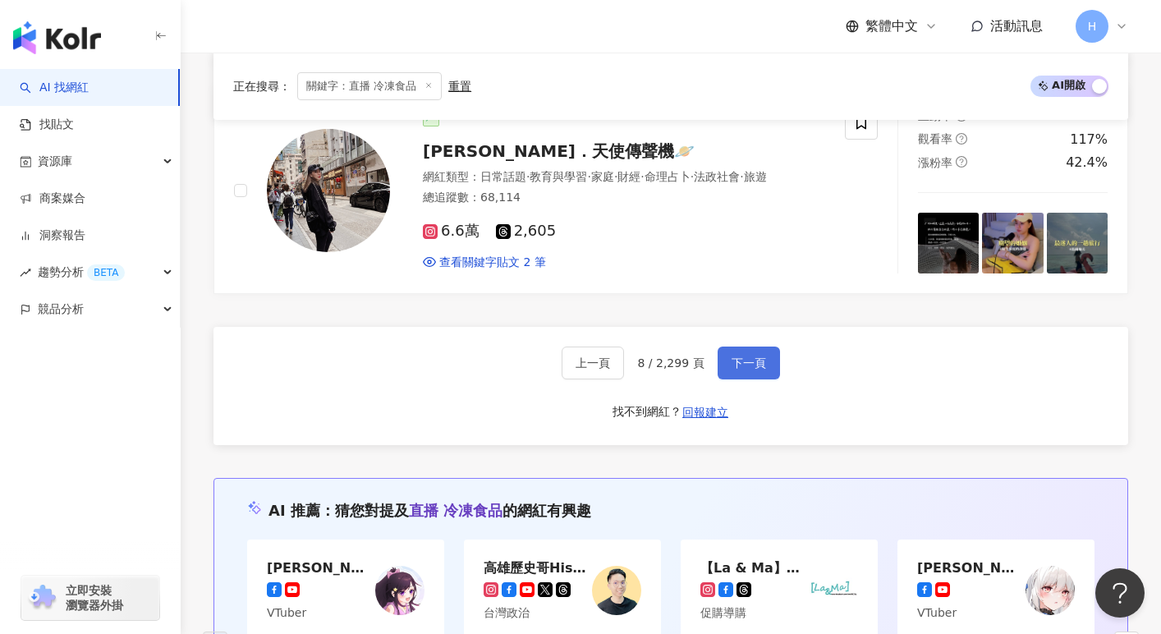
click at [740, 360] on span "下一頁" at bounding box center [749, 362] width 34 height 13
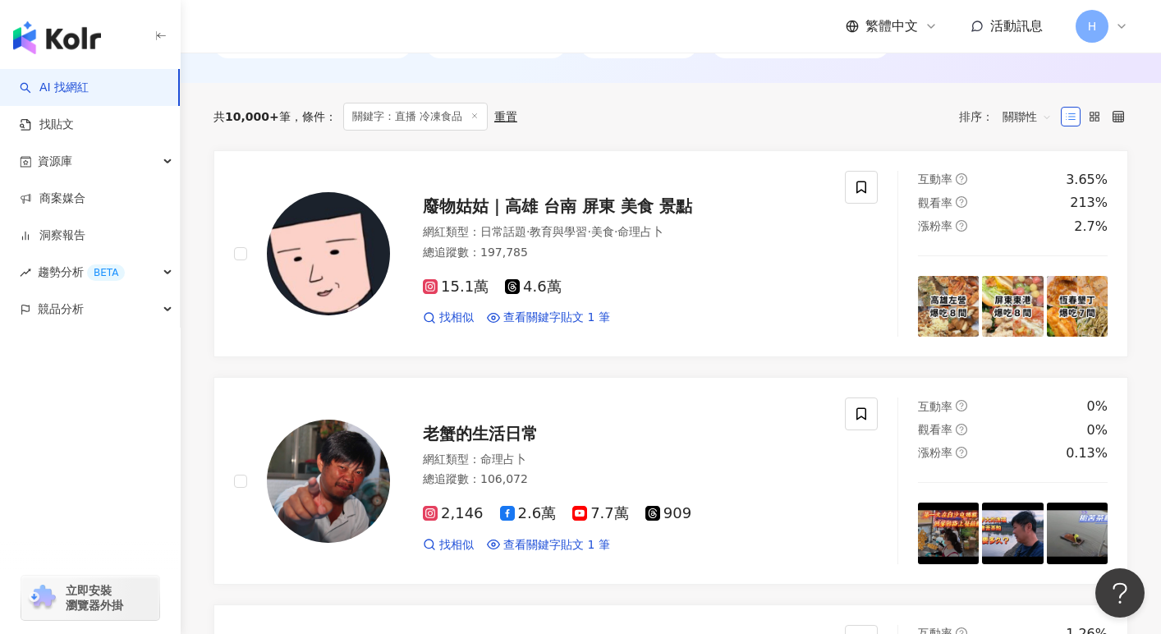
scroll to position [532, 0]
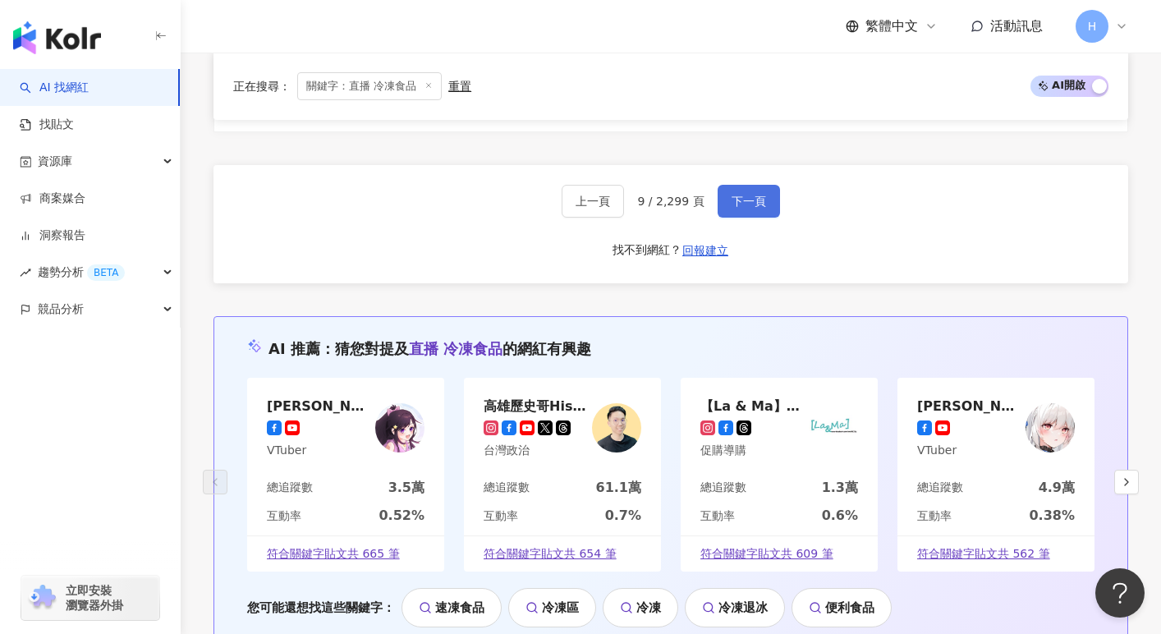
click at [744, 199] on span "下一頁" at bounding box center [749, 201] width 34 height 13
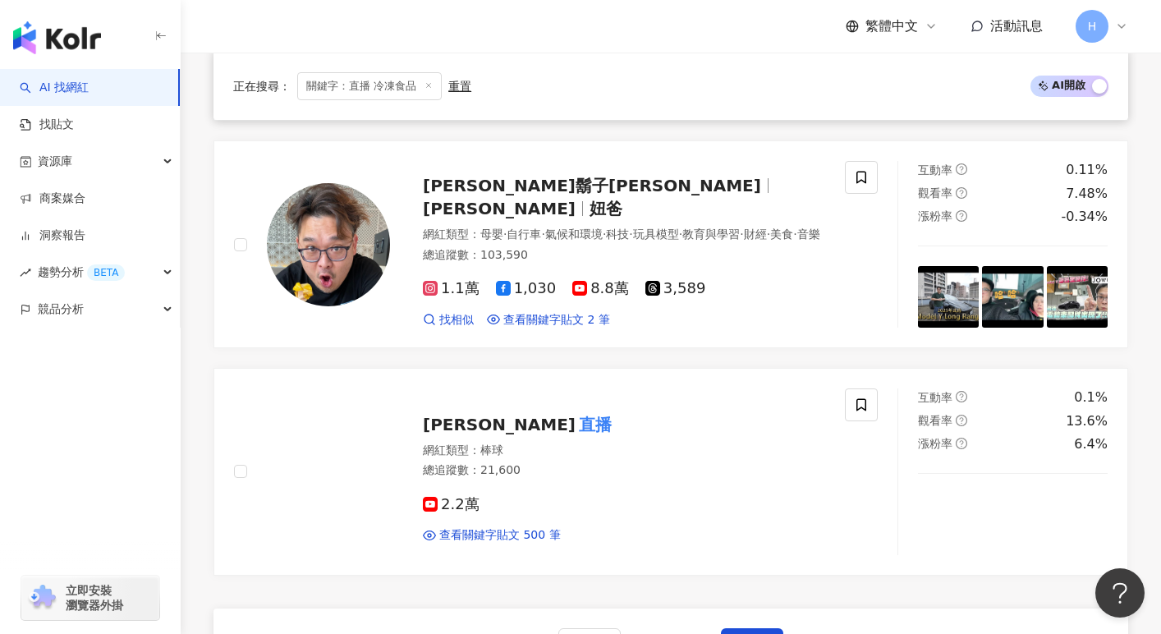
scroll to position [2945, 0]
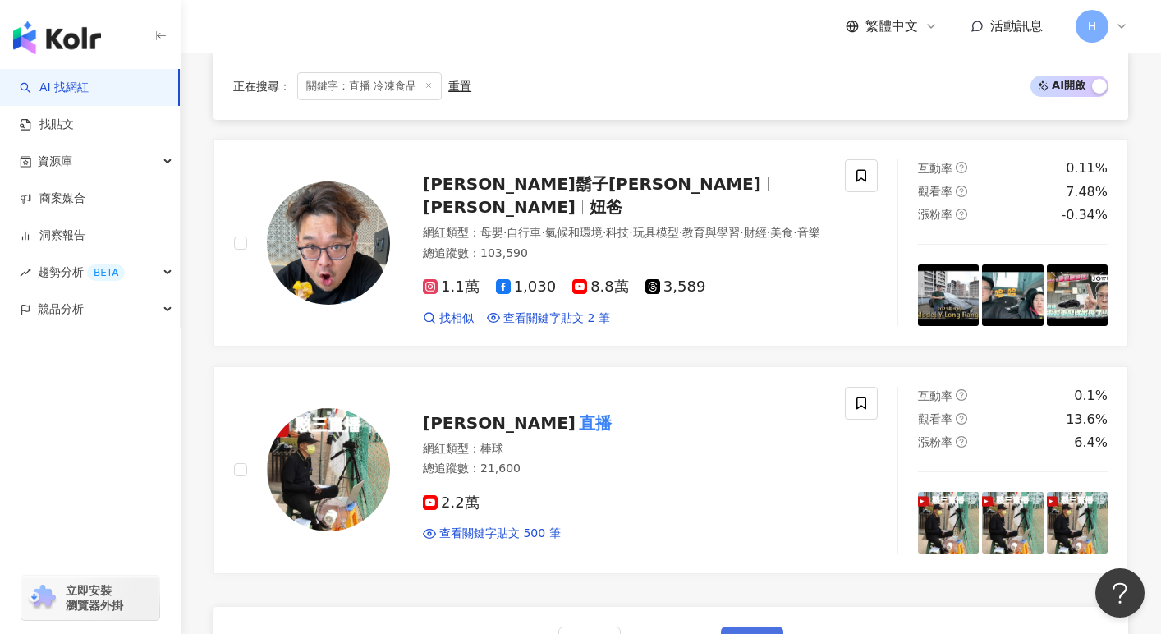
click at [756, 633] on span "下一頁" at bounding box center [752, 642] width 34 height 13
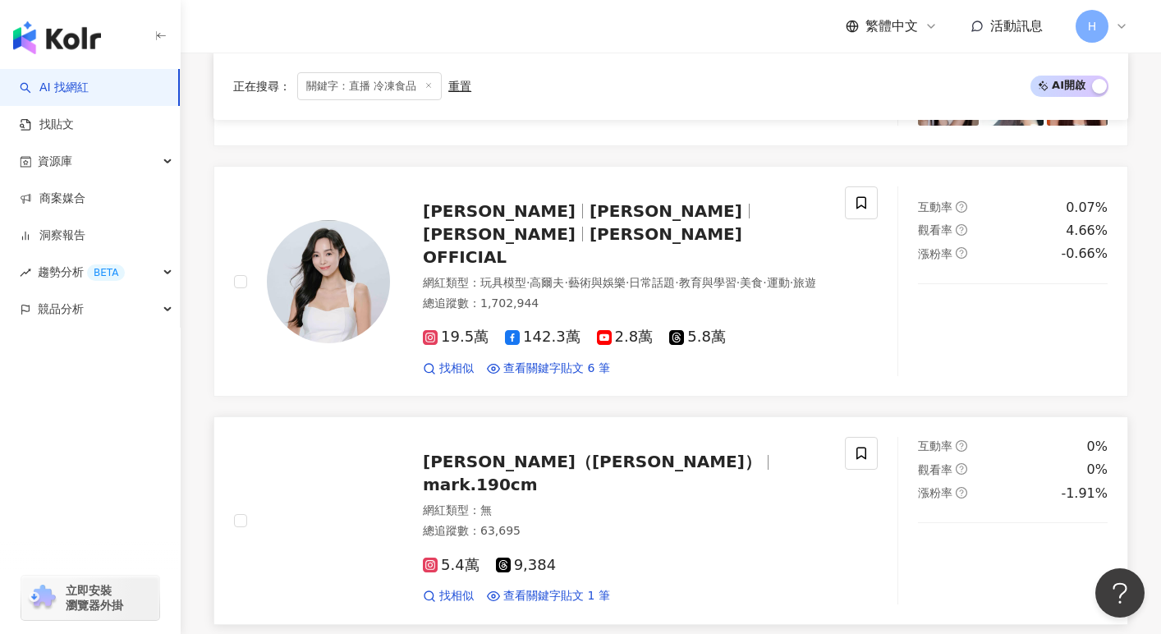
scroll to position [2858, 0]
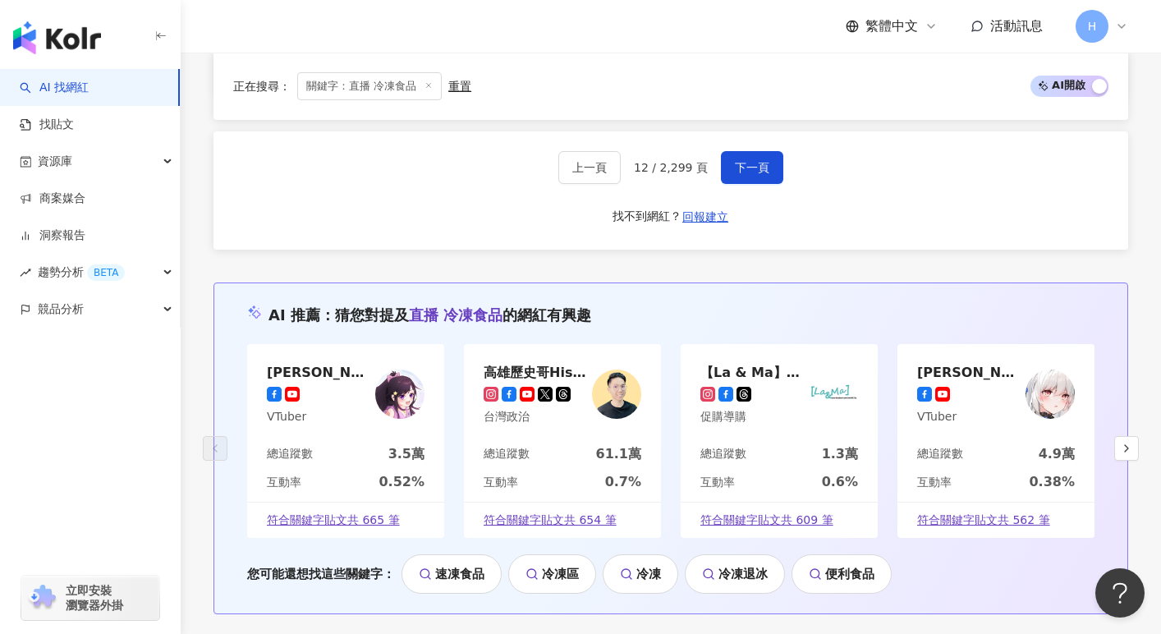
scroll to position [3278, 0]
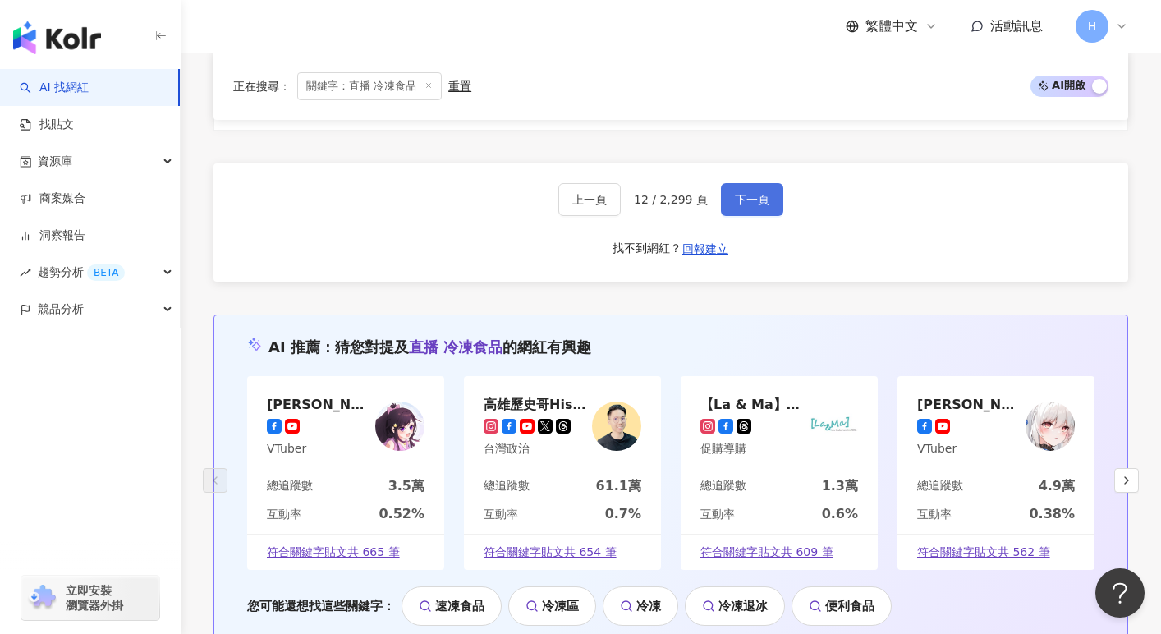
click at [734, 183] on button "下一頁" at bounding box center [752, 199] width 62 height 33
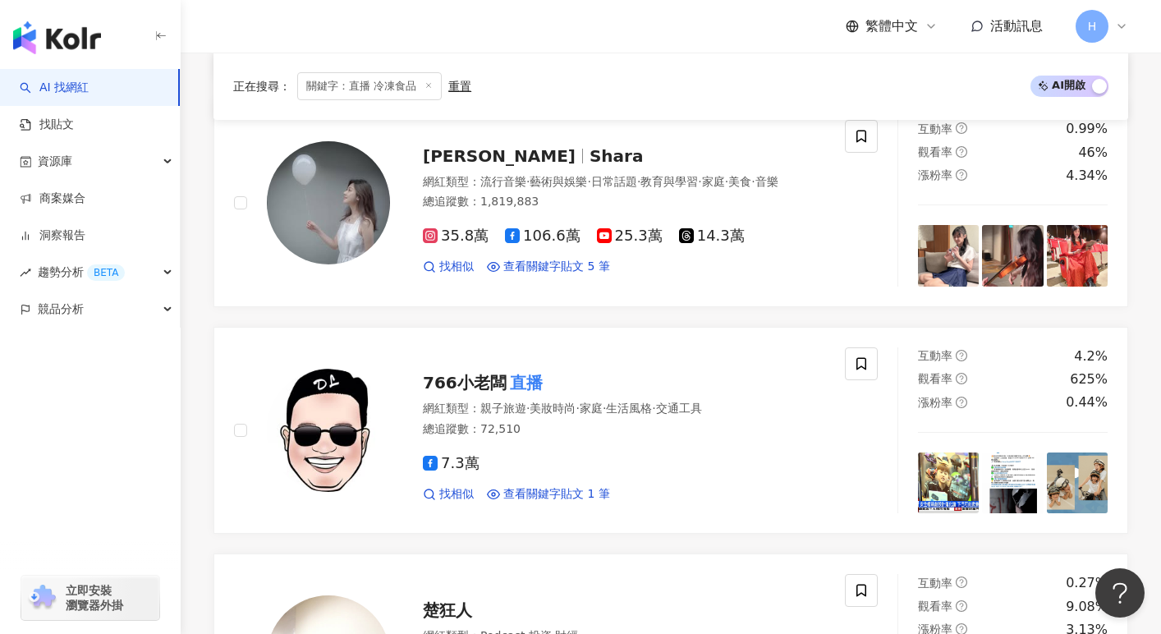
scroll to position [2843, 0]
click at [471, 466] on span "7.3萬" at bounding box center [451, 464] width 57 height 17
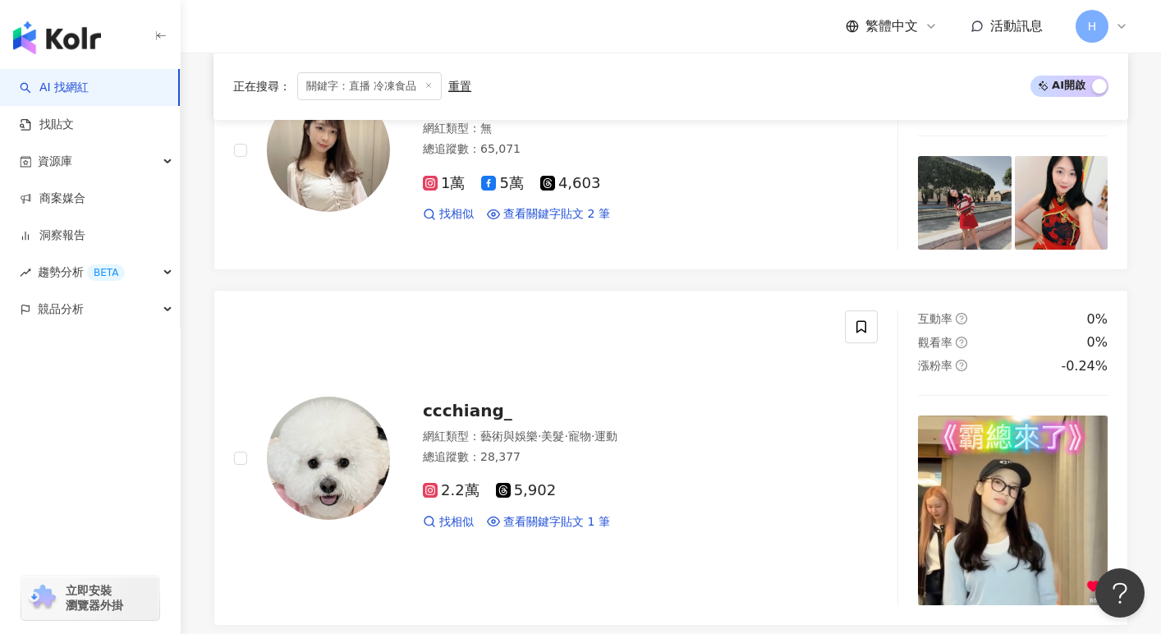
scroll to position [0, 0]
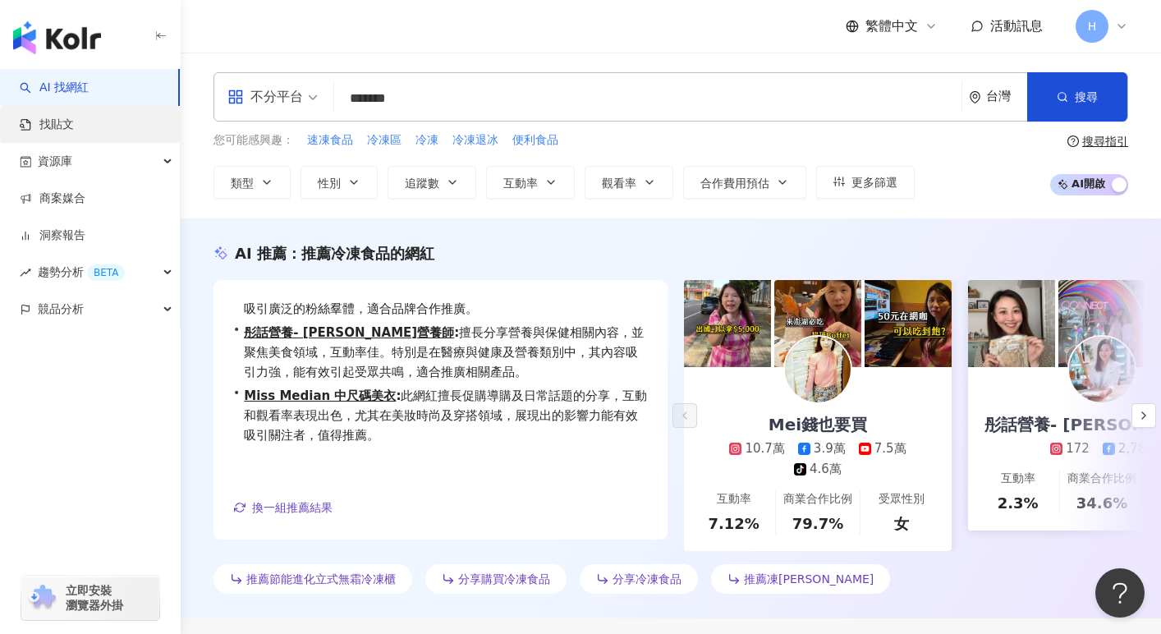
click at [74, 118] on link "找貼文" at bounding box center [47, 125] width 54 height 16
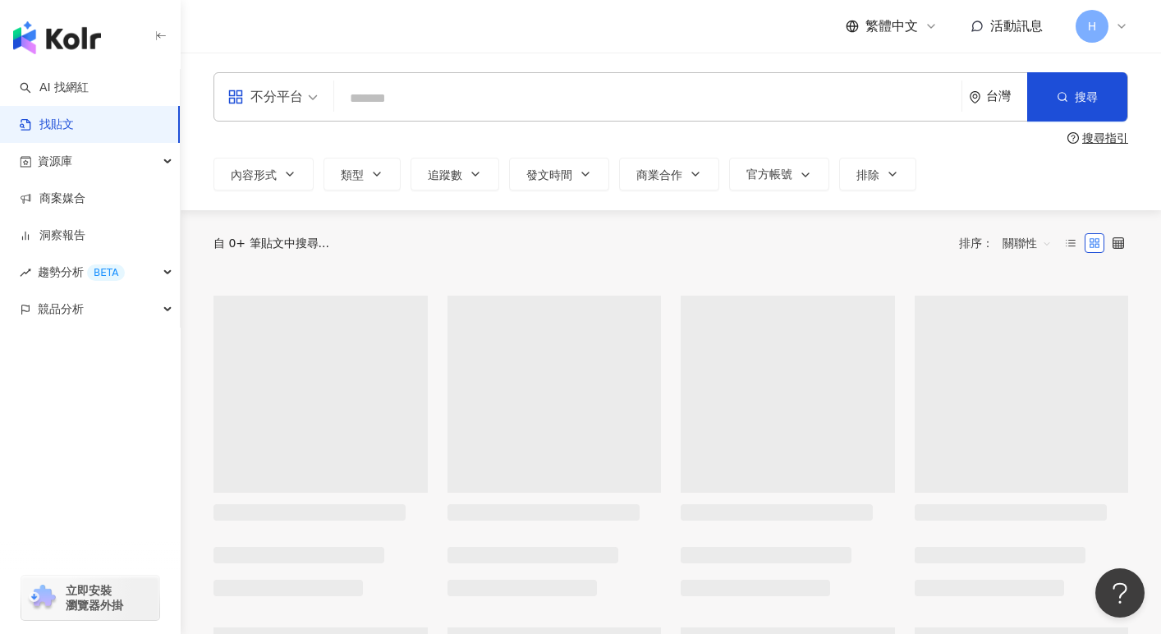
click at [399, 100] on input "search" at bounding box center [648, 97] width 614 height 35
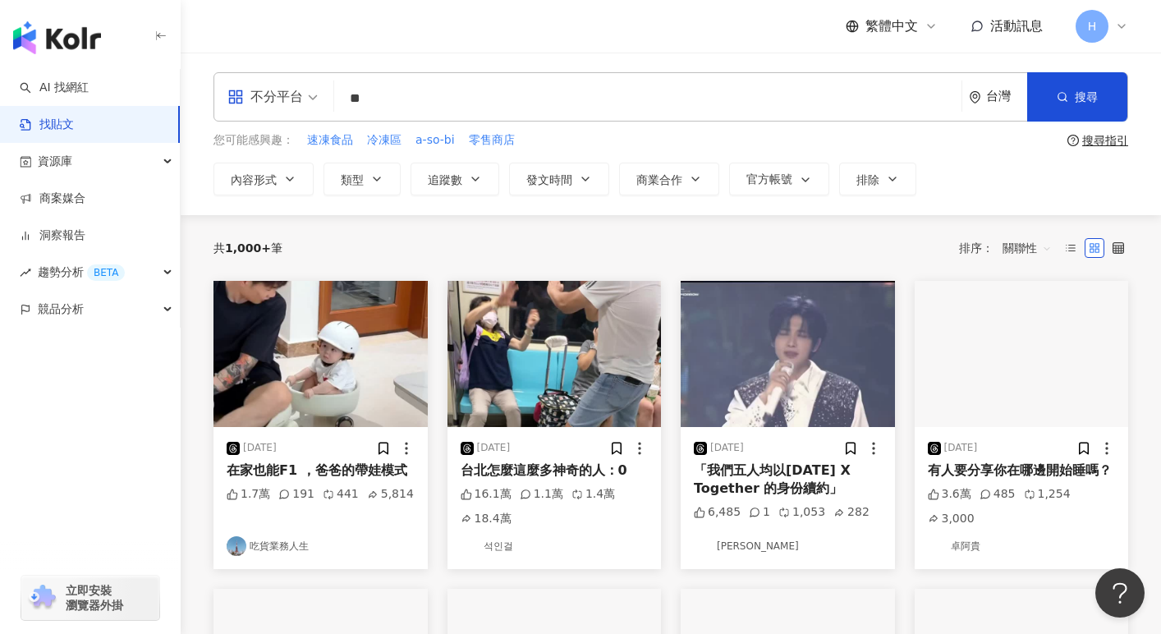
type input "*"
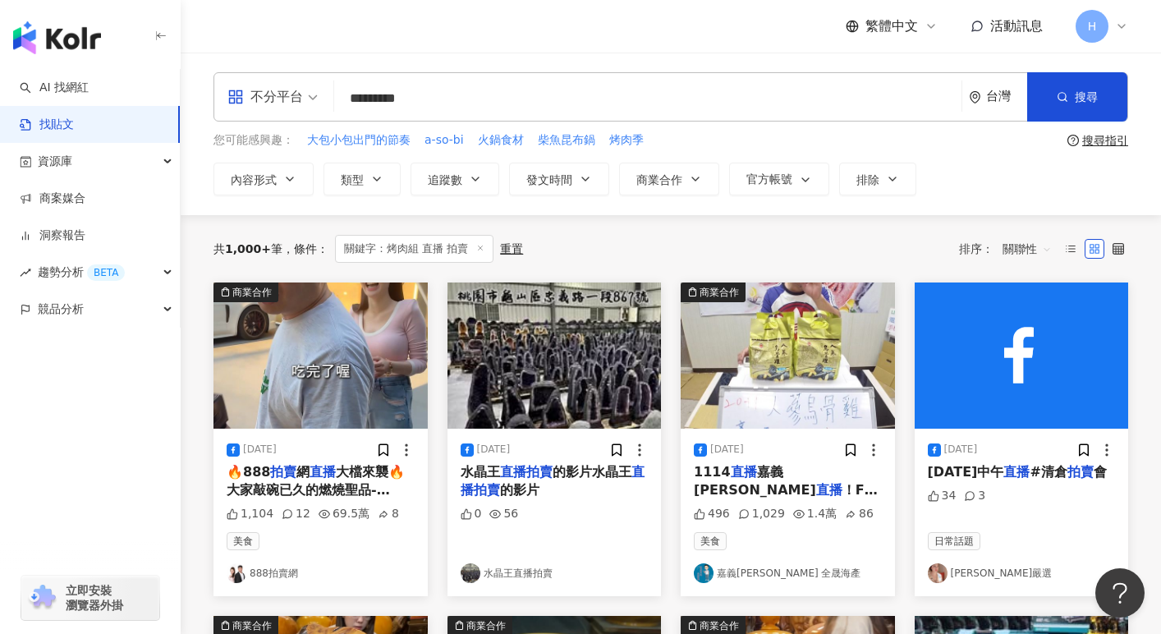
click at [385, 103] on input "*********" at bounding box center [648, 97] width 614 height 35
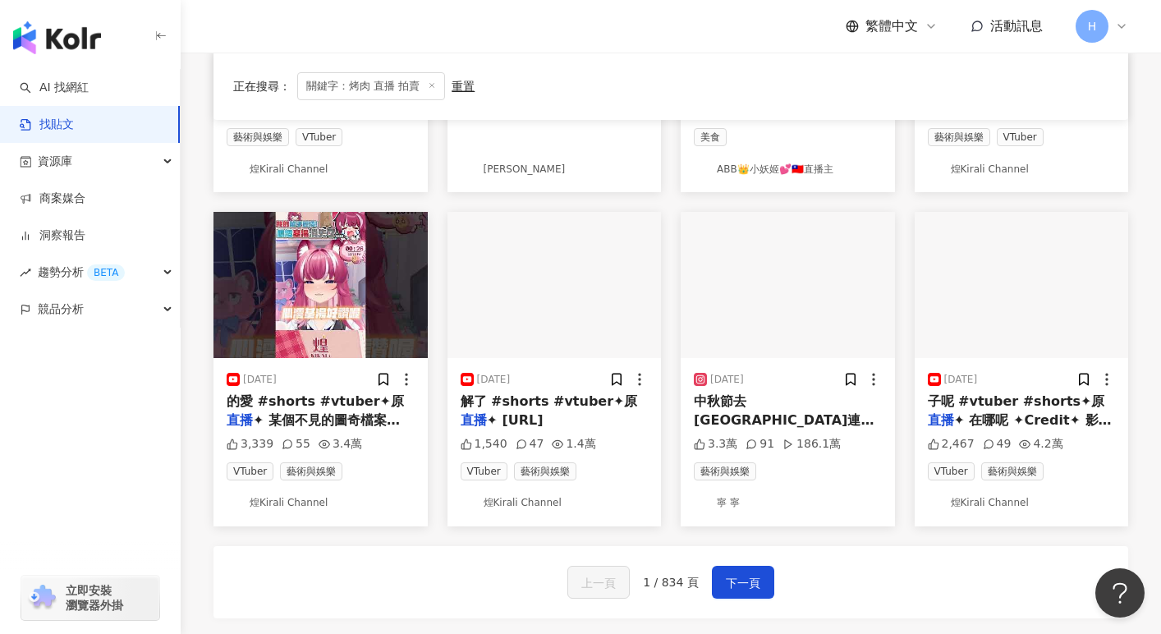
scroll to position [807, 0]
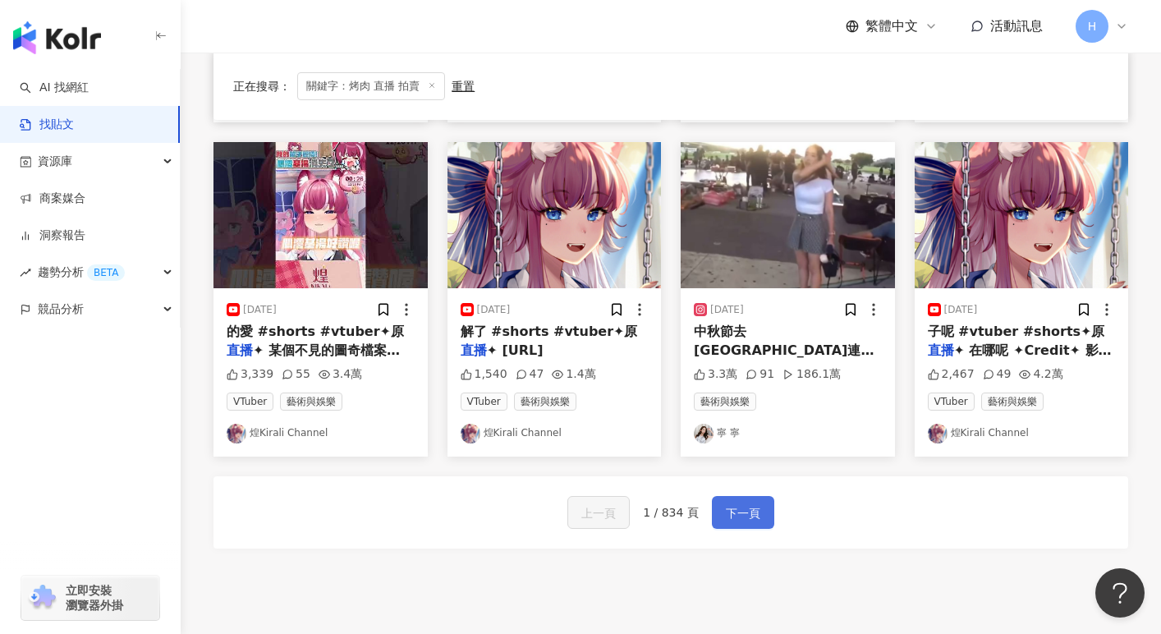
click at [733, 504] on span "下一頁" at bounding box center [743, 513] width 34 height 20
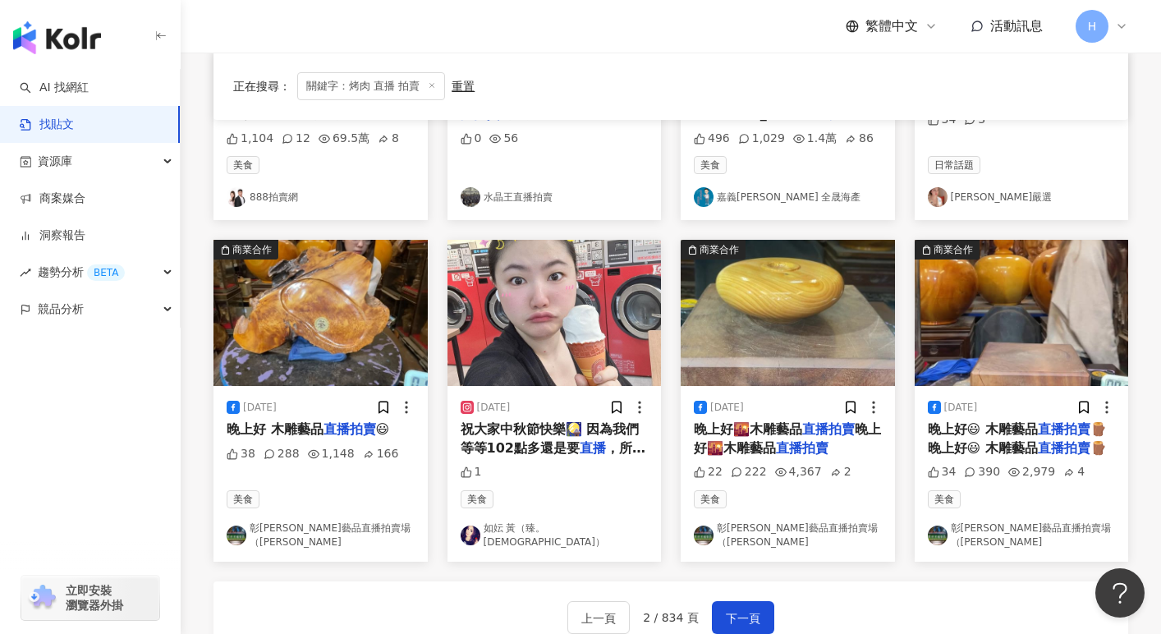
scroll to position [945, 0]
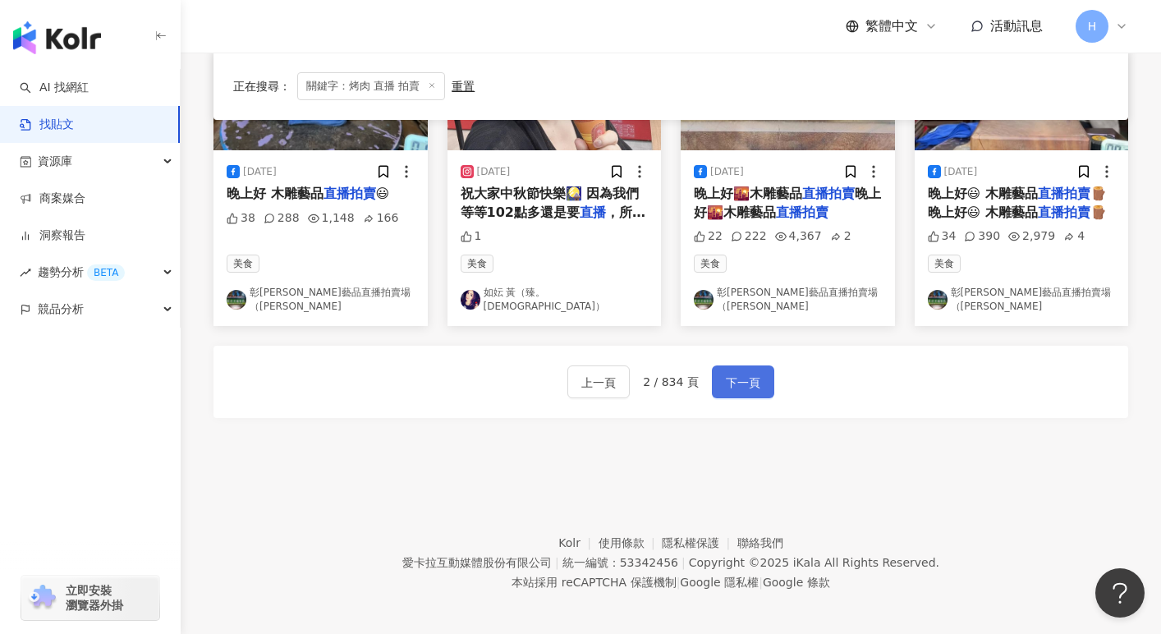
click at [761, 369] on button "下一頁" at bounding box center [743, 381] width 62 height 33
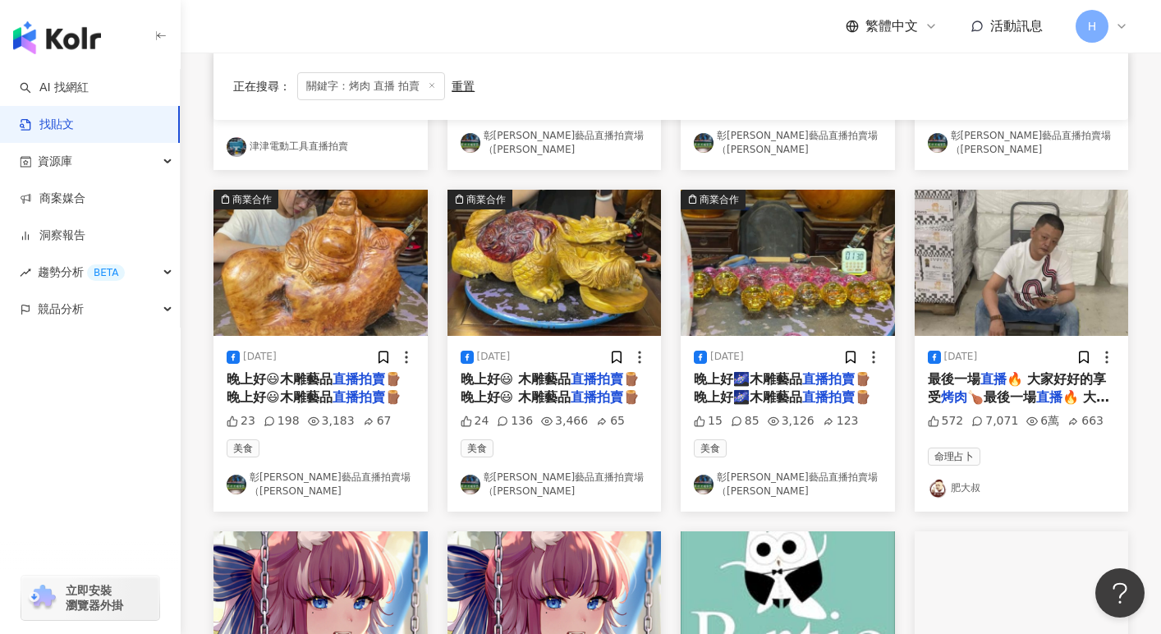
scroll to position [0, 0]
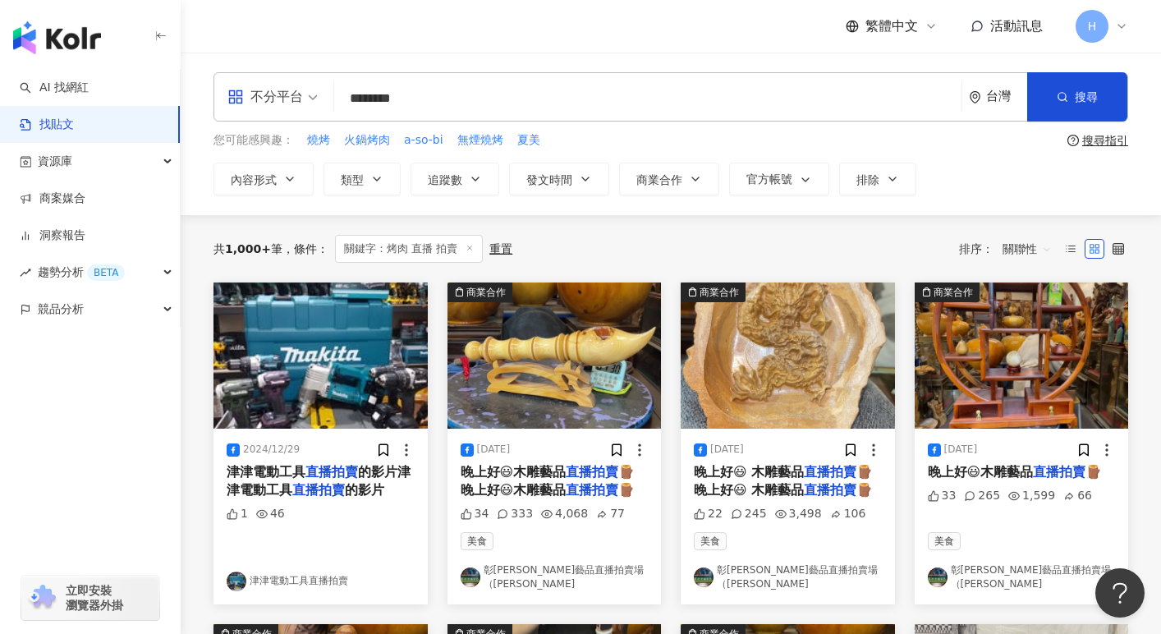
click at [442, 100] on input "********" at bounding box center [648, 97] width 614 height 35
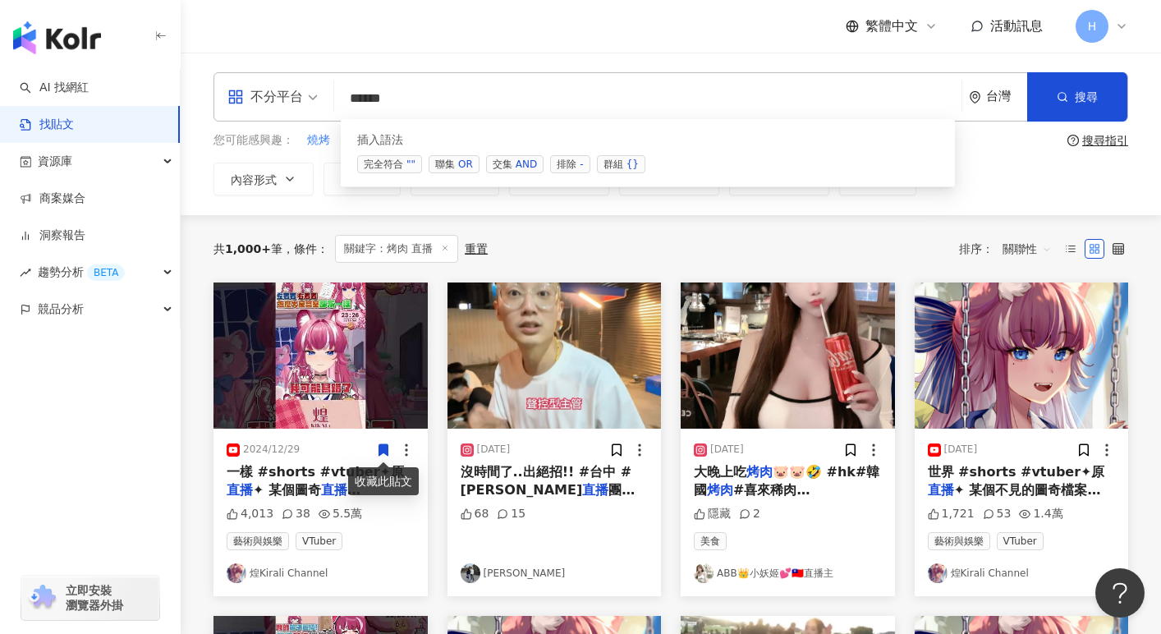
click at [457, 103] on input "*****" at bounding box center [648, 97] width 614 height 35
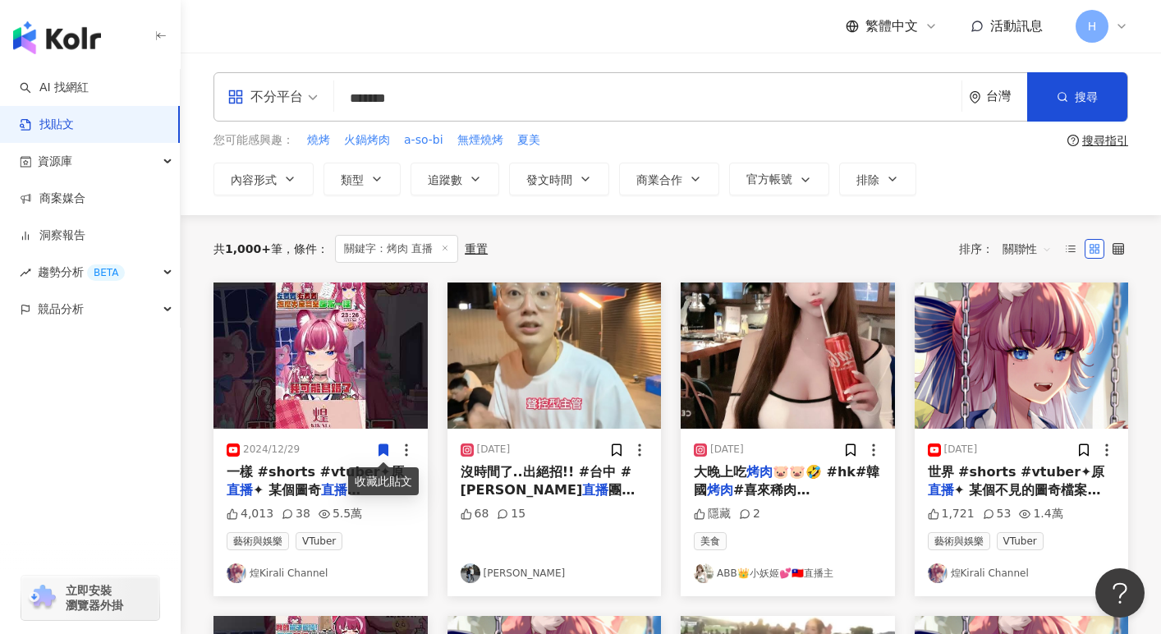
type input "*******"
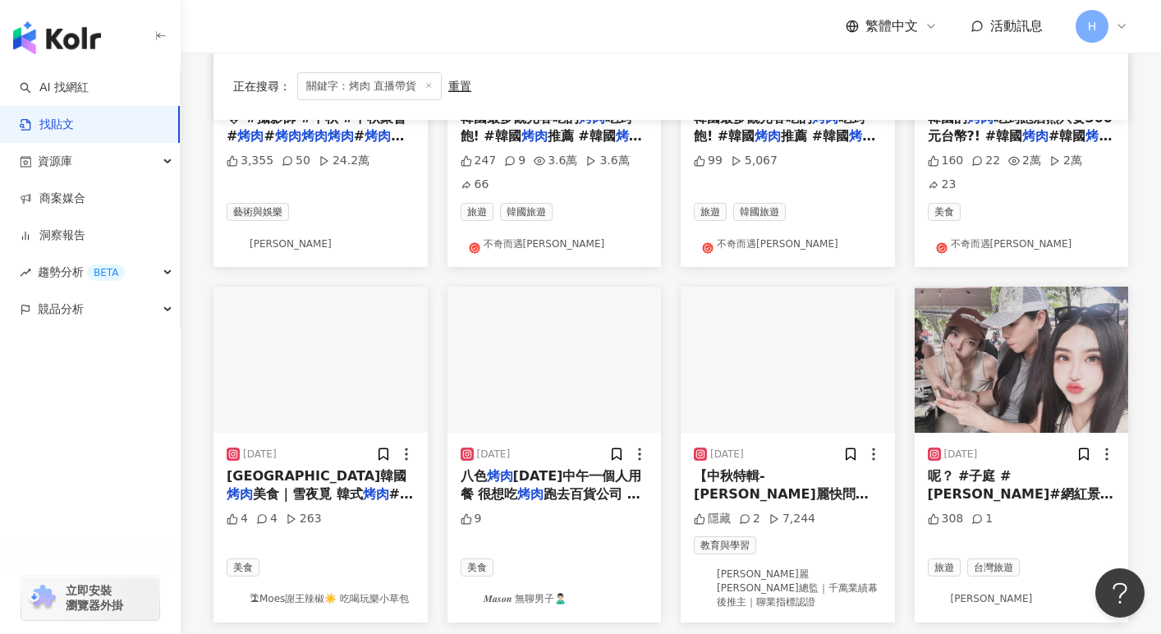
scroll to position [859, 0]
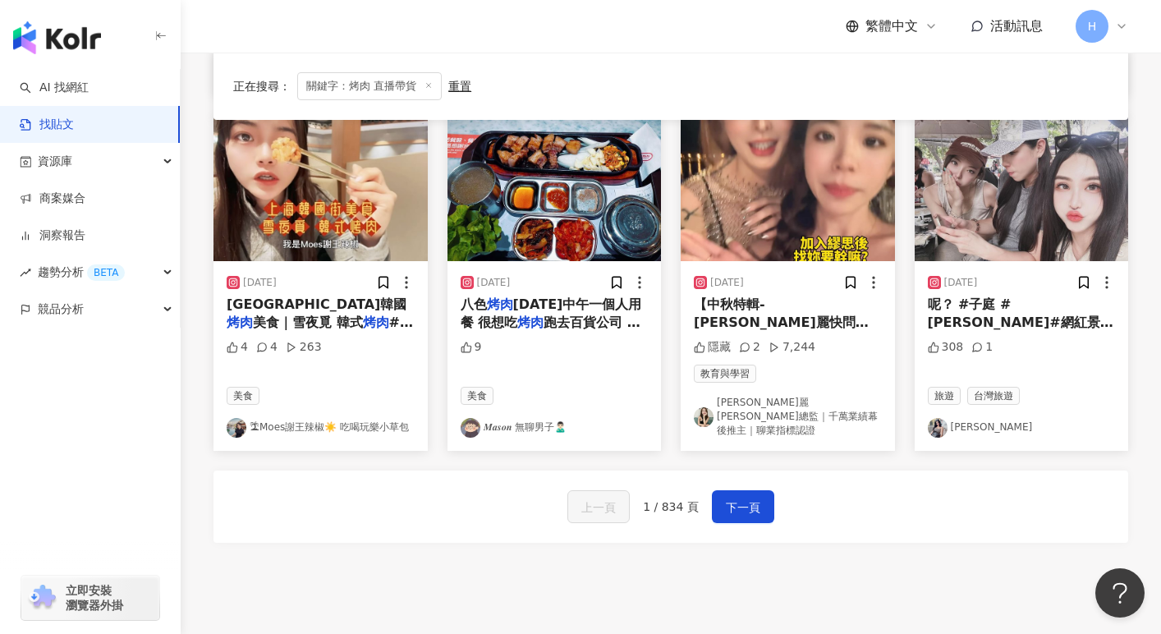
click at [520, 418] on link "𝑴𝒂𝒔𝒐𝒏 無聊男子🙎🏻‍♂️" at bounding box center [555, 428] width 188 height 20
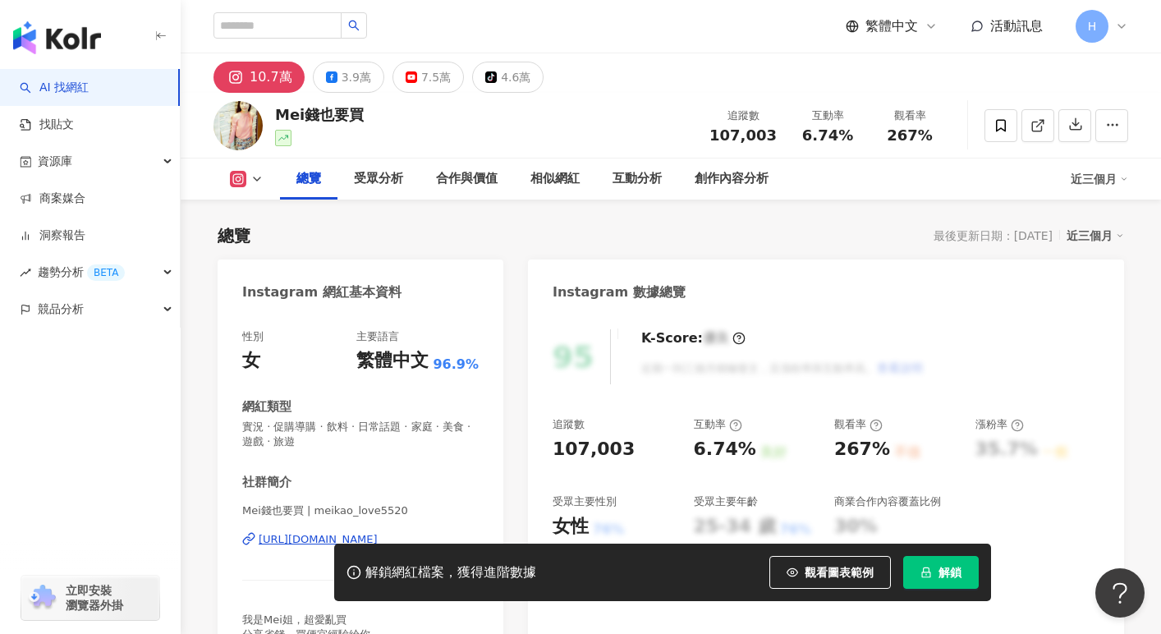
scroll to position [188, 0]
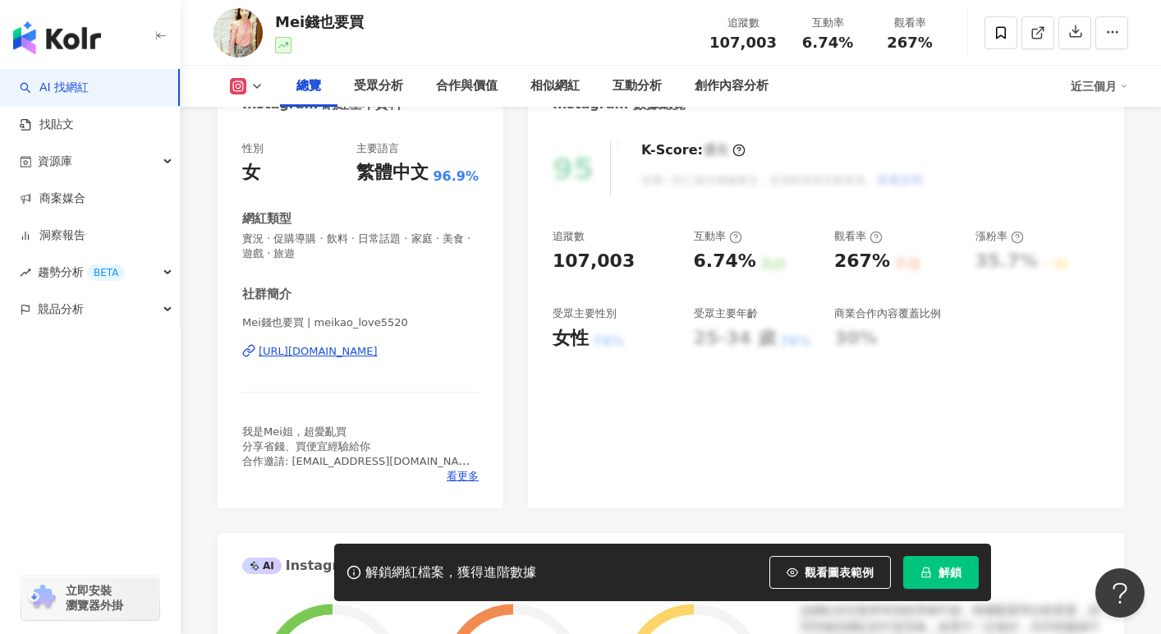
click at [378, 352] on div "[URL][DOMAIN_NAME]" at bounding box center [318, 351] width 119 height 15
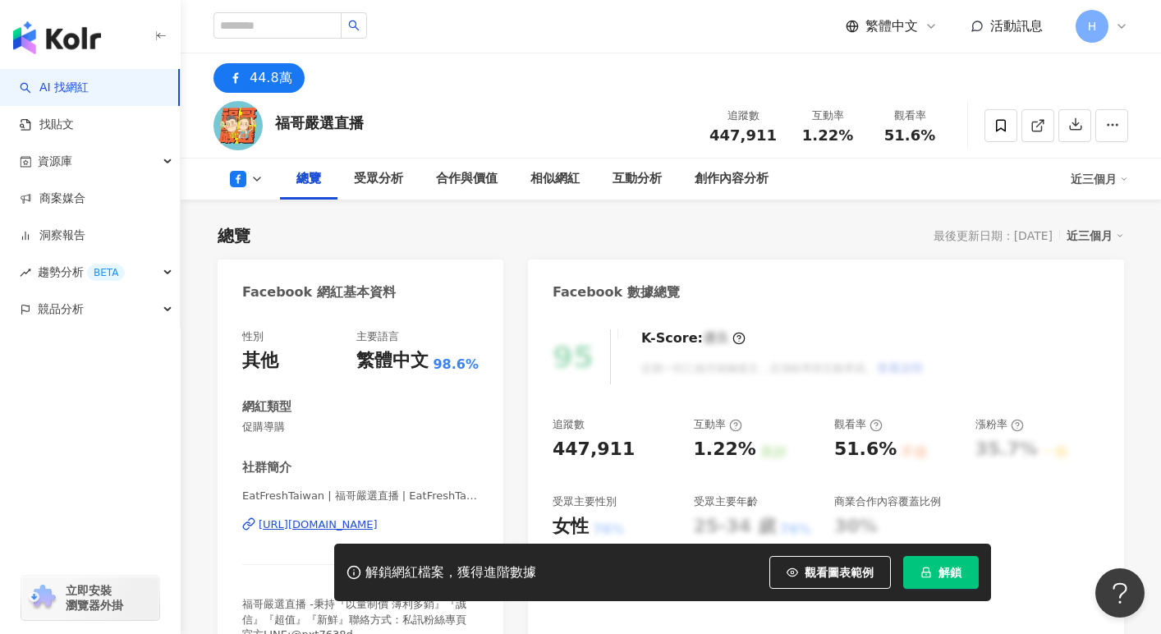
scroll to position [195, 0]
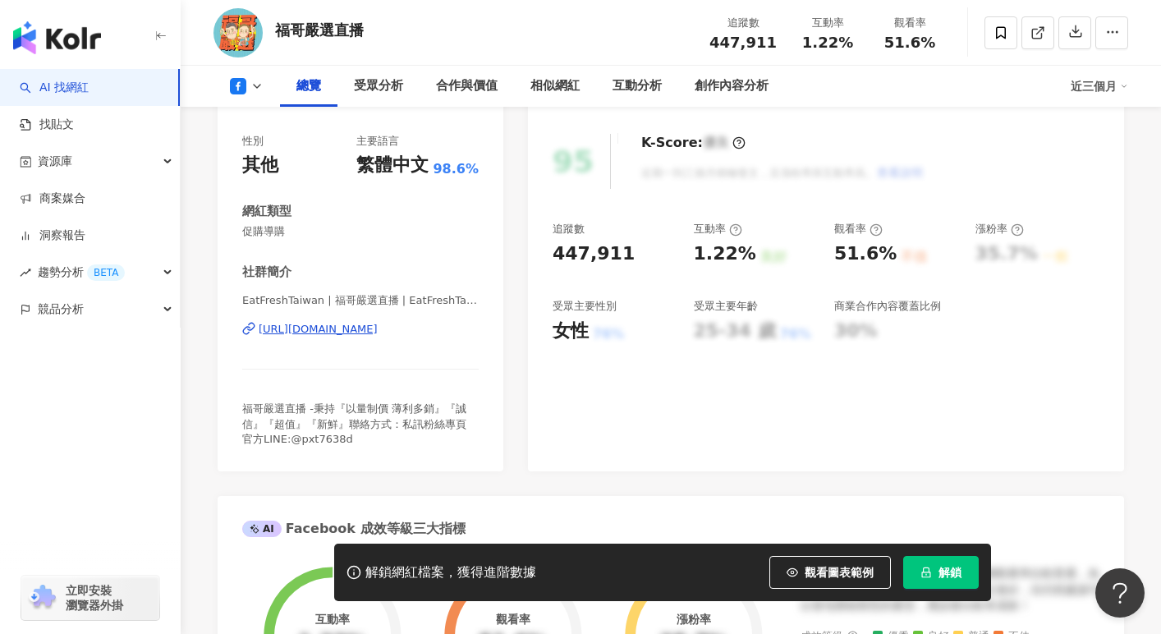
click at [378, 331] on div "[URL][DOMAIN_NAME]" at bounding box center [318, 329] width 119 height 15
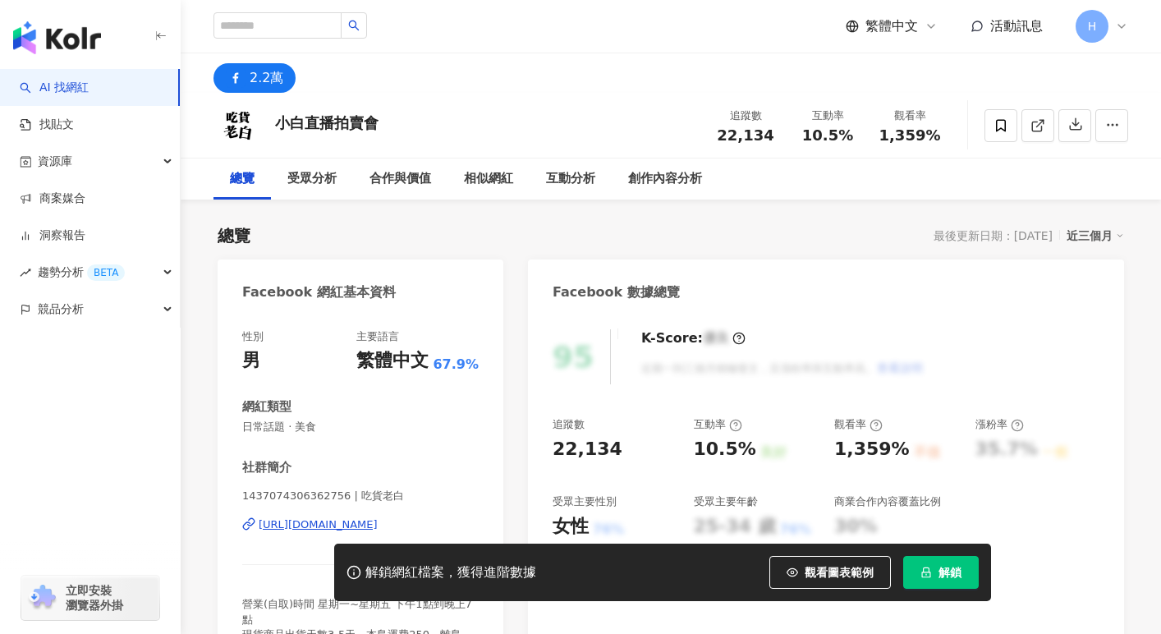
scroll to position [47, 0]
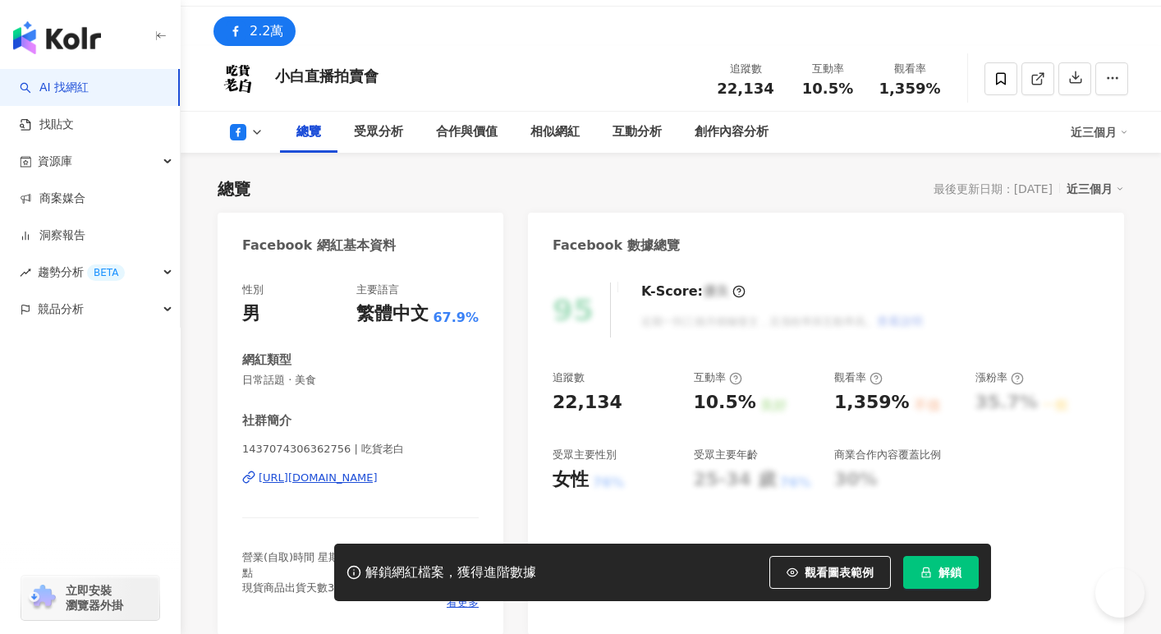
click at [337, 471] on div "[URL][DOMAIN_NAME]" at bounding box center [318, 478] width 119 height 15
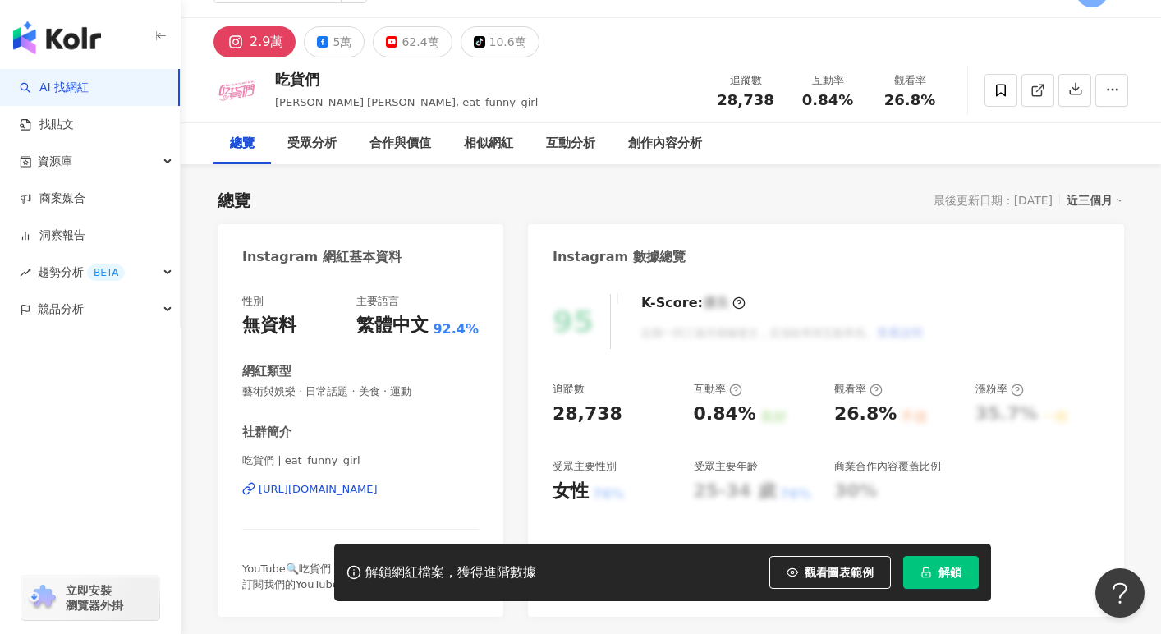
scroll to position [52, 0]
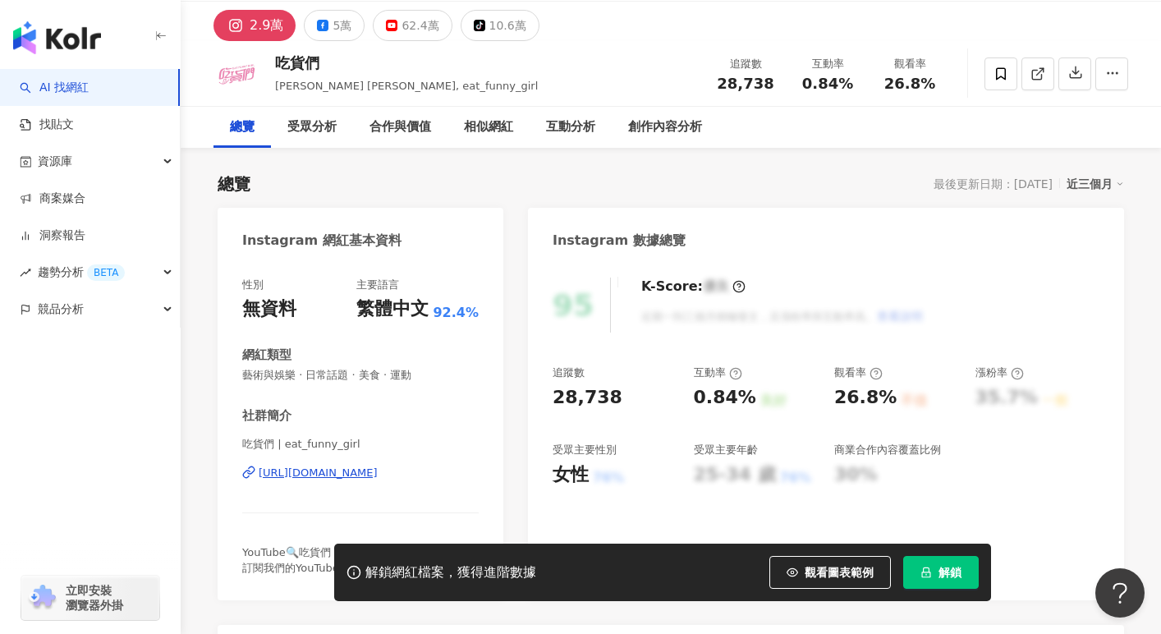
click at [342, 473] on div "[URL][DOMAIN_NAME]" at bounding box center [318, 473] width 119 height 15
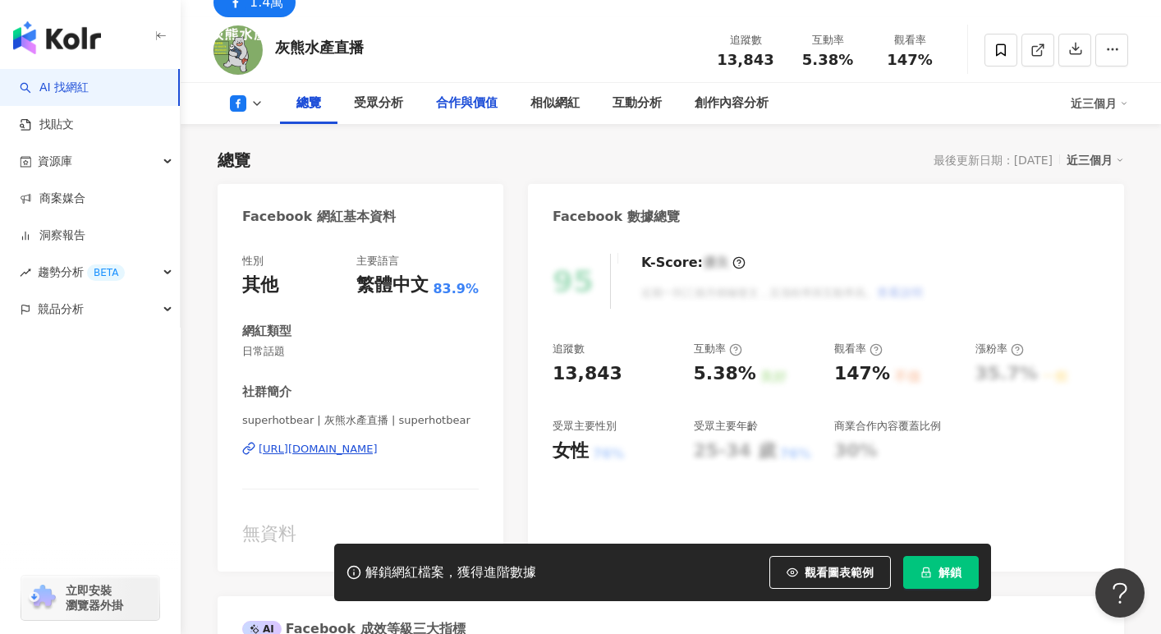
scroll to position [72, 0]
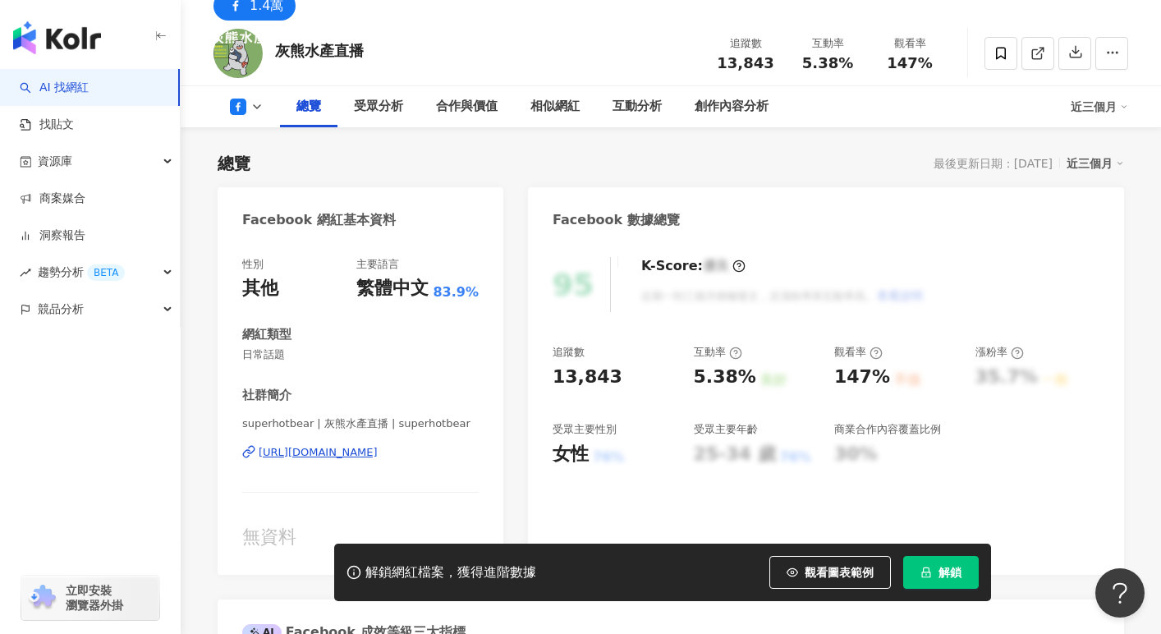
click at [378, 453] on div "https://www.facebook.com/198724607281398" at bounding box center [318, 452] width 119 height 15
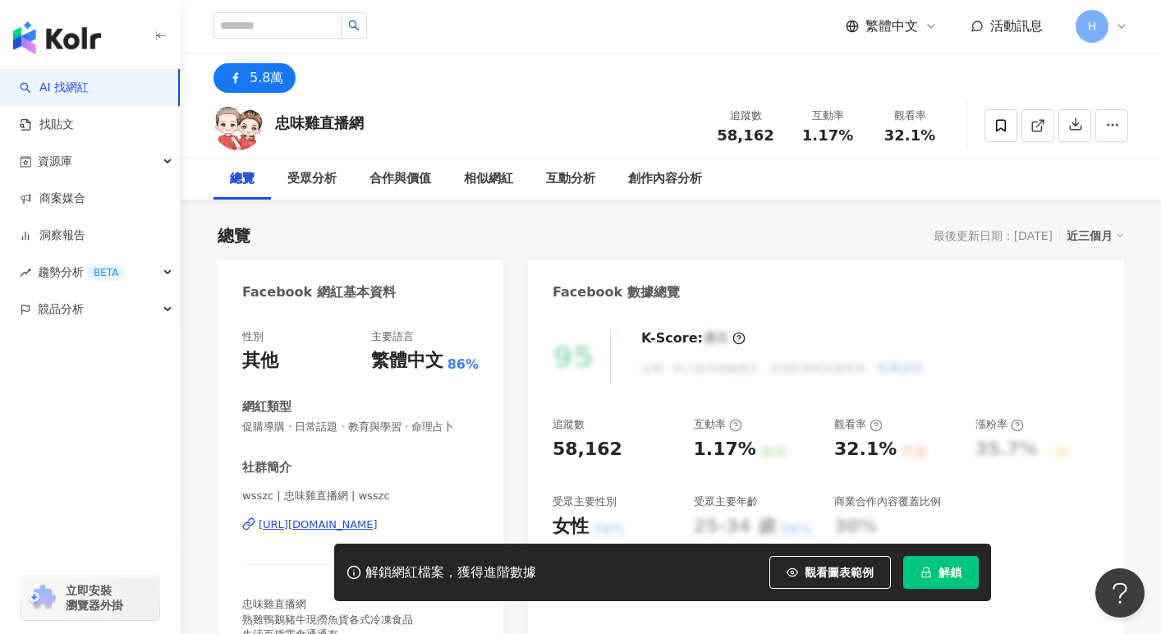
scroll to position [83, 0]
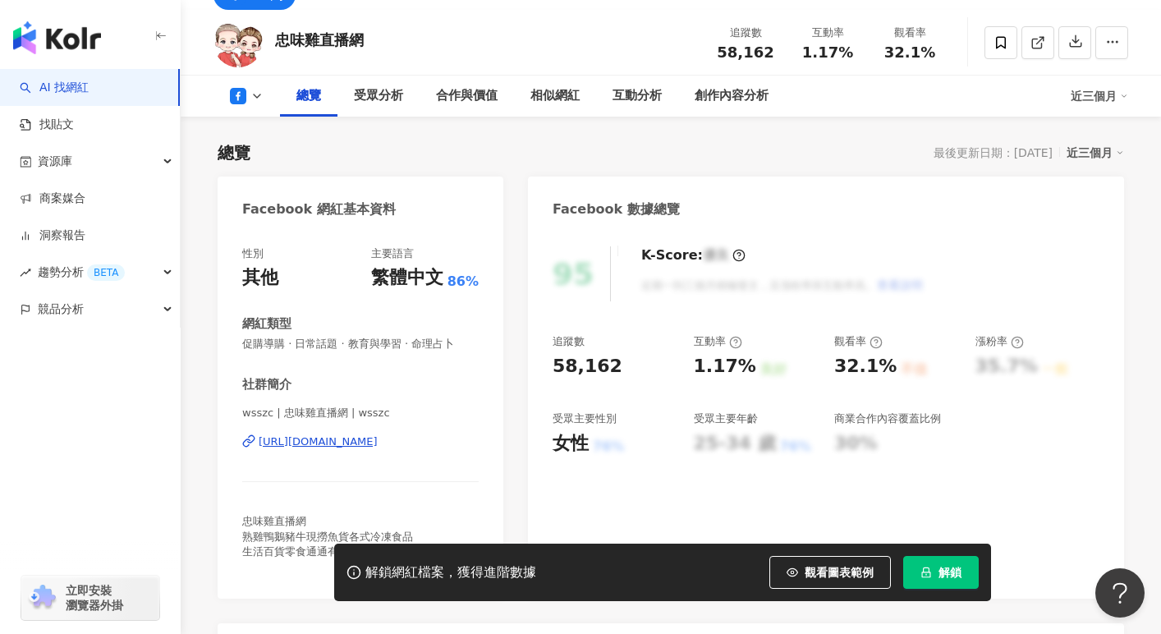
click at [343, 441] on div "https://www.facebook.com/136319976539706" at bounding box center [318, 441] width 119 height 15
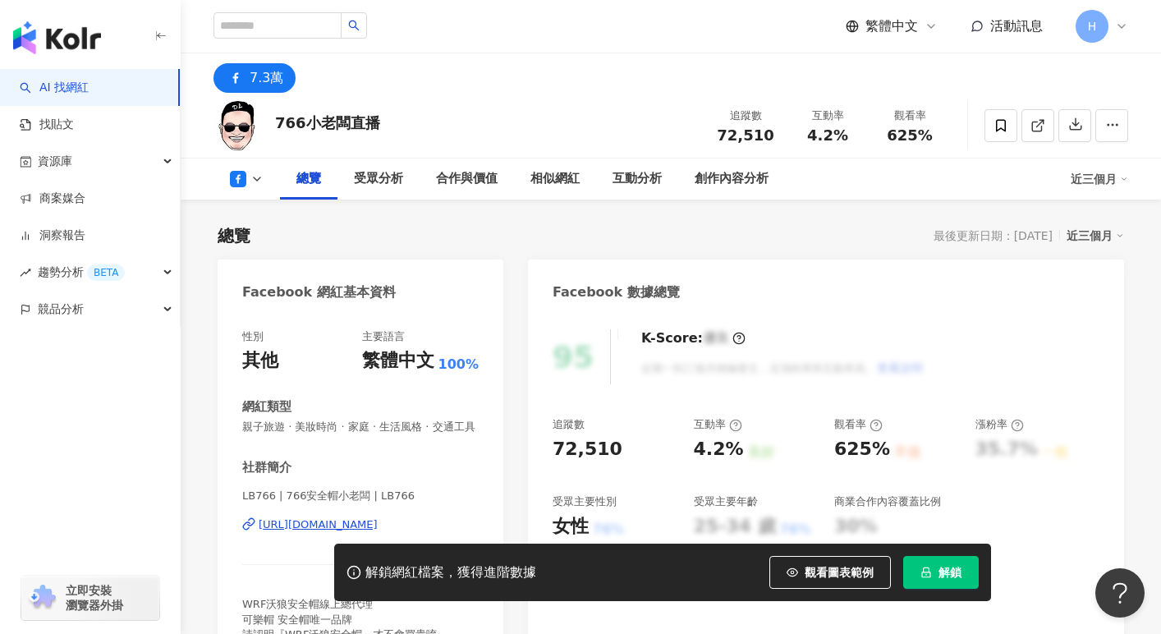
scroll to position [186, 0]
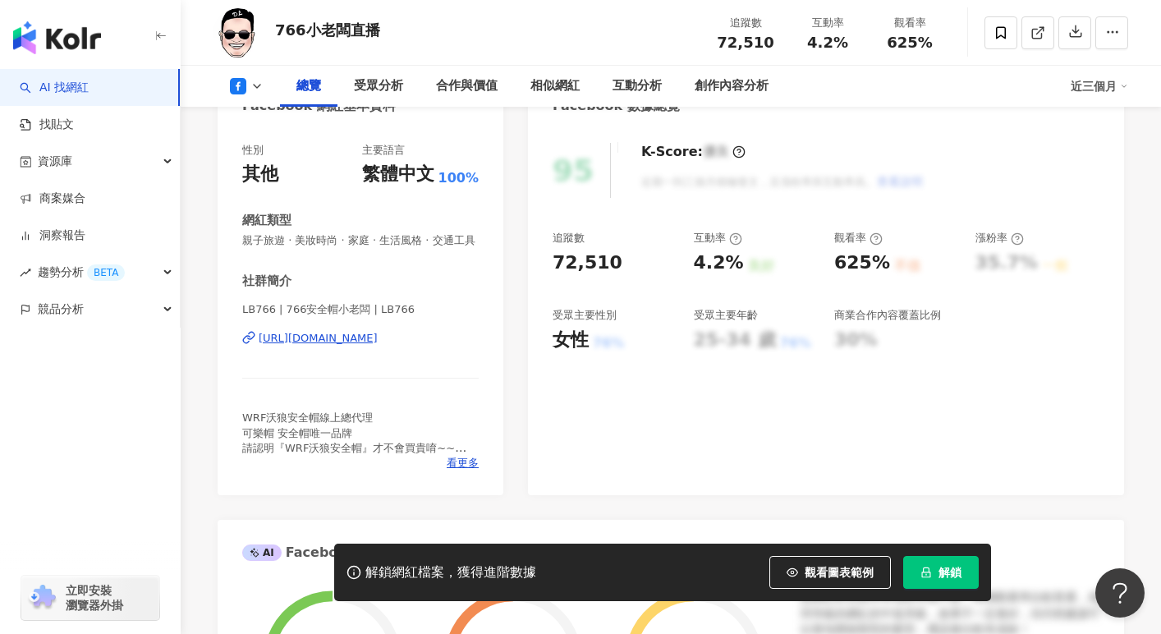
click at [378, 337] on div "[URL][DOMAIN_NAME]" at bounding box center [318, 338] width 119 height 15
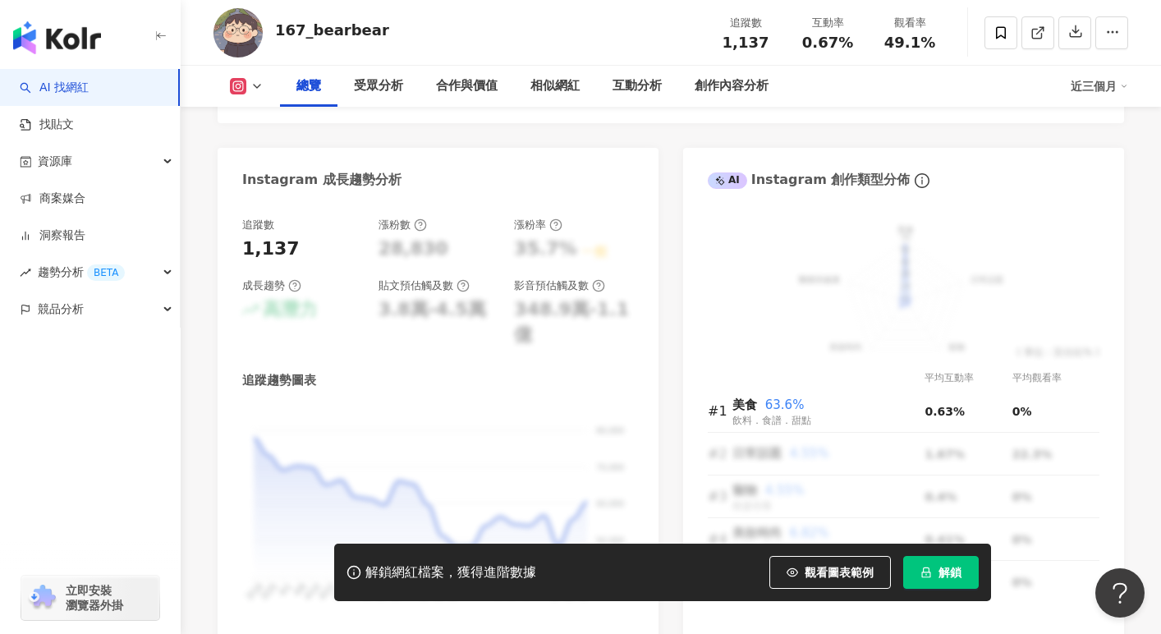
scroll to position [870, 0]
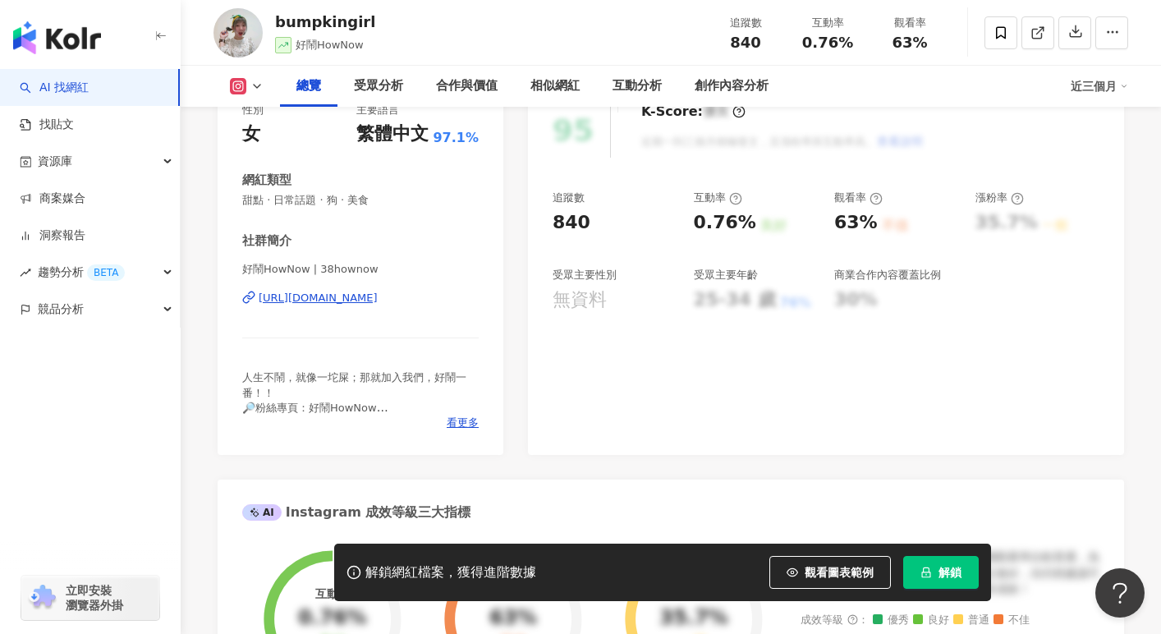
scroll to position [274, 0]
